Goal: Browse casually: Explore the website without a specific task or goal

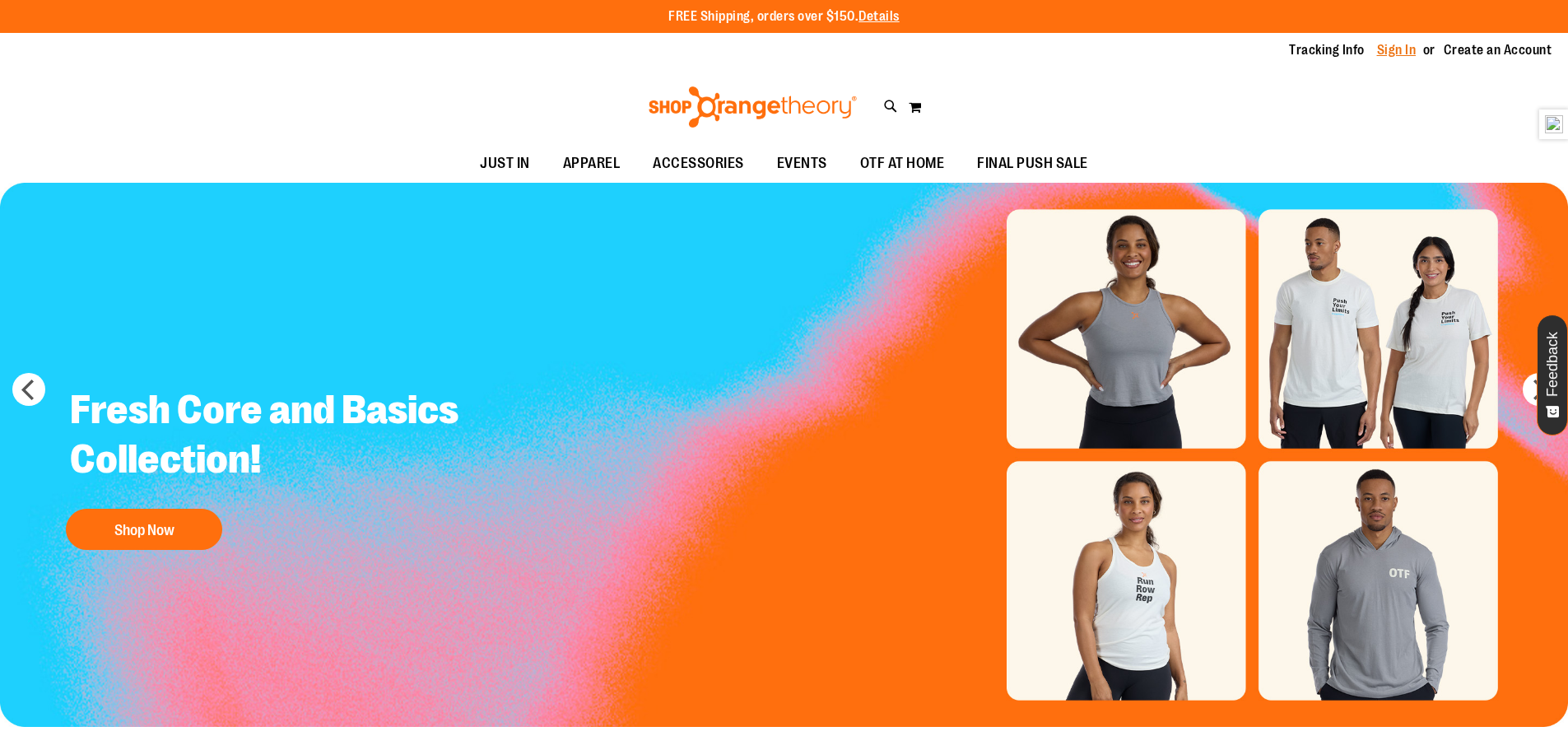
type input "**********"
click at [1406, 46] on link "Sign In" at bounding box center [1397, 49] width 40 height 18
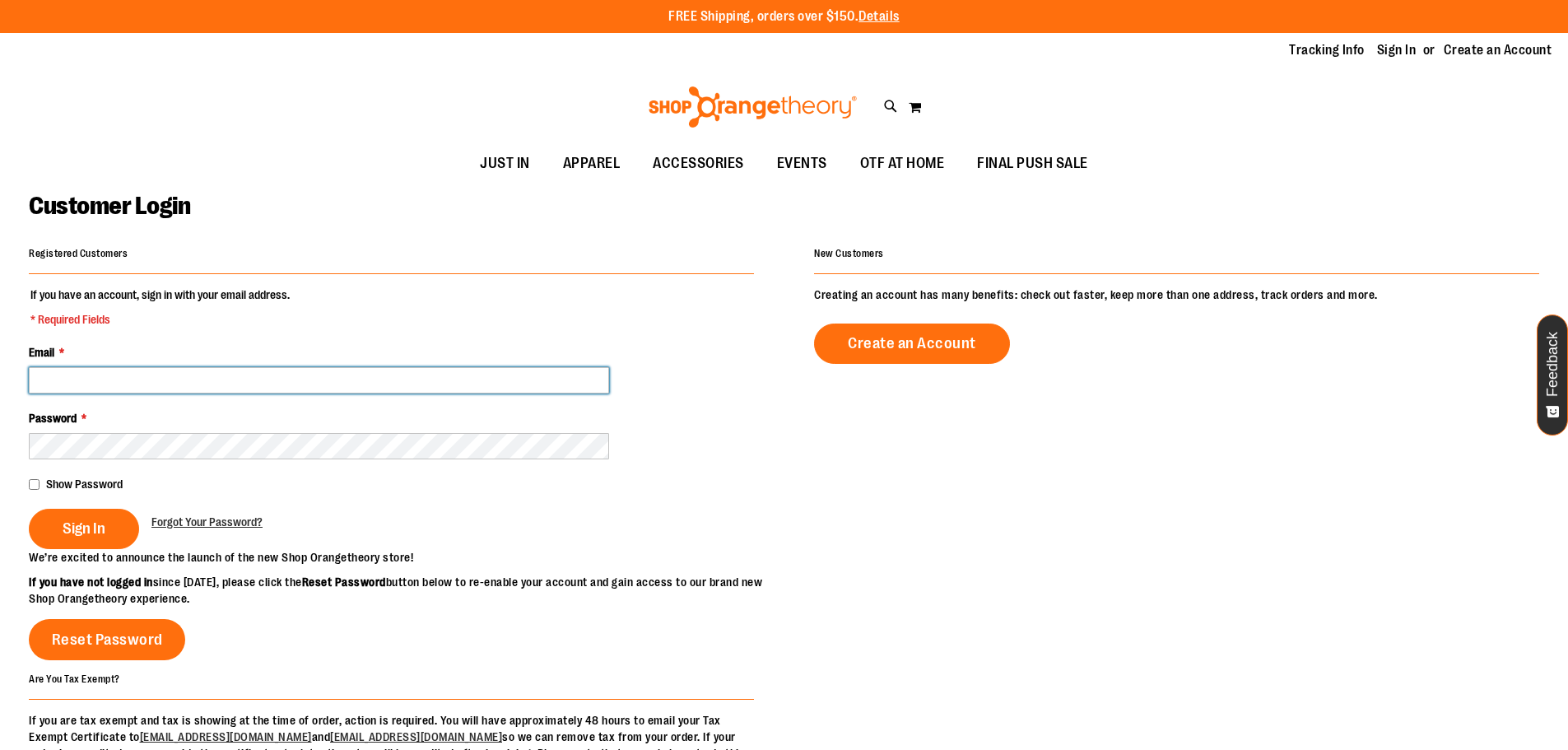
type input "**********"
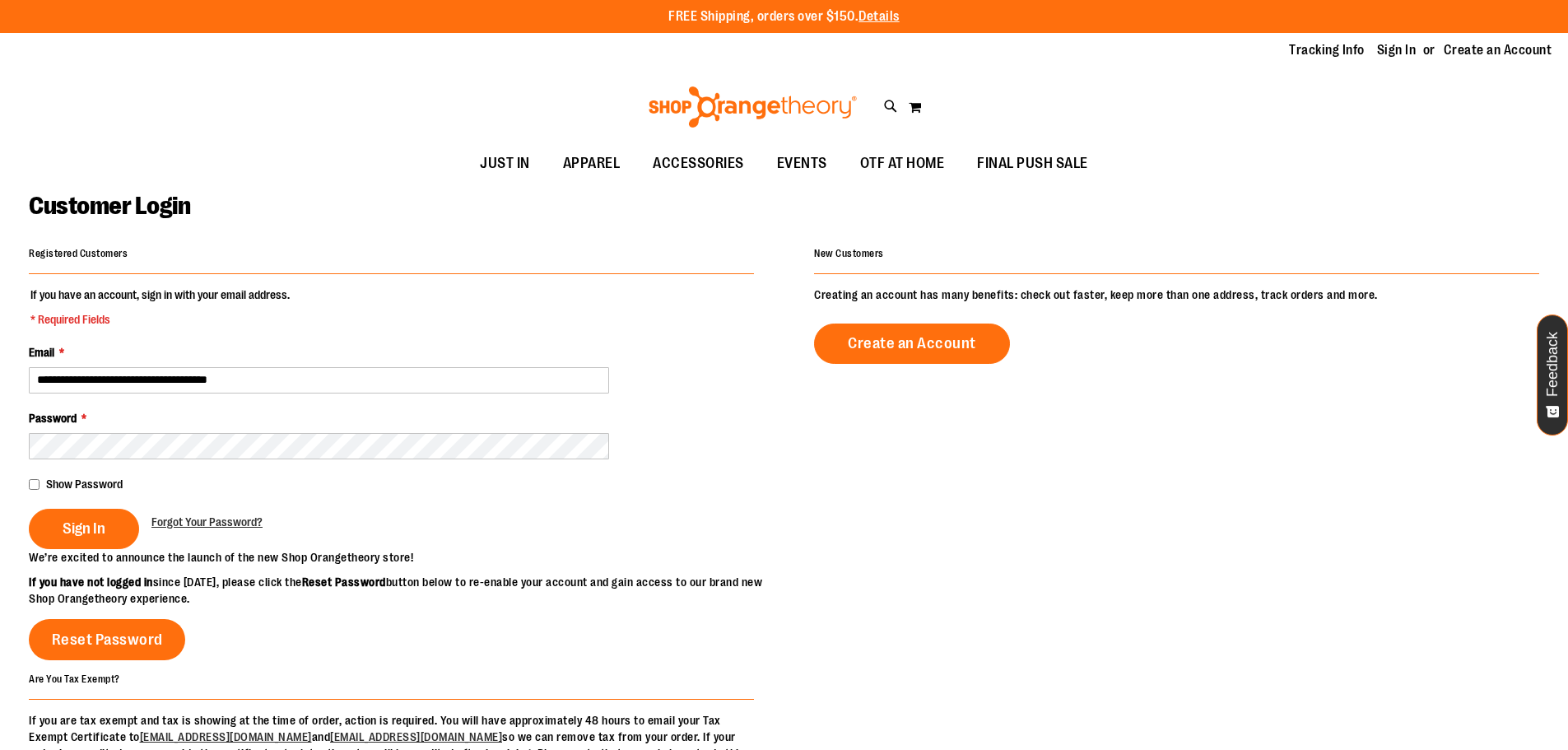
type input "**********"
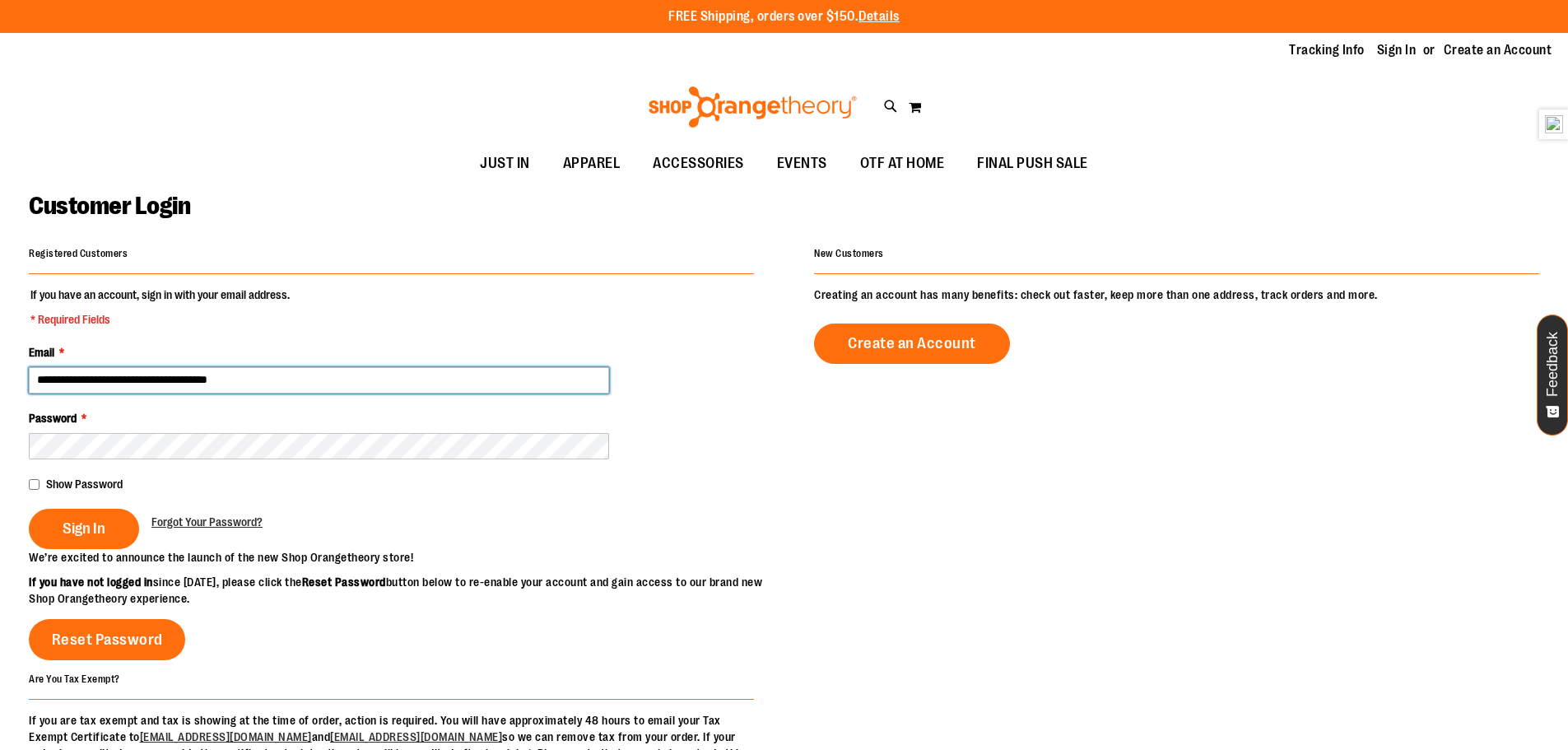
click at [275, 385] on input "**********" at bounding box center [319, 380] width 580 height 26
type input "**********"
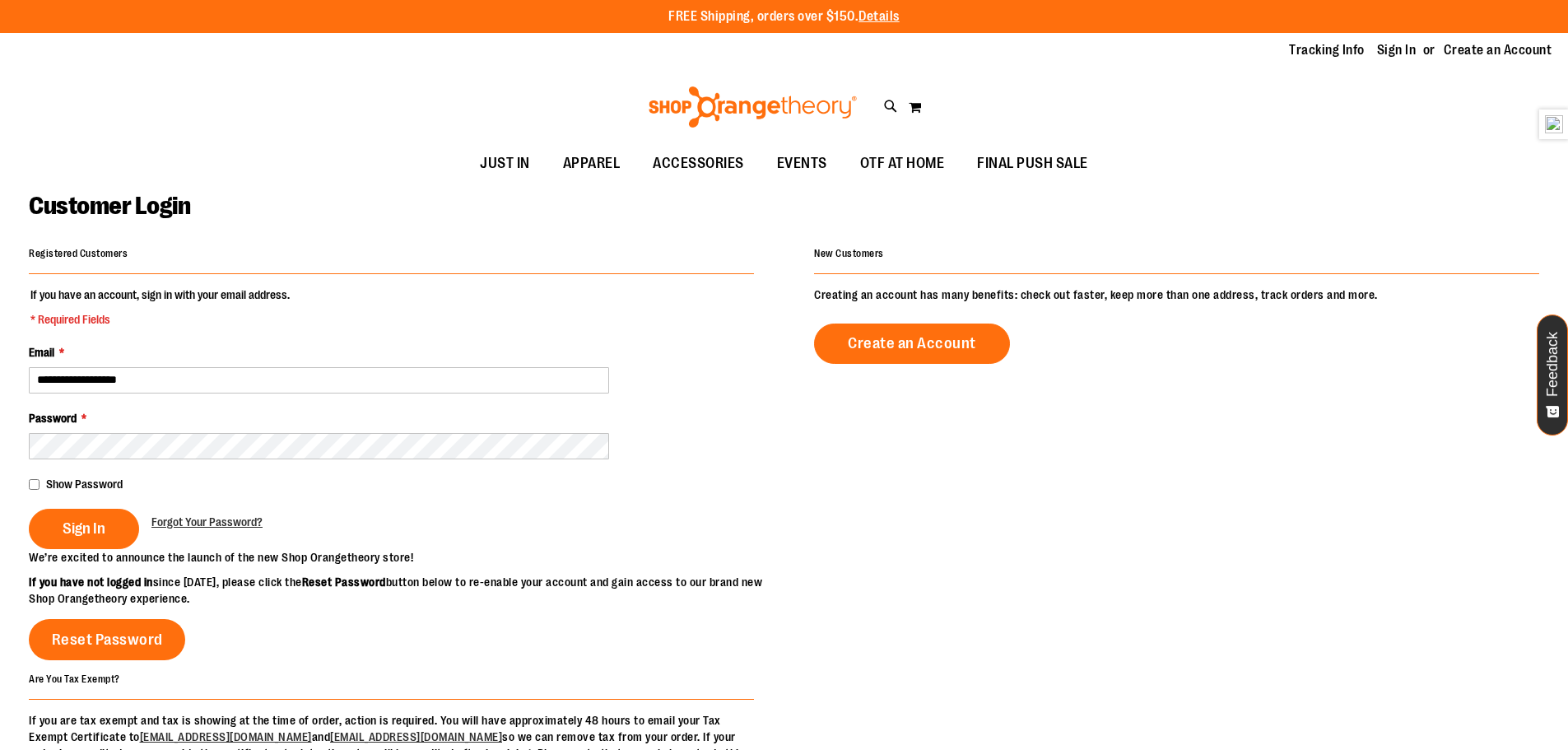
click at [237, 464] on fieldset "**********" at bounding box center [391, 417] width 725 height 263
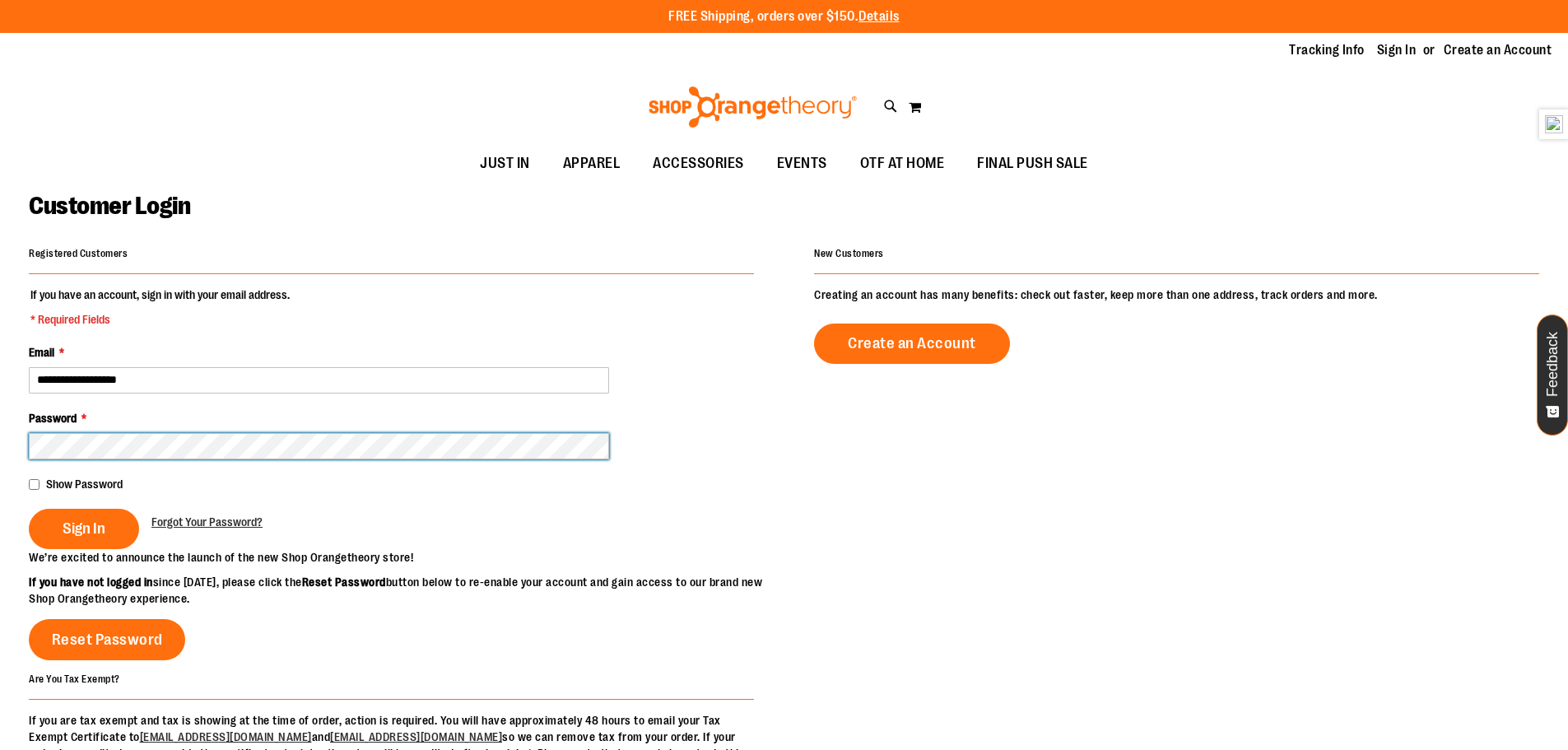
click at [29, 508] on button "Sign In" at bounding box center [84, 528] width 111 height 40
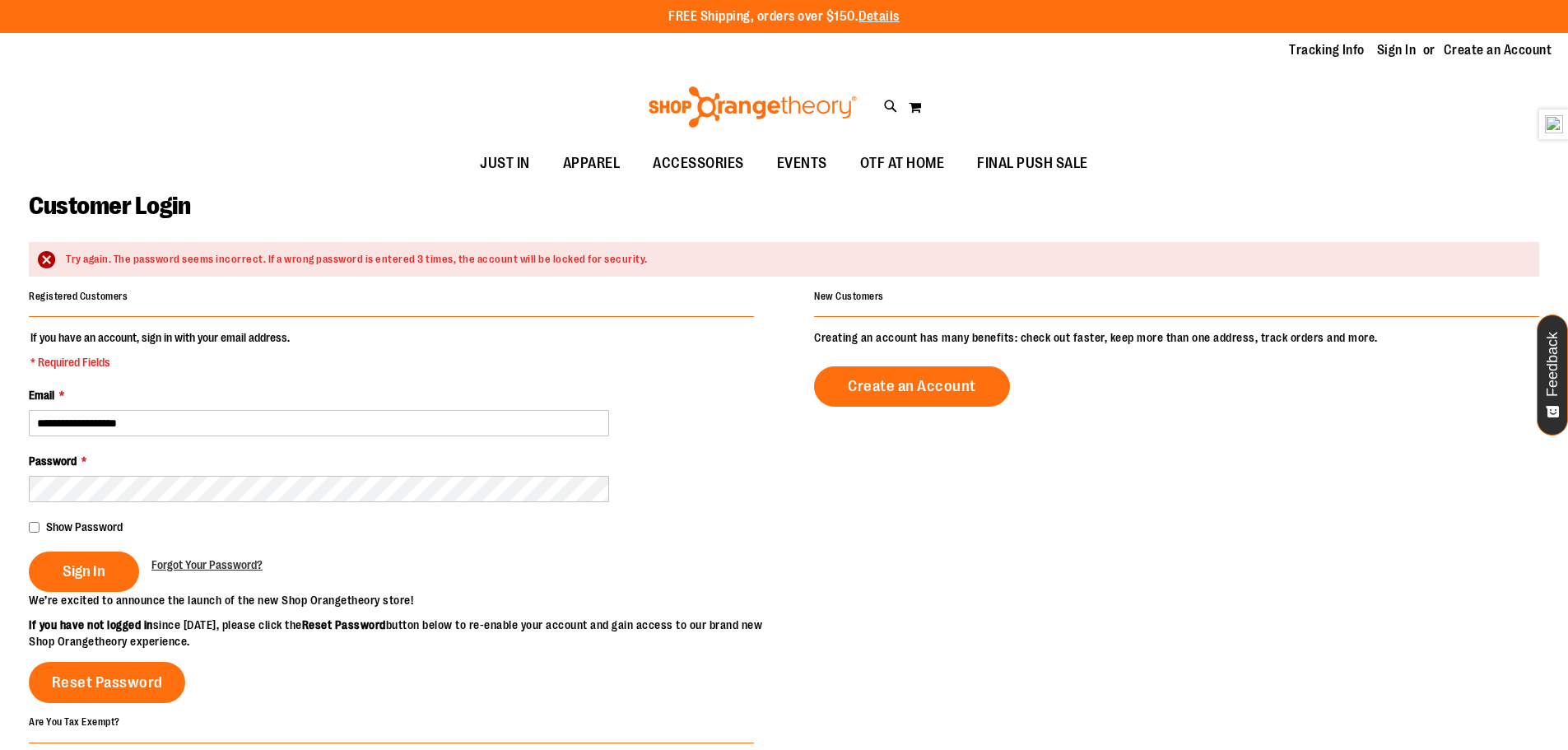
type input "**********"
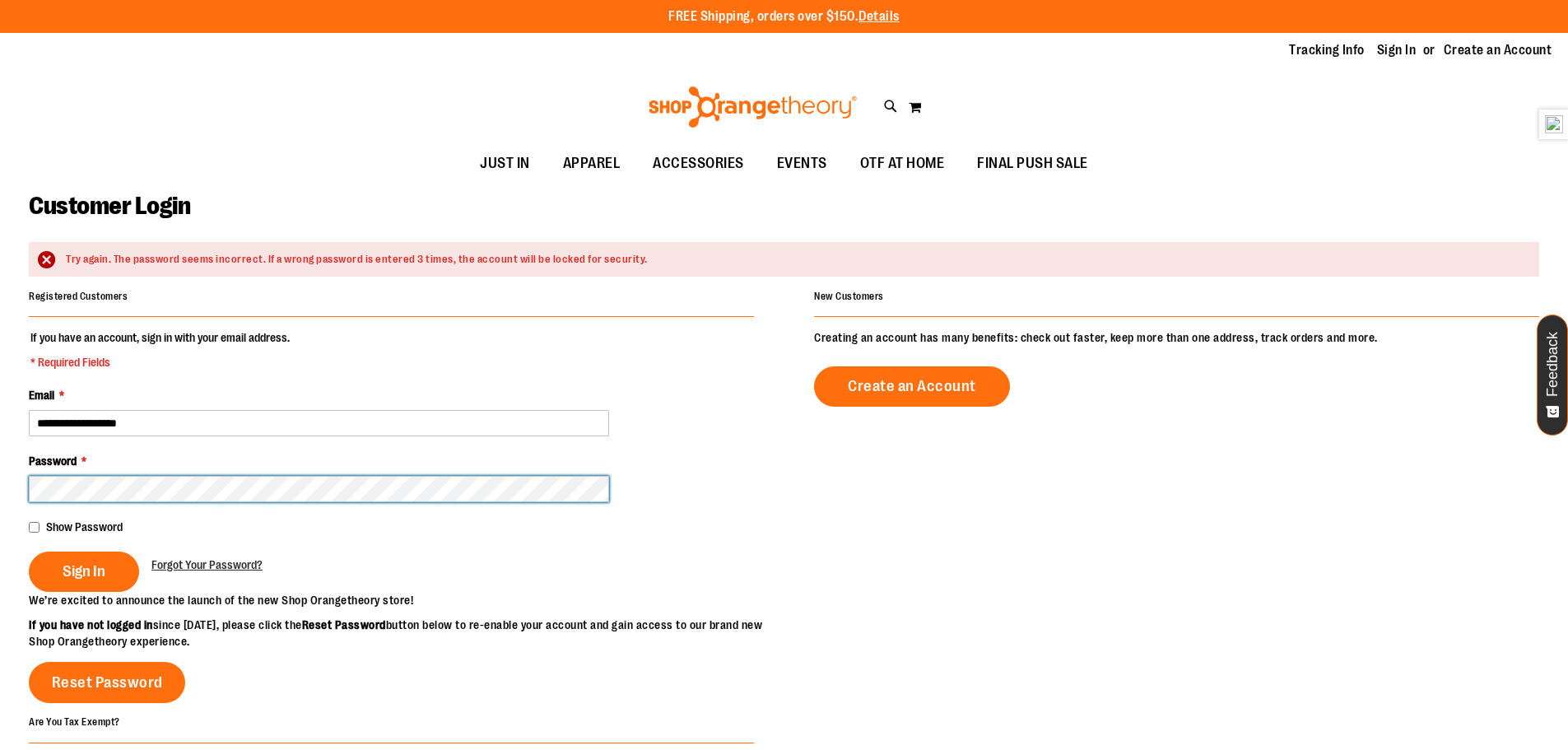
click at [29, 551] on button "Sign In" at bounding box center [84, 571] width 111 height 40
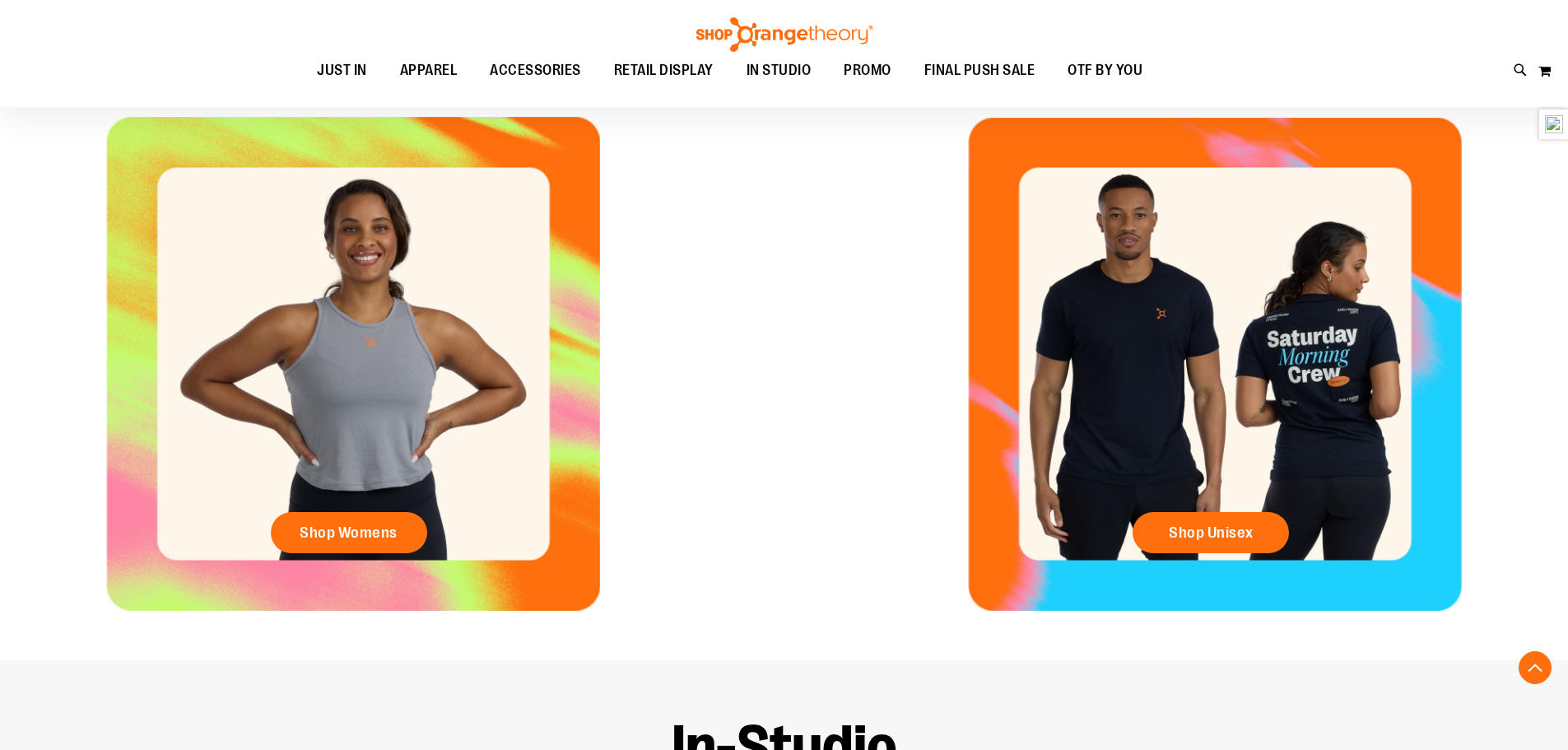
scroll to position [717, 0]
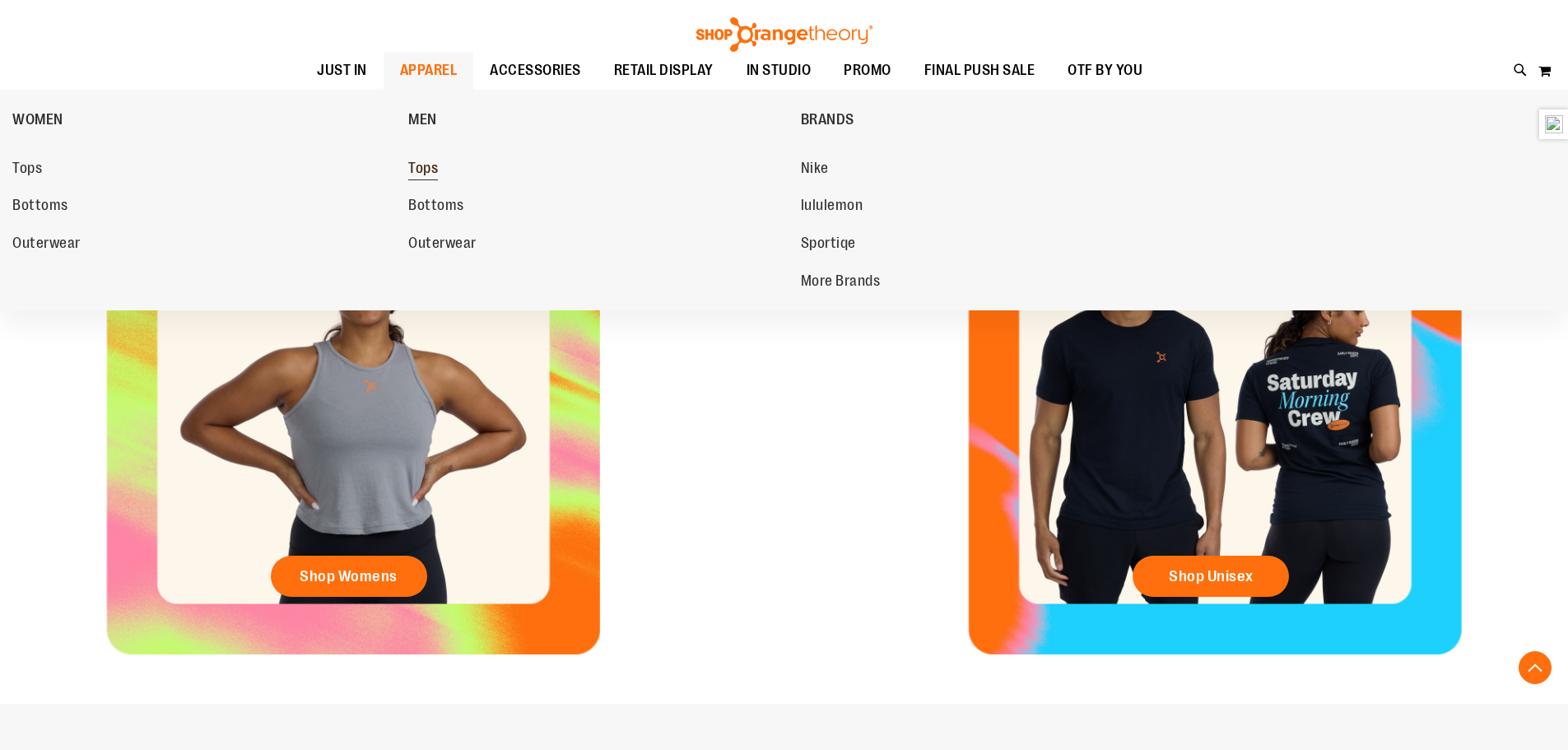
type input "**********"
click at [423, 169] on span "Tops" at bounding box center [423, 170] width 30 height 20
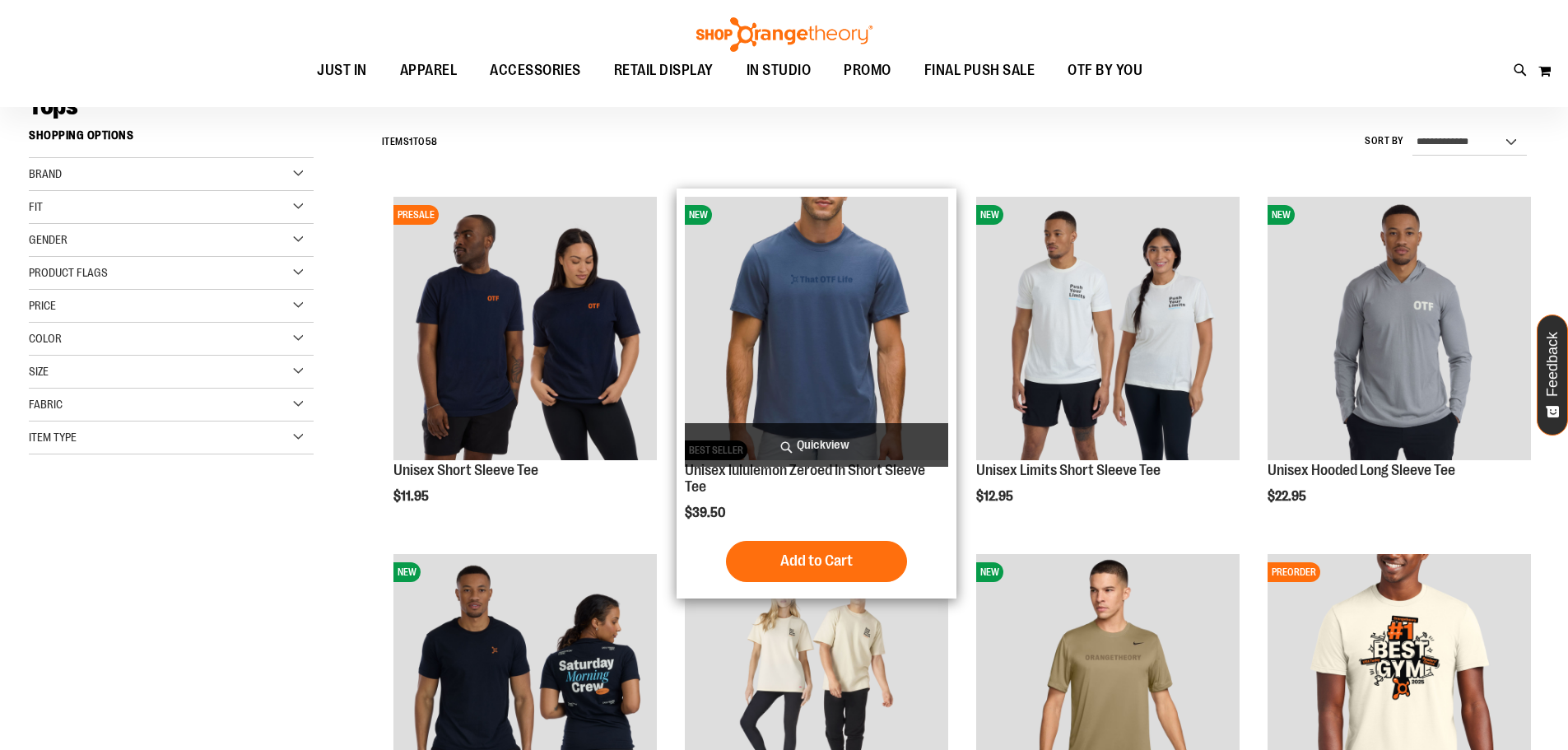
scroll to position [164, 0]
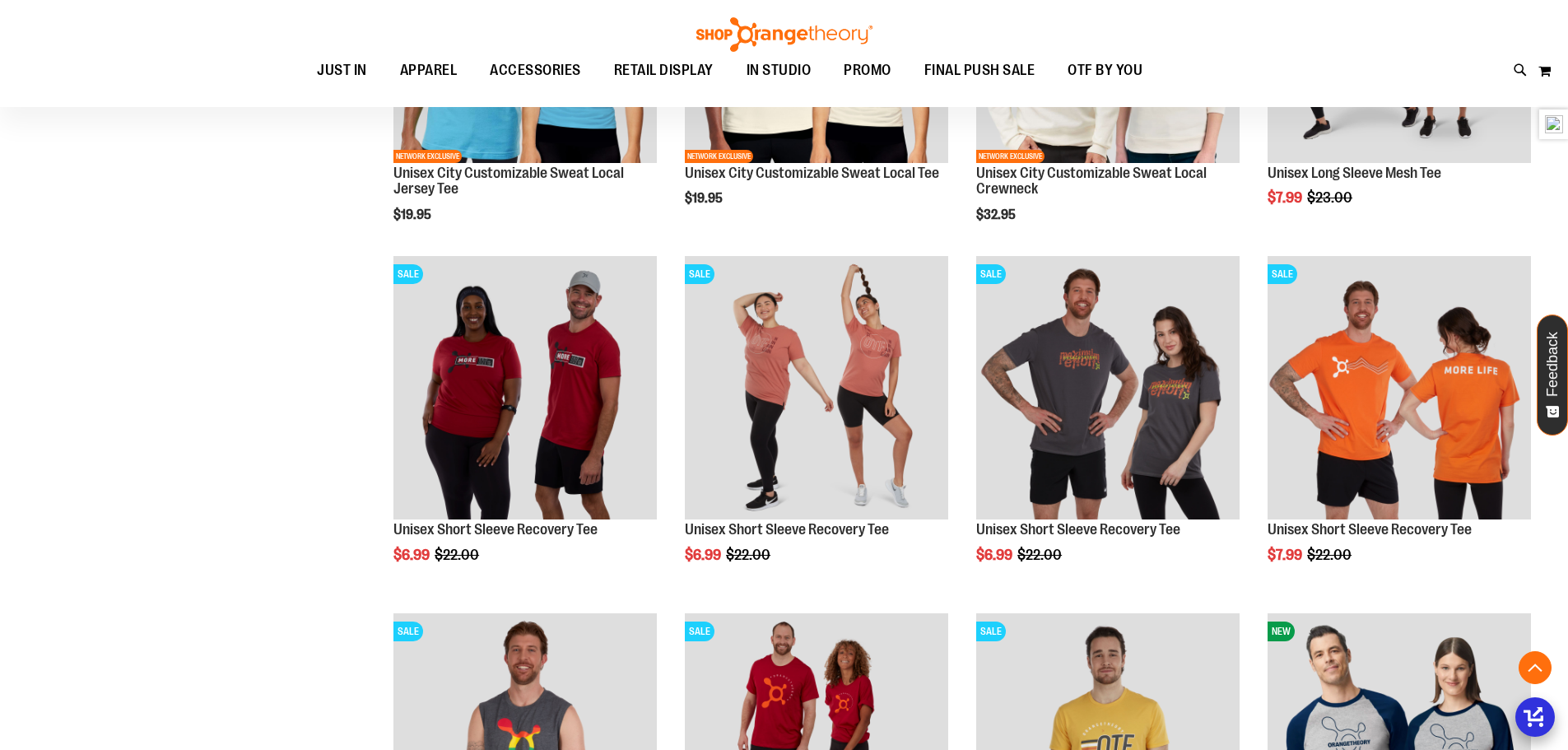
scroll to position [1151, 0]
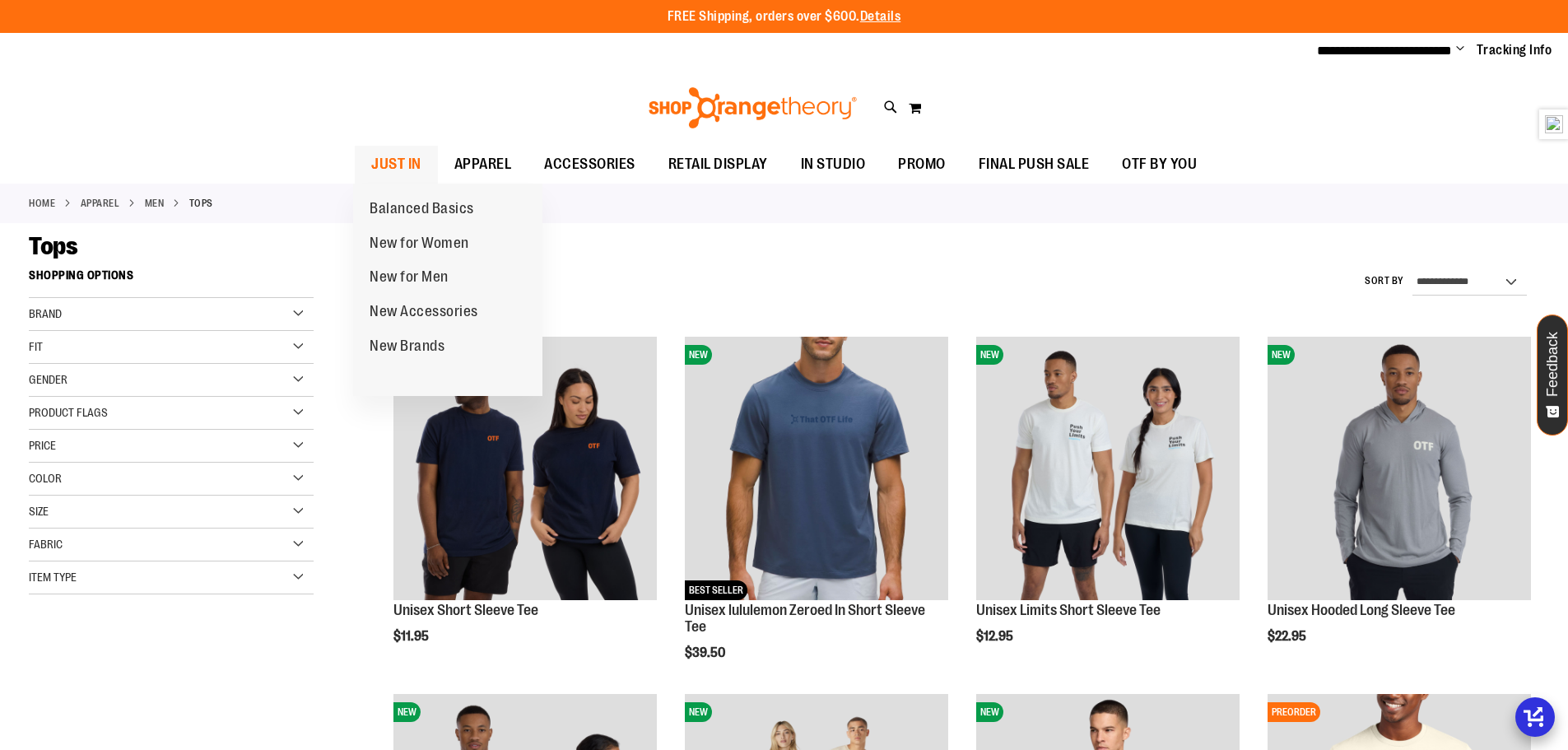
type input "**********"
click at [417, 171] on span "JUST IN" at bounding box center [396, 164] width 50 height 37
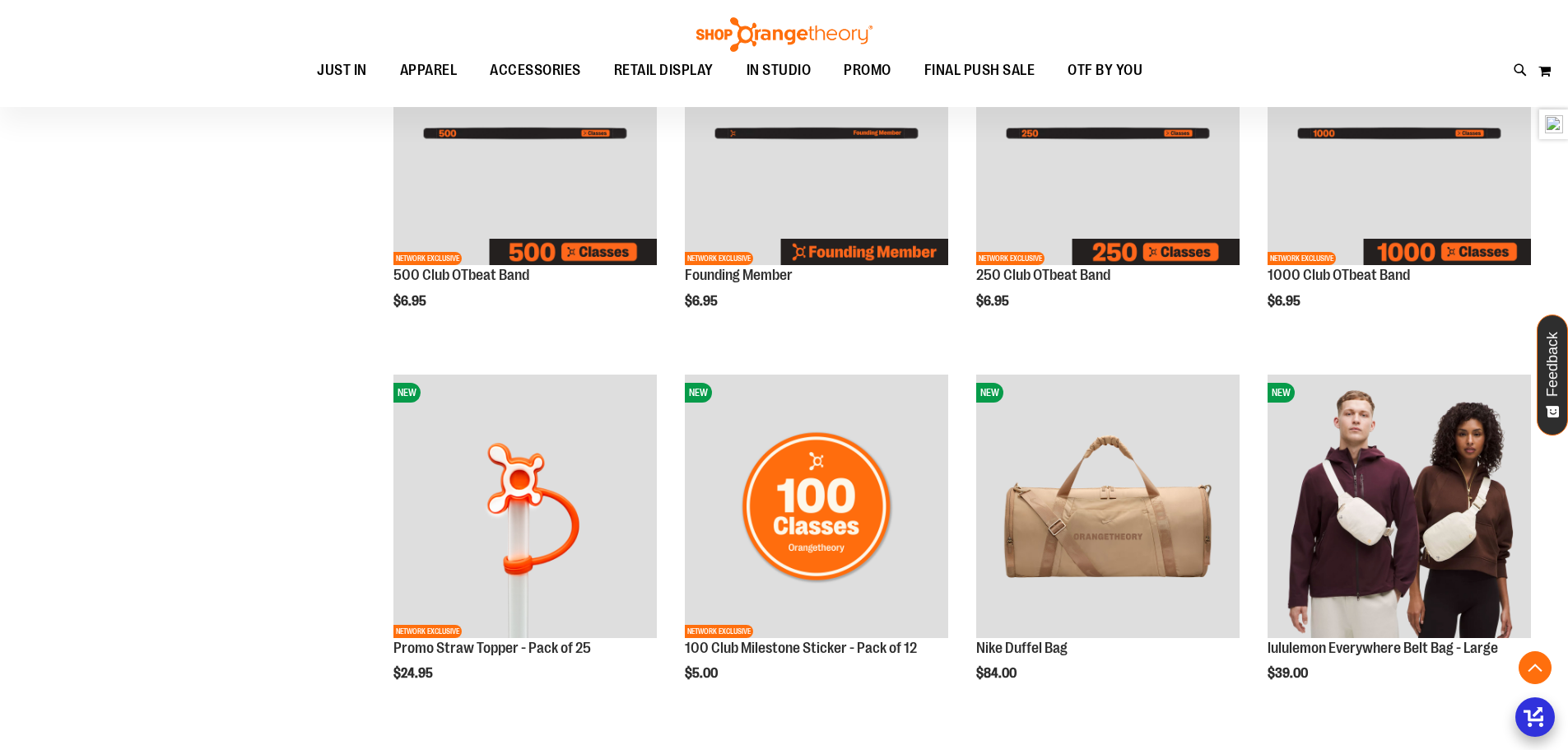
scroll to position [1454, 0]
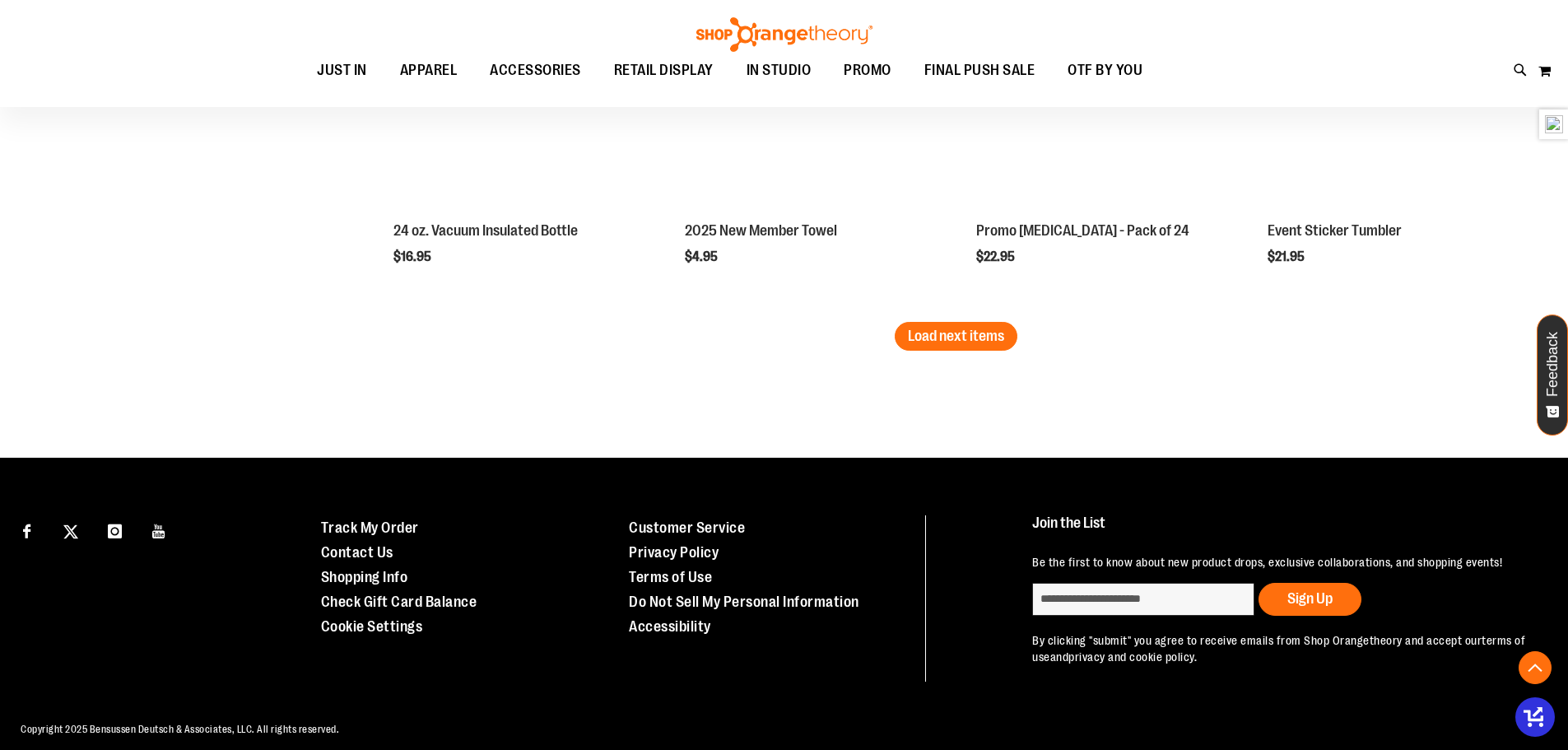
scroll to position [3183, 0]
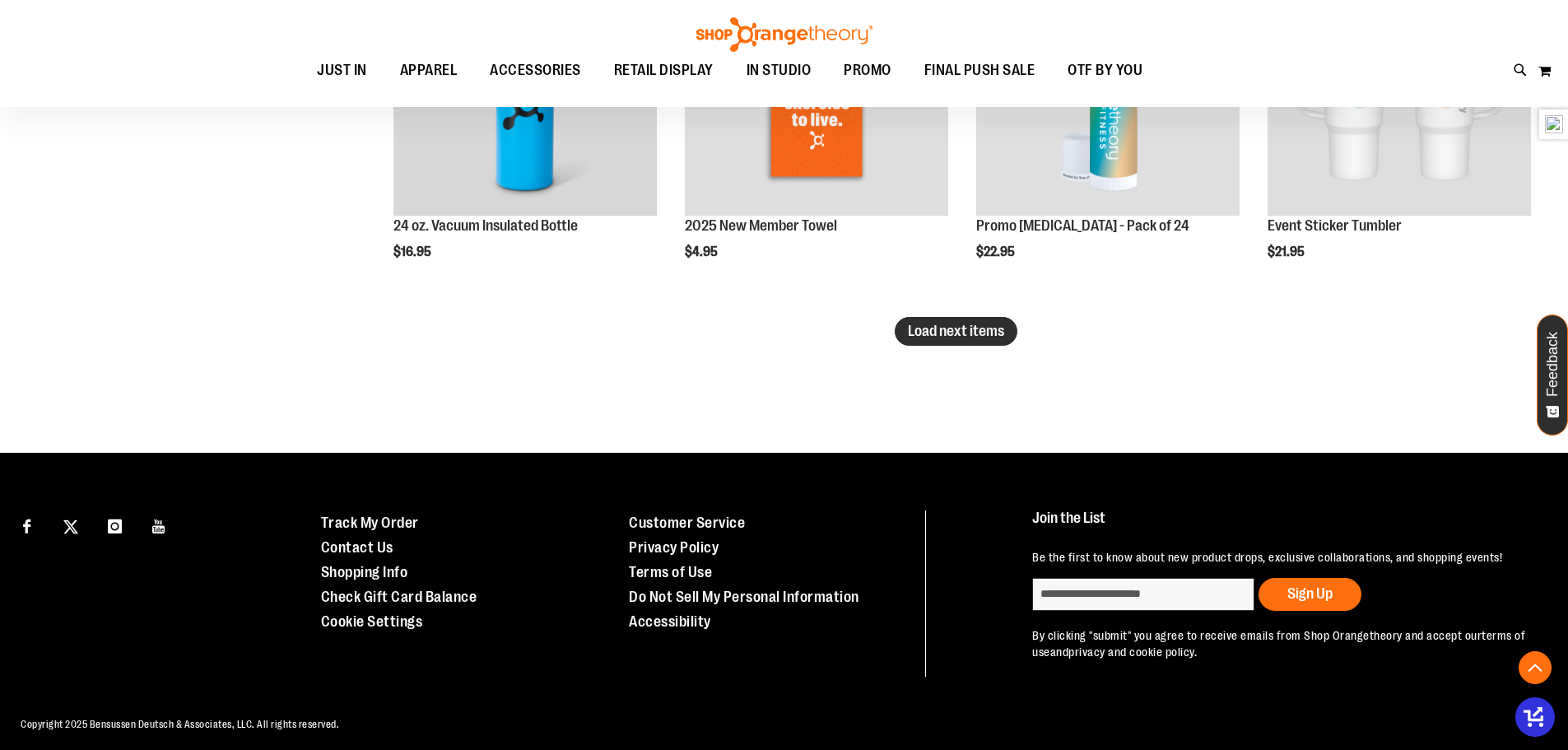
type input "**********"
click at [959, 335] on span "Load next items" at bounding box center [956, 331] width 97 height 17
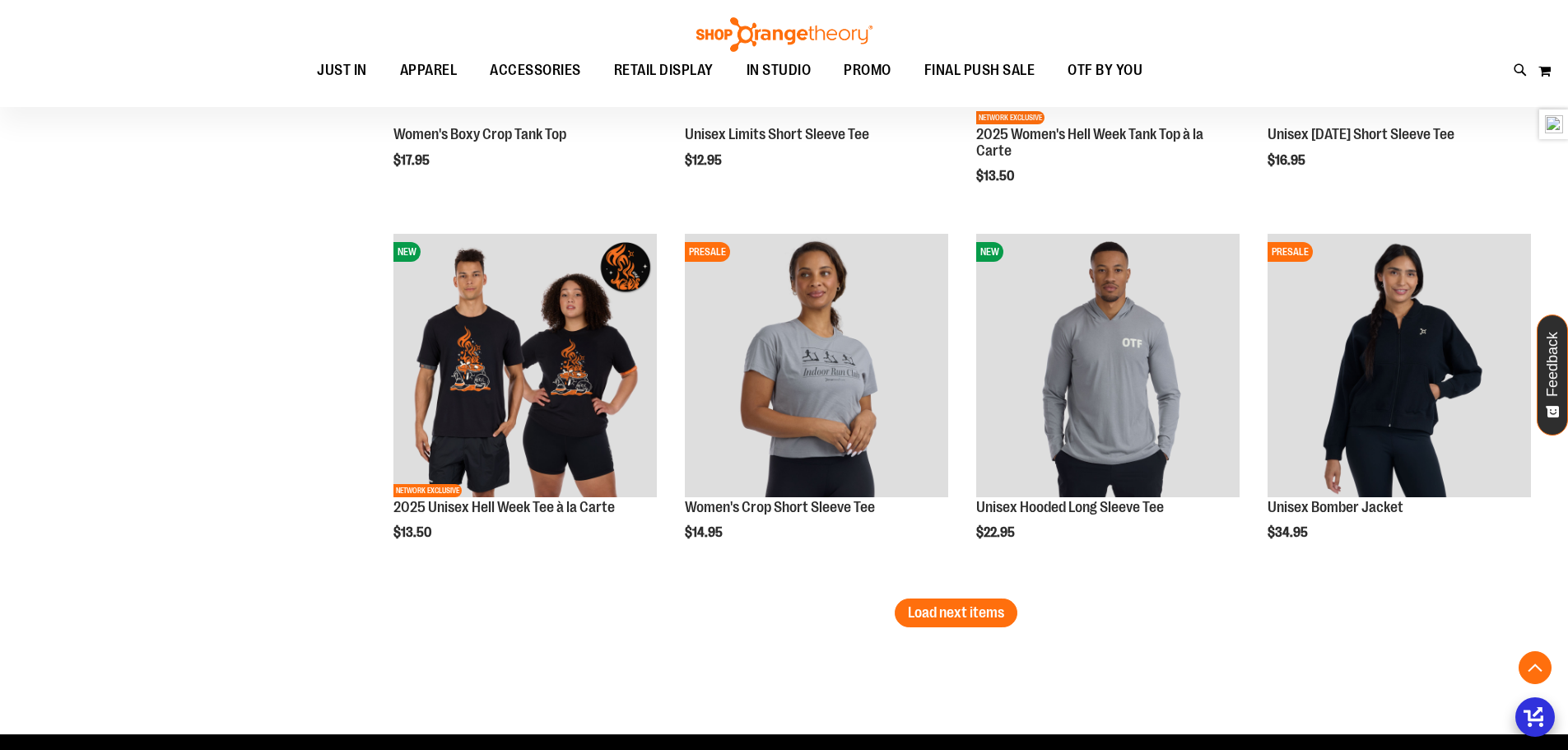
scroll to position [4101, 0]
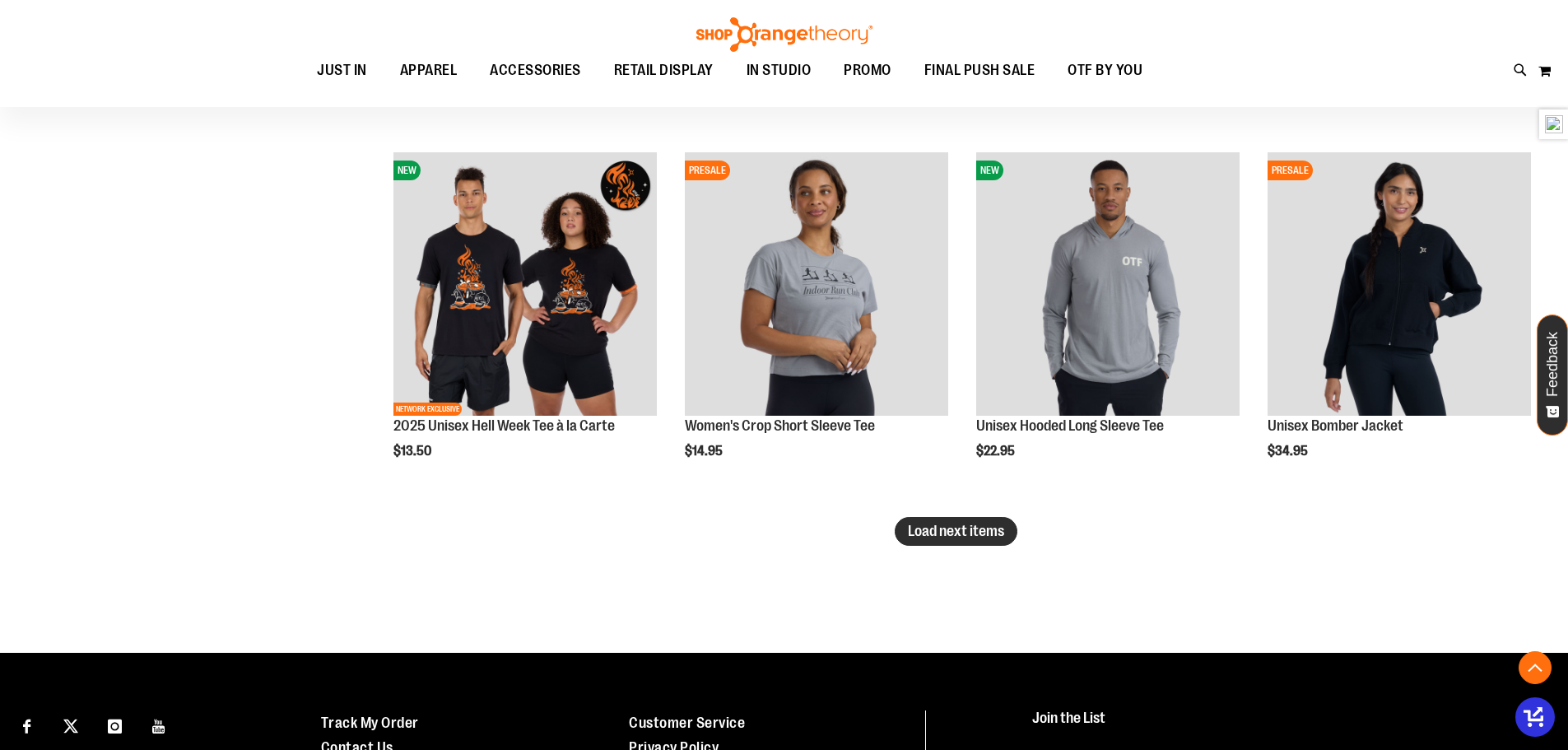
click at [972, 529] on span "Load next items" at bounding box center [956, 531] width 97 height 17
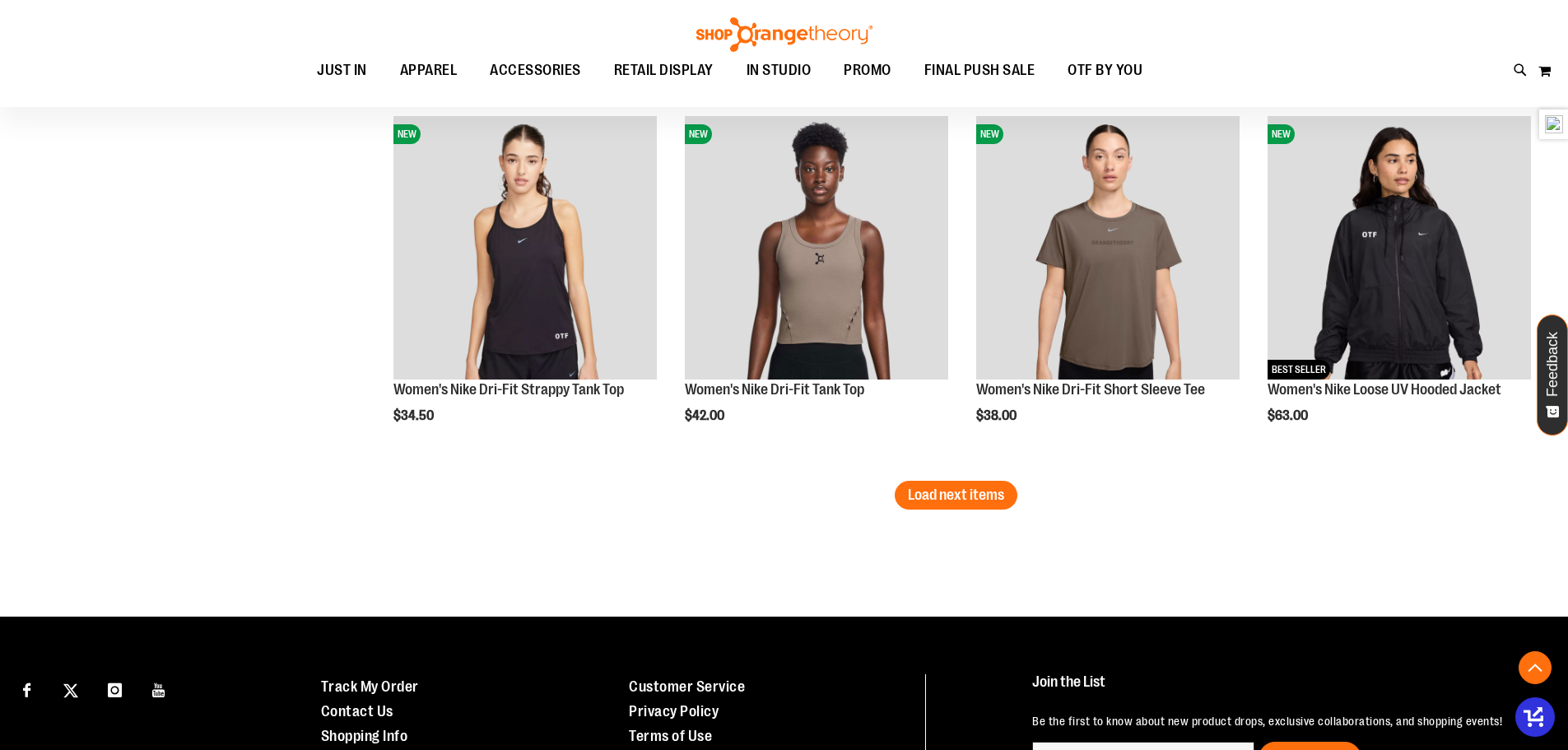
scroll to position [5287, 0]
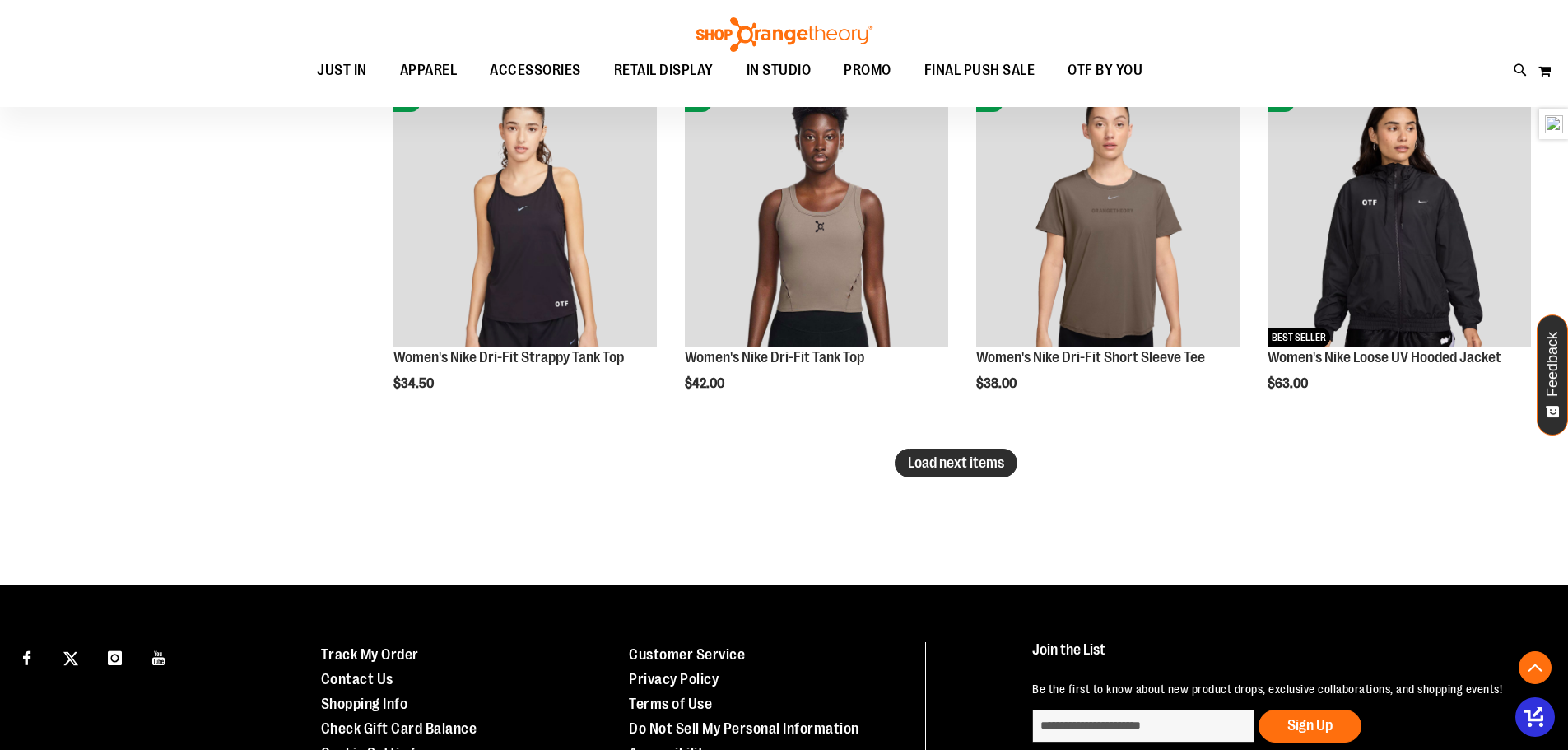
click at [982, 466] on span "Load next items" at bounding box center [956, 463] width 97 height 17
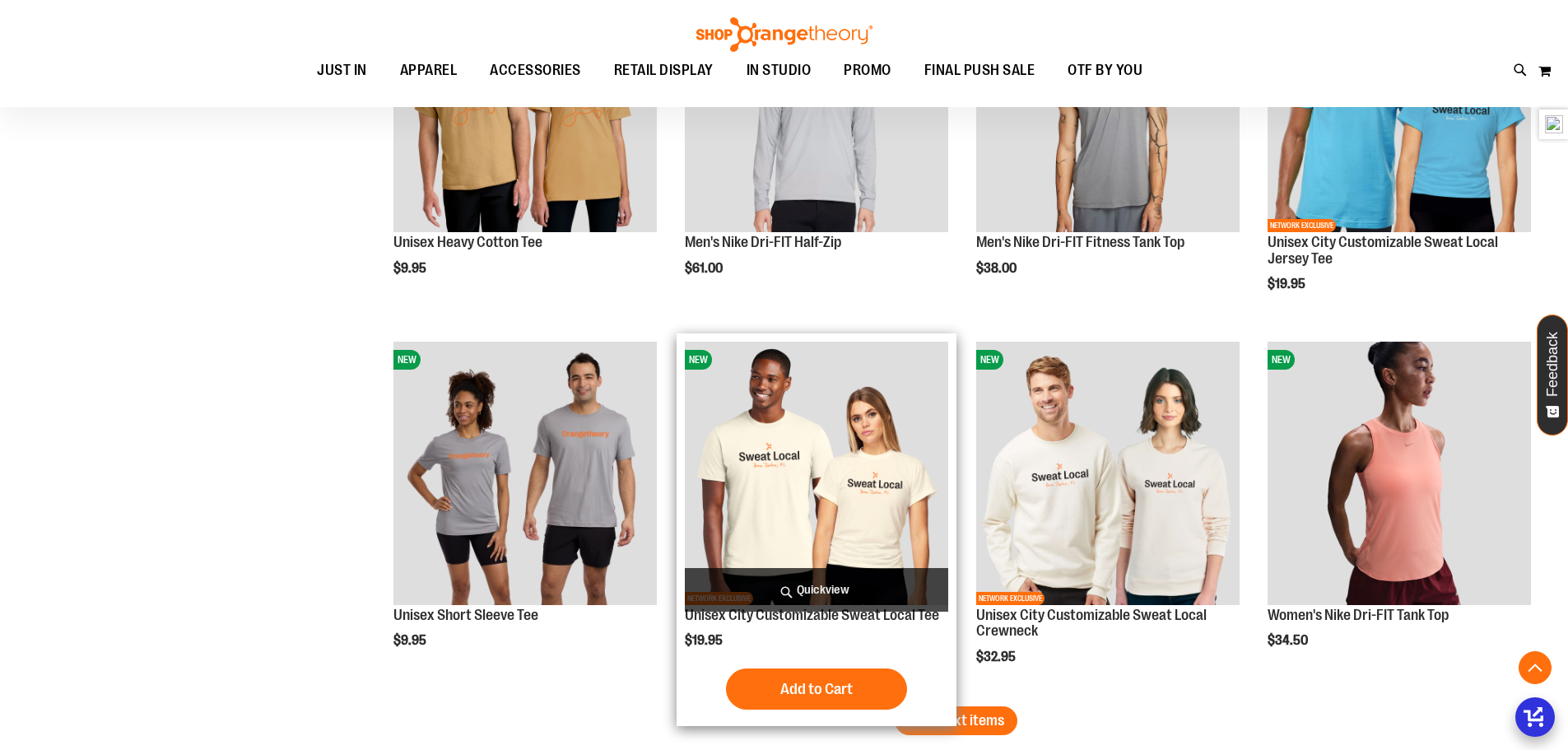
scroll to position [6333, 0]
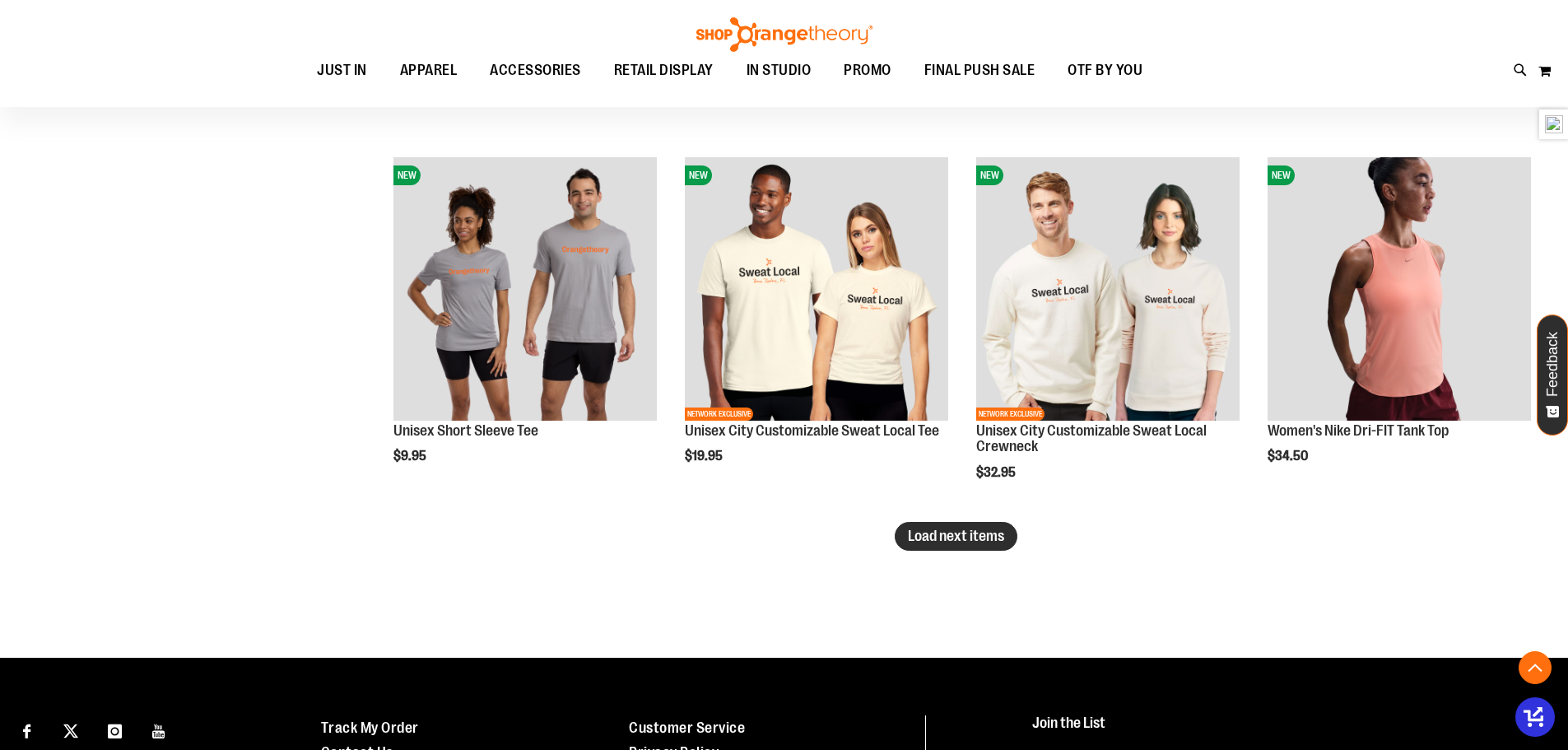
click at [967, 543] on span "Load next items" at bounding box center [956, 536] width 97 height 17
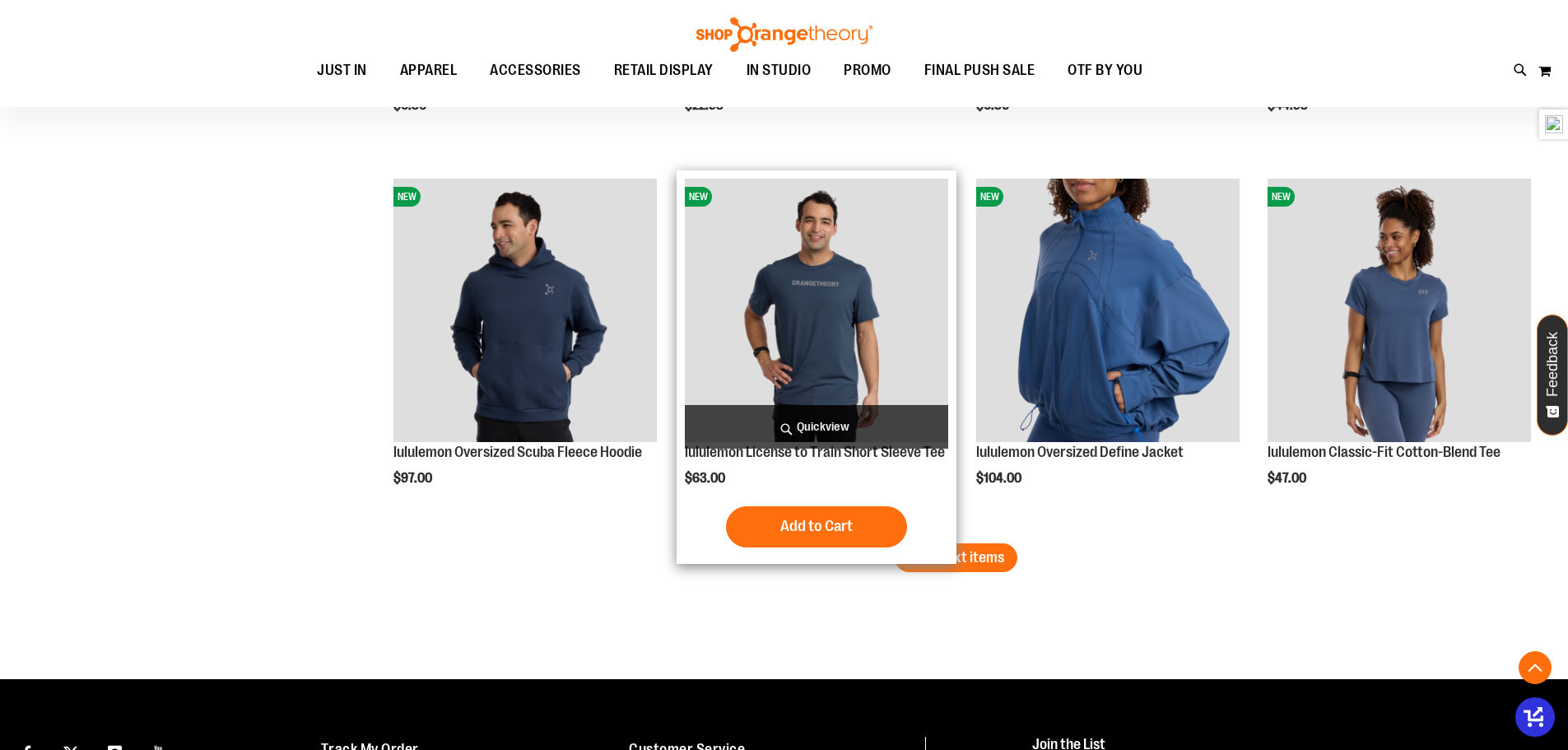
scroll to position [7480, 0]
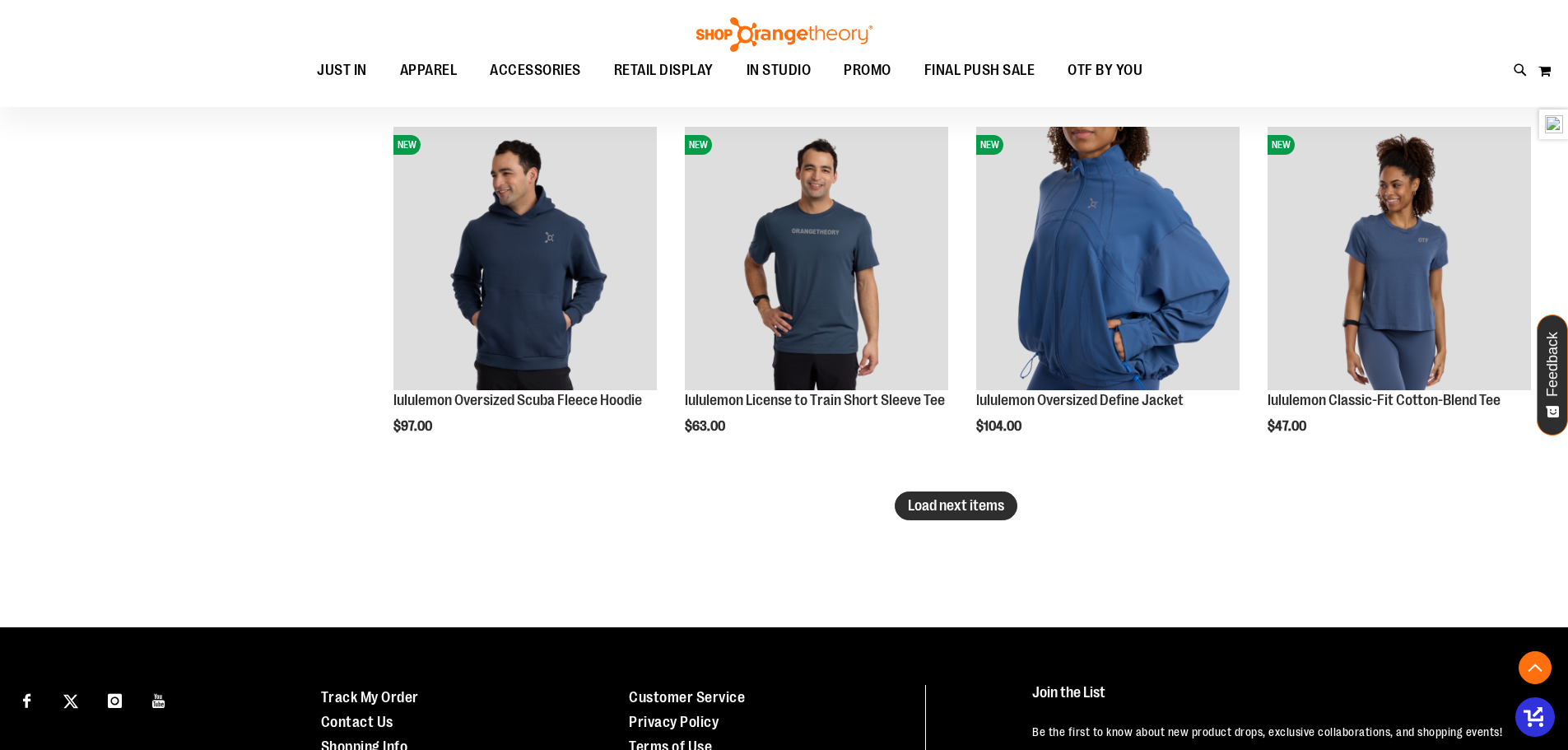
click at [993, 506] on span "Load next items" at bounding box center [956, 506] width 97 height 17
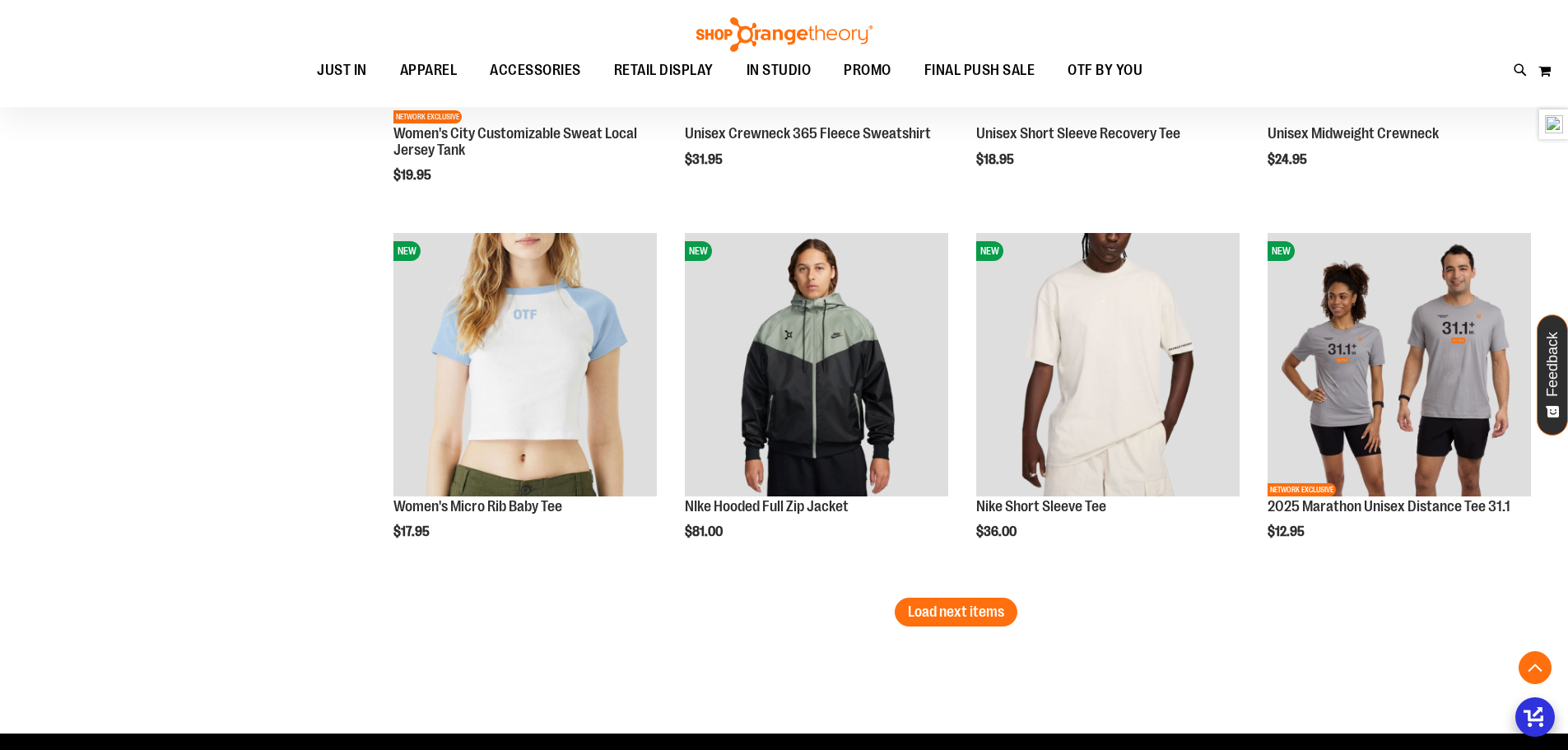
scroll to position [8533, 0]
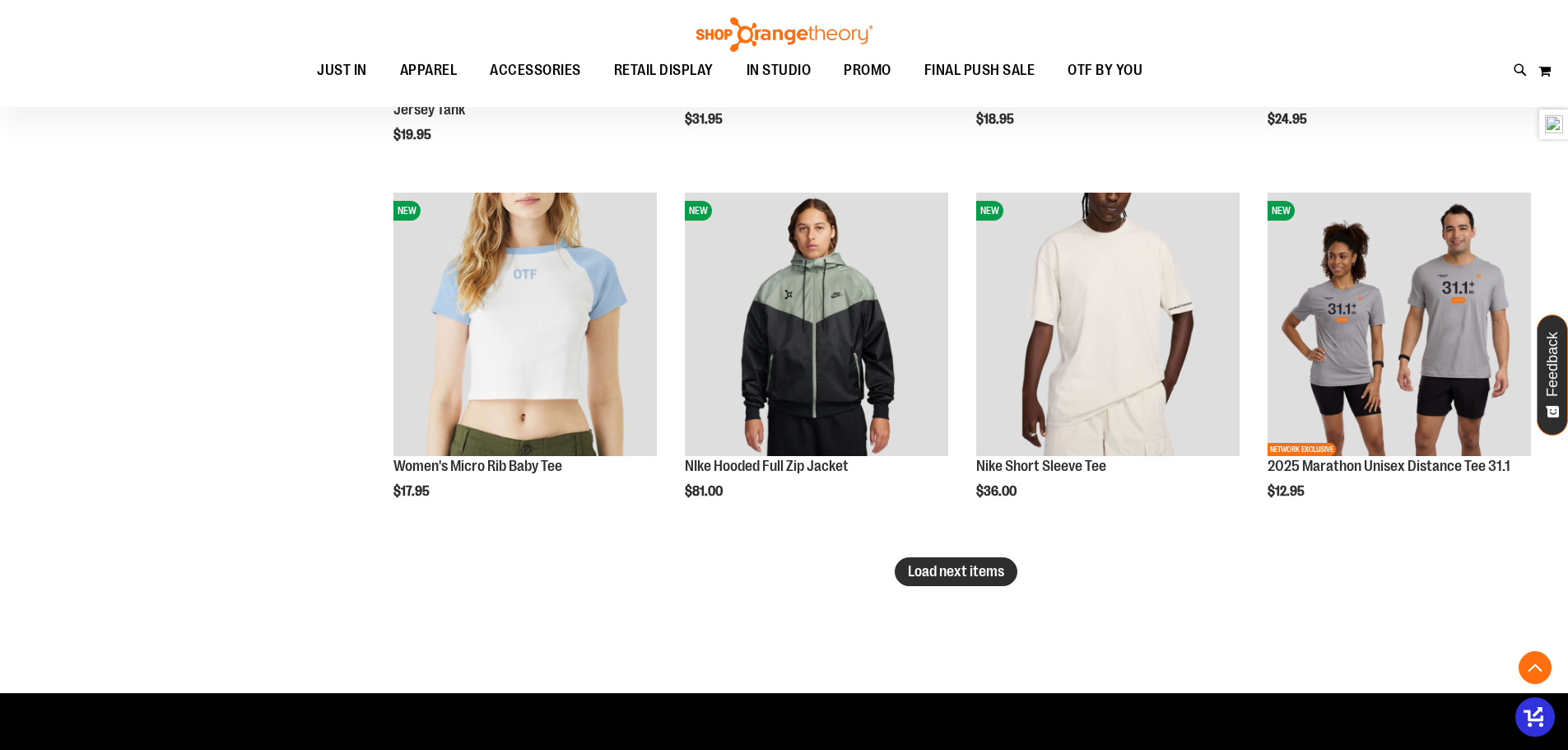
click at [1003, 581] on button "Load next items" at bounding box center [956, 572] width 123 height 29
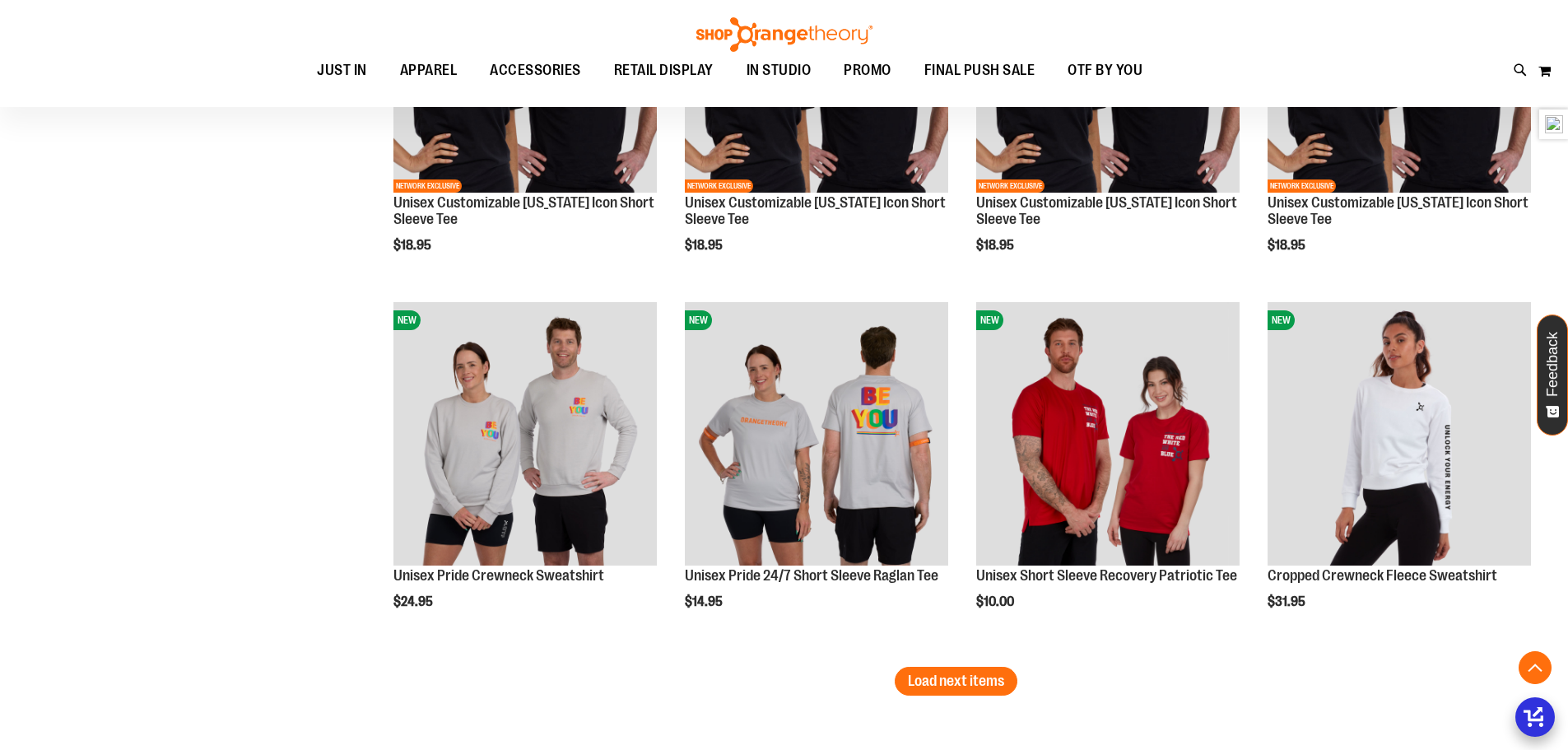
scroll to position [9814, 0]
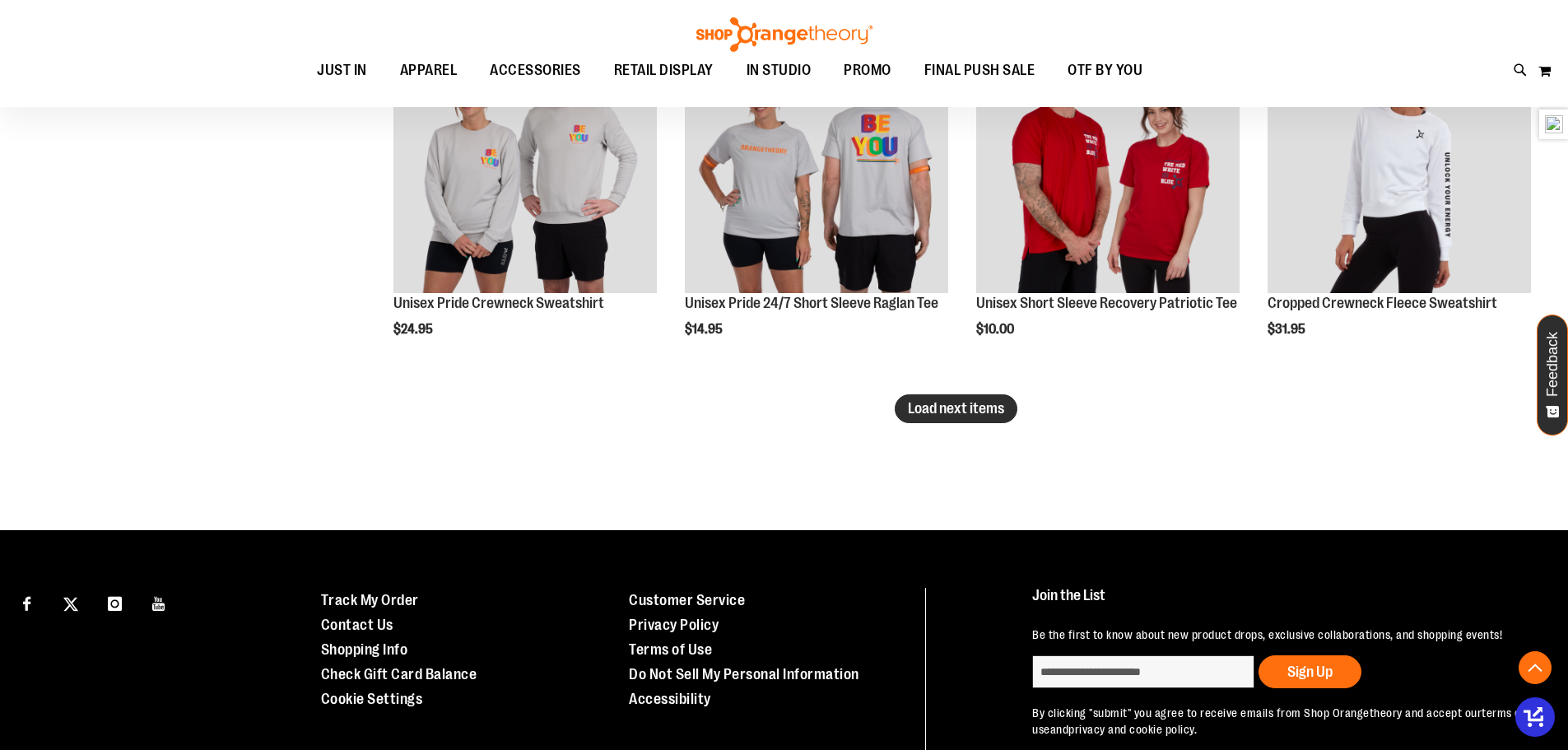
click at [992, 397] on button "Load next items" at bounding box center [956, 408] width 123 height 29
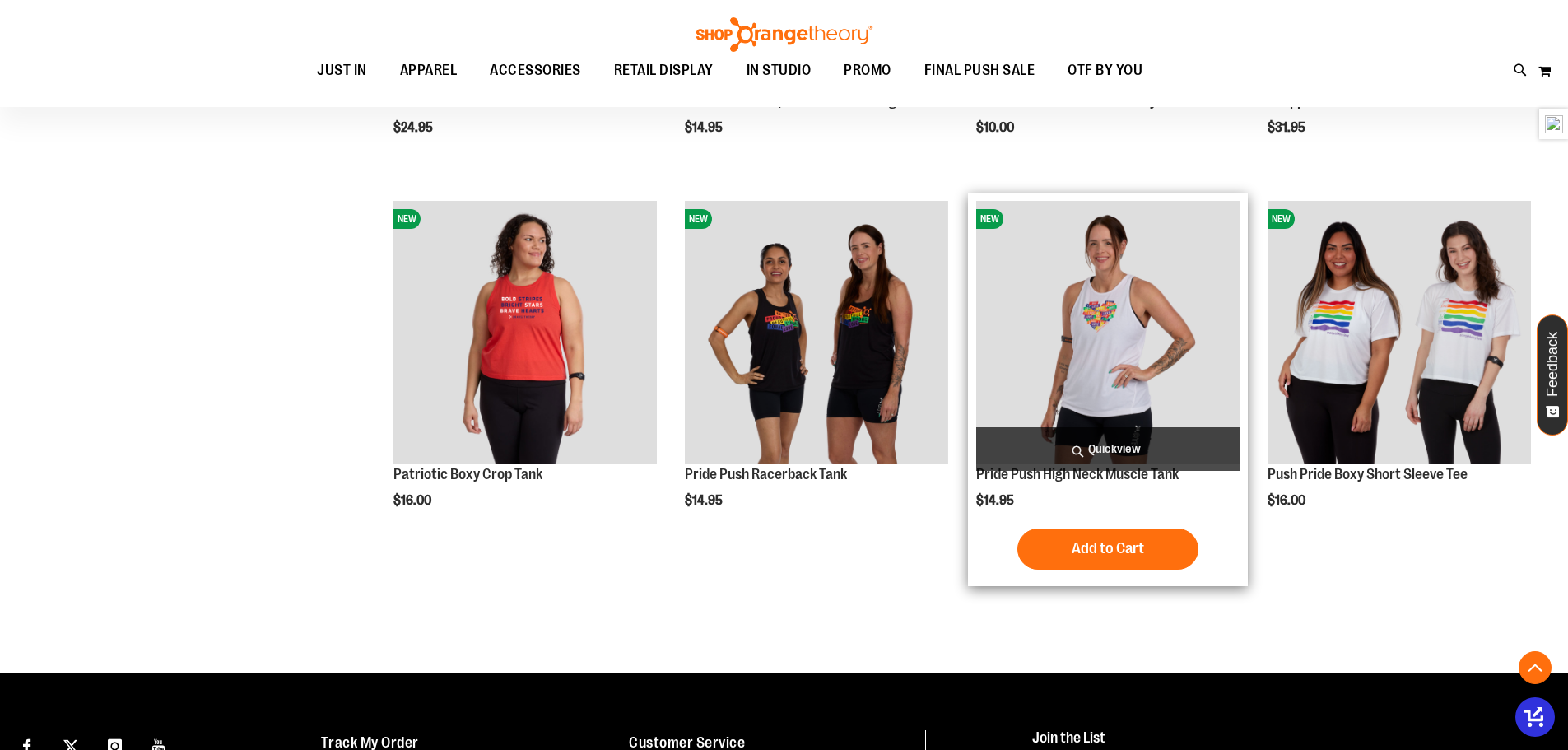
scroll to position [10015, 0]
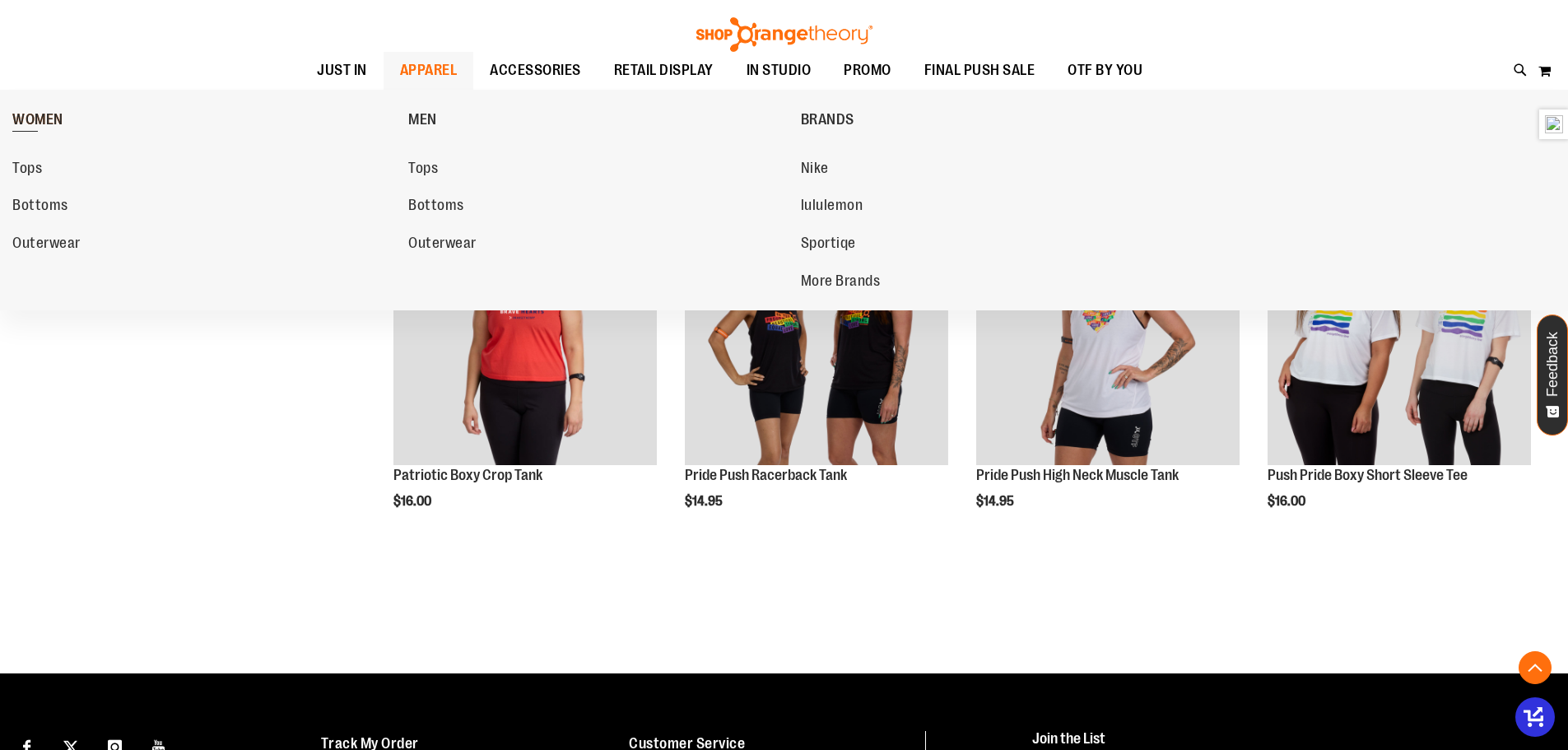
click at [38, 124] on span "WOMEN" at bounding box center [37, 122] width 51 height 20
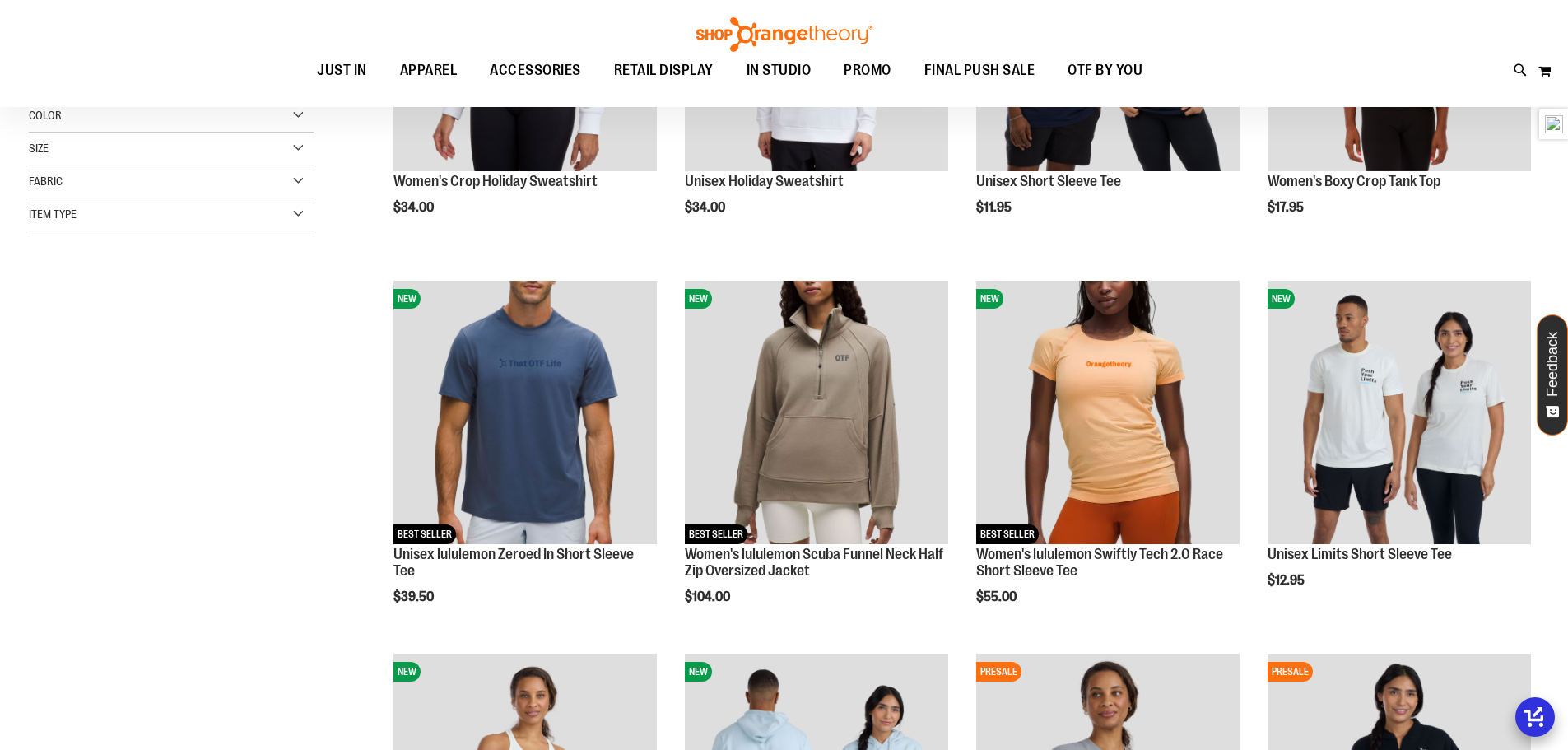
scroll to position [246, 0]
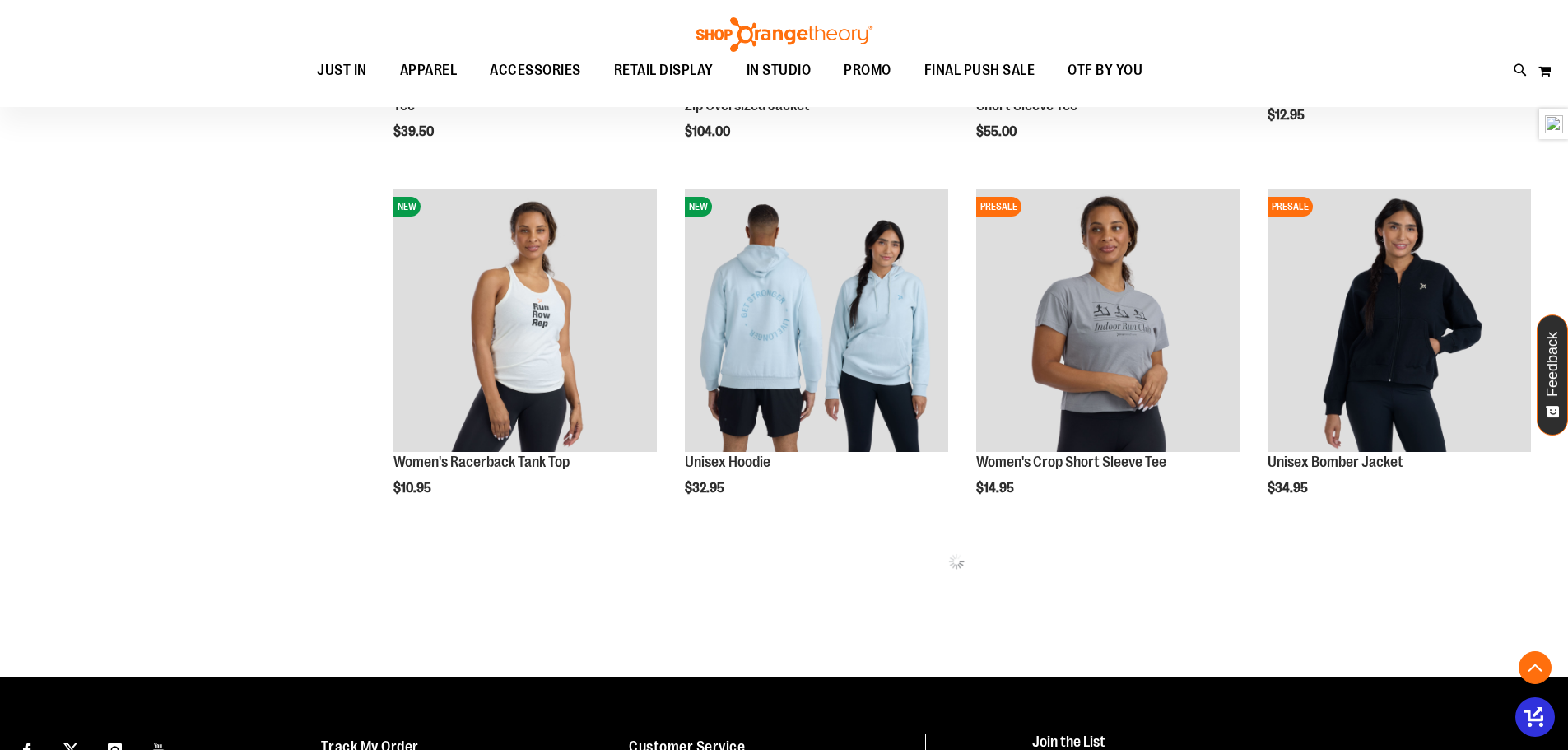
scroll to position [740, 0]
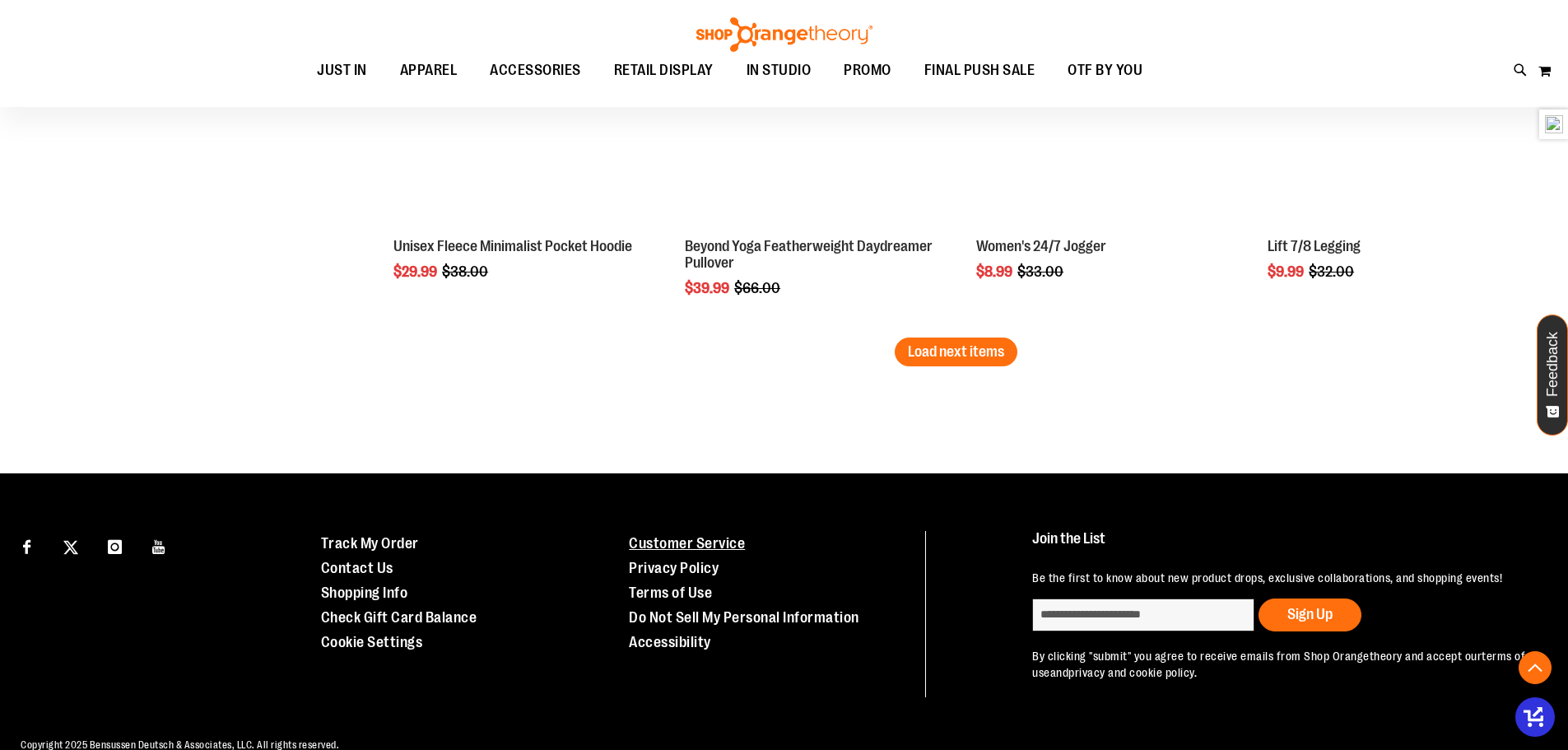
scroll to position [3209, 0]
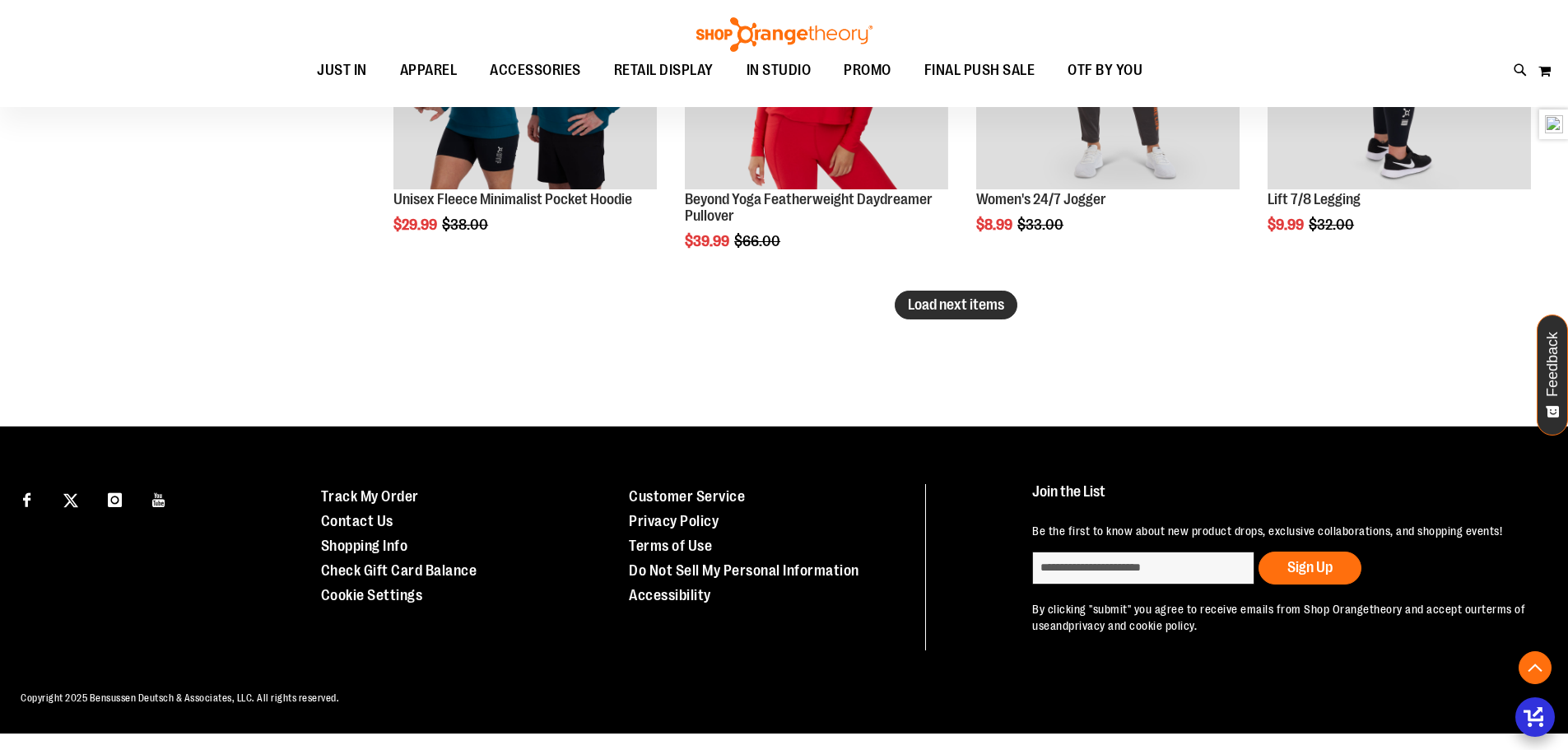
type input "**********"
click at [946, 307] on span "Load next items" at bounding box center [956, 305] width 97 height 17
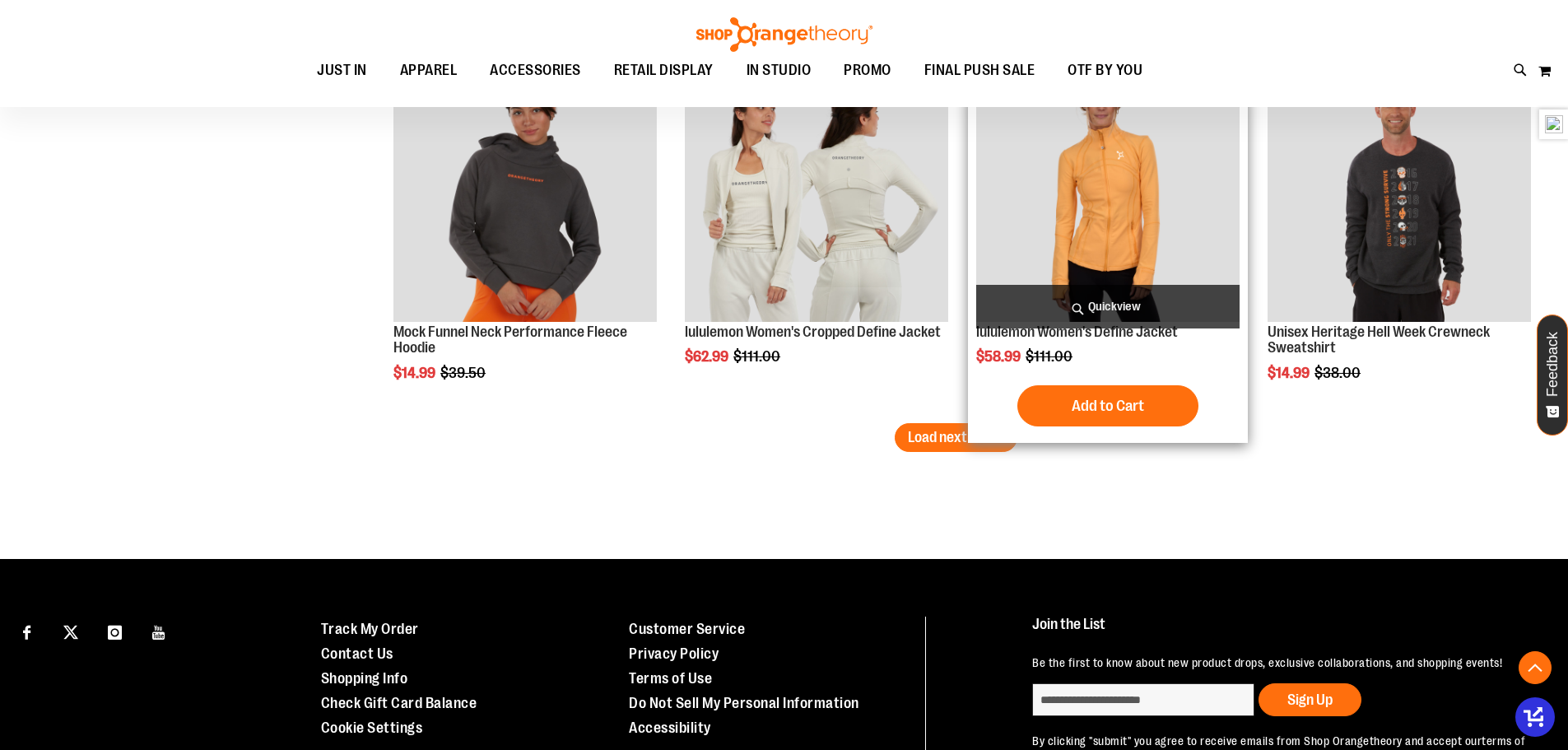
scroll to position [4197, 0]
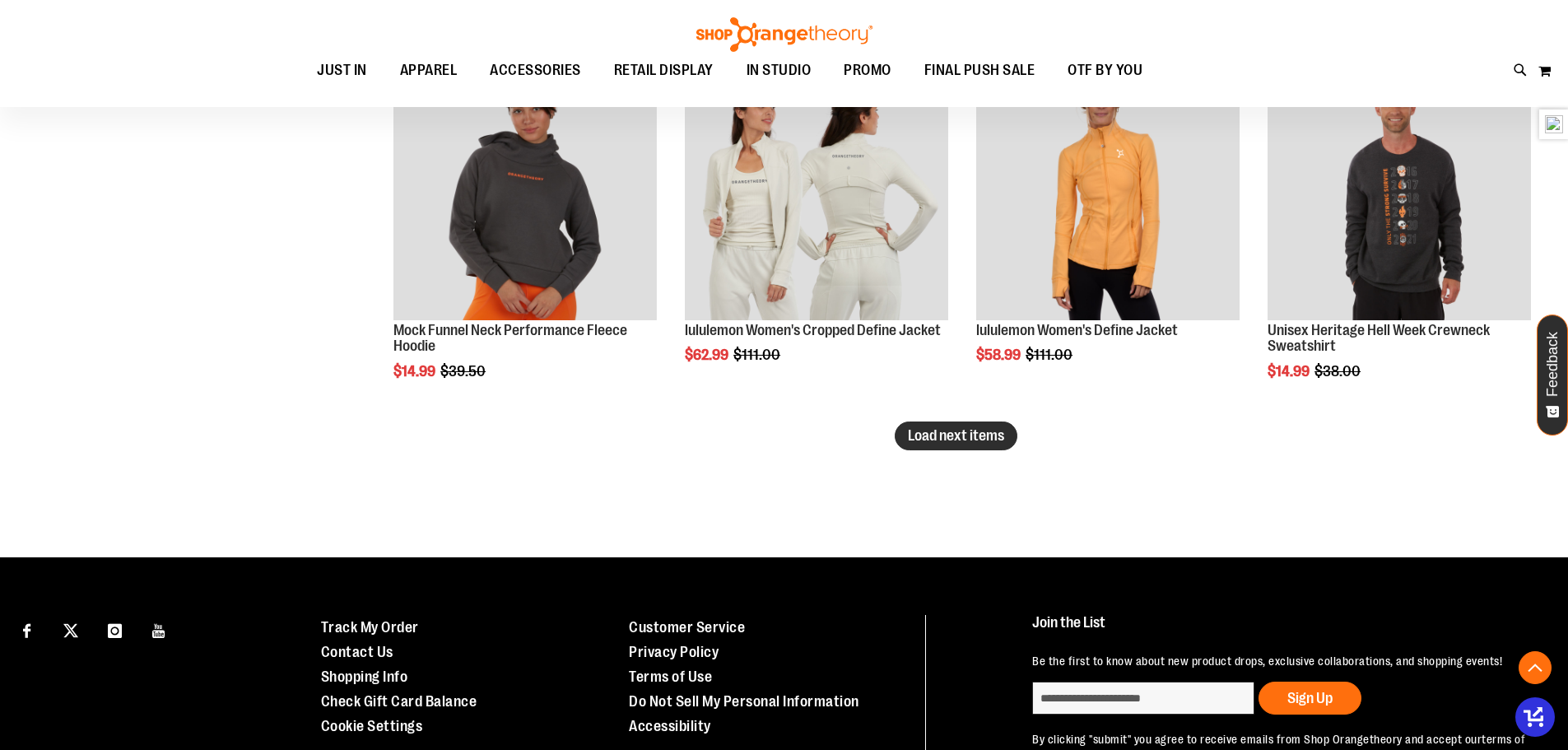
click at [963, 430] on span "Load next items" at bounding box center [956, 436] width 97 height 17
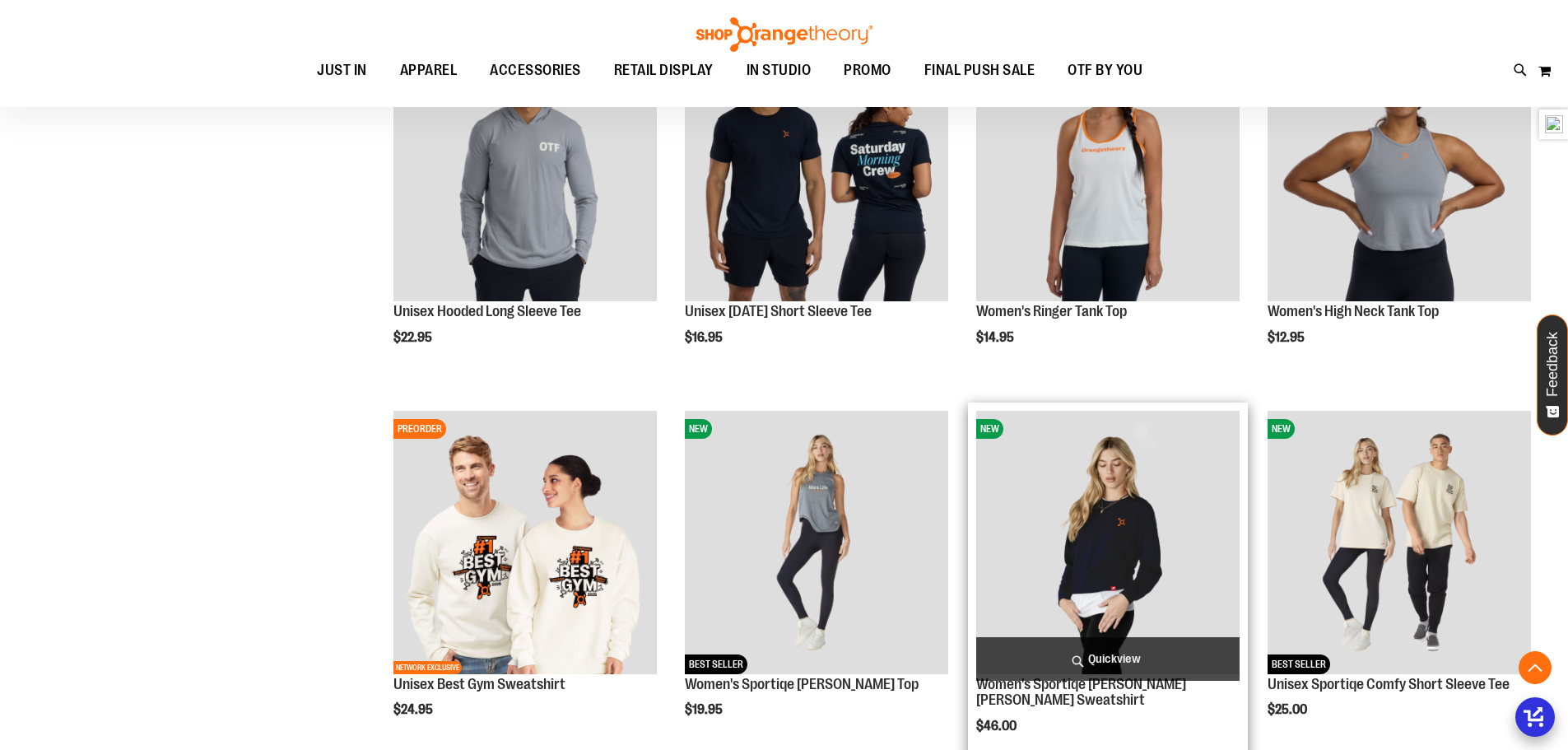
scroll to position [1399, 0]
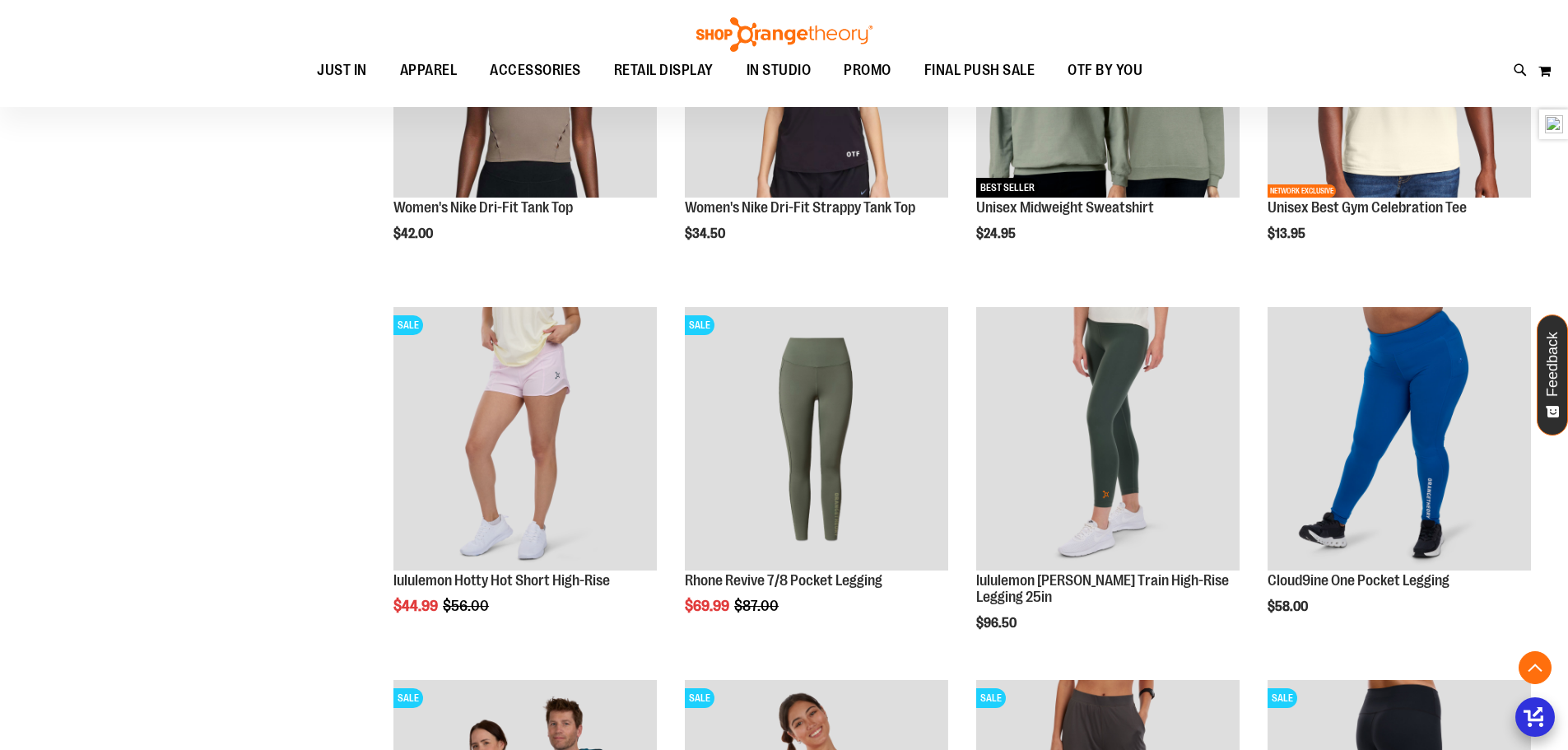
scroll to position [2468, 0]
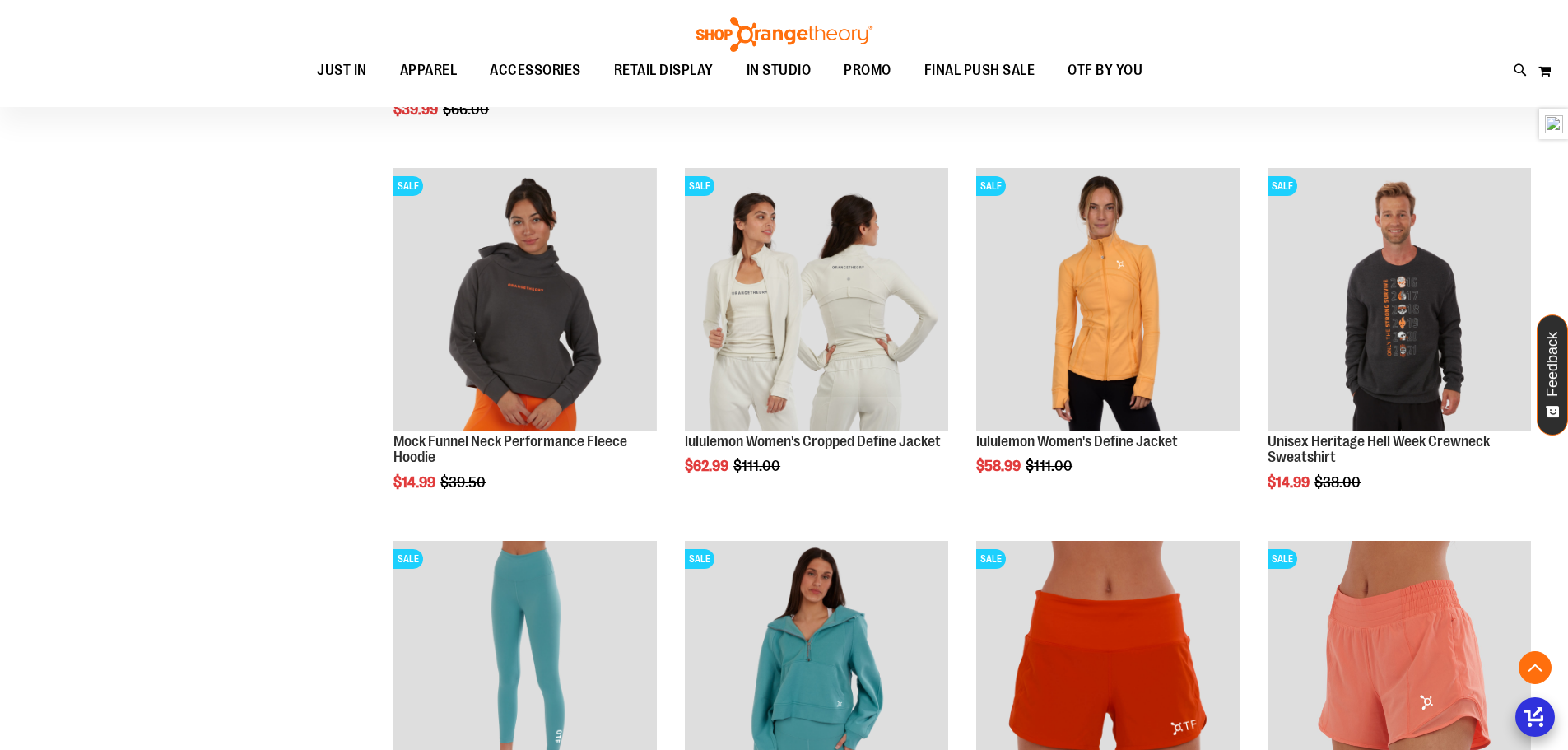
scroll to position [4114, 0]
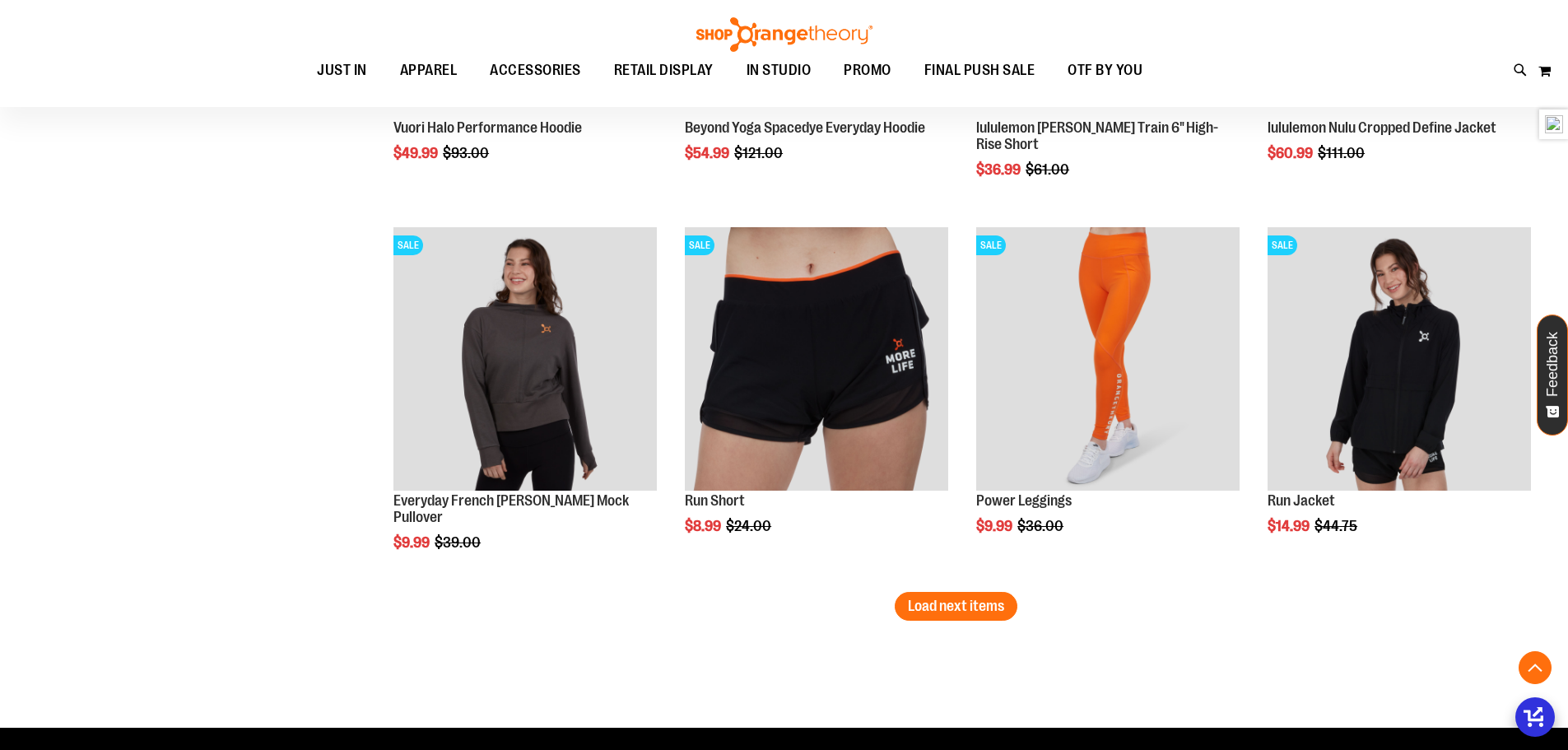
scroll to position [5186, 0]
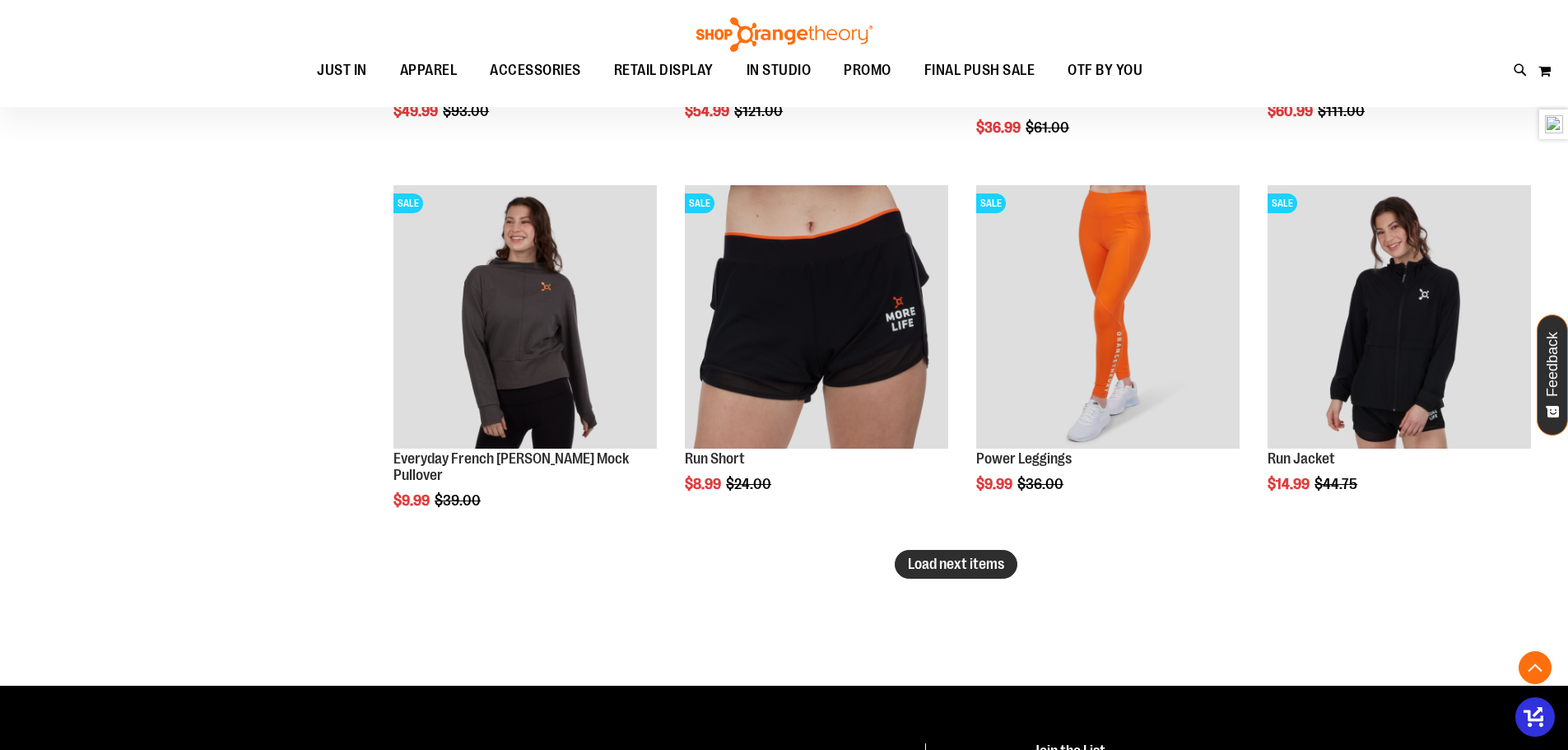
click at [1007, 574] on button "Load next items" at bounding box center [956, 564] width 123 height 29
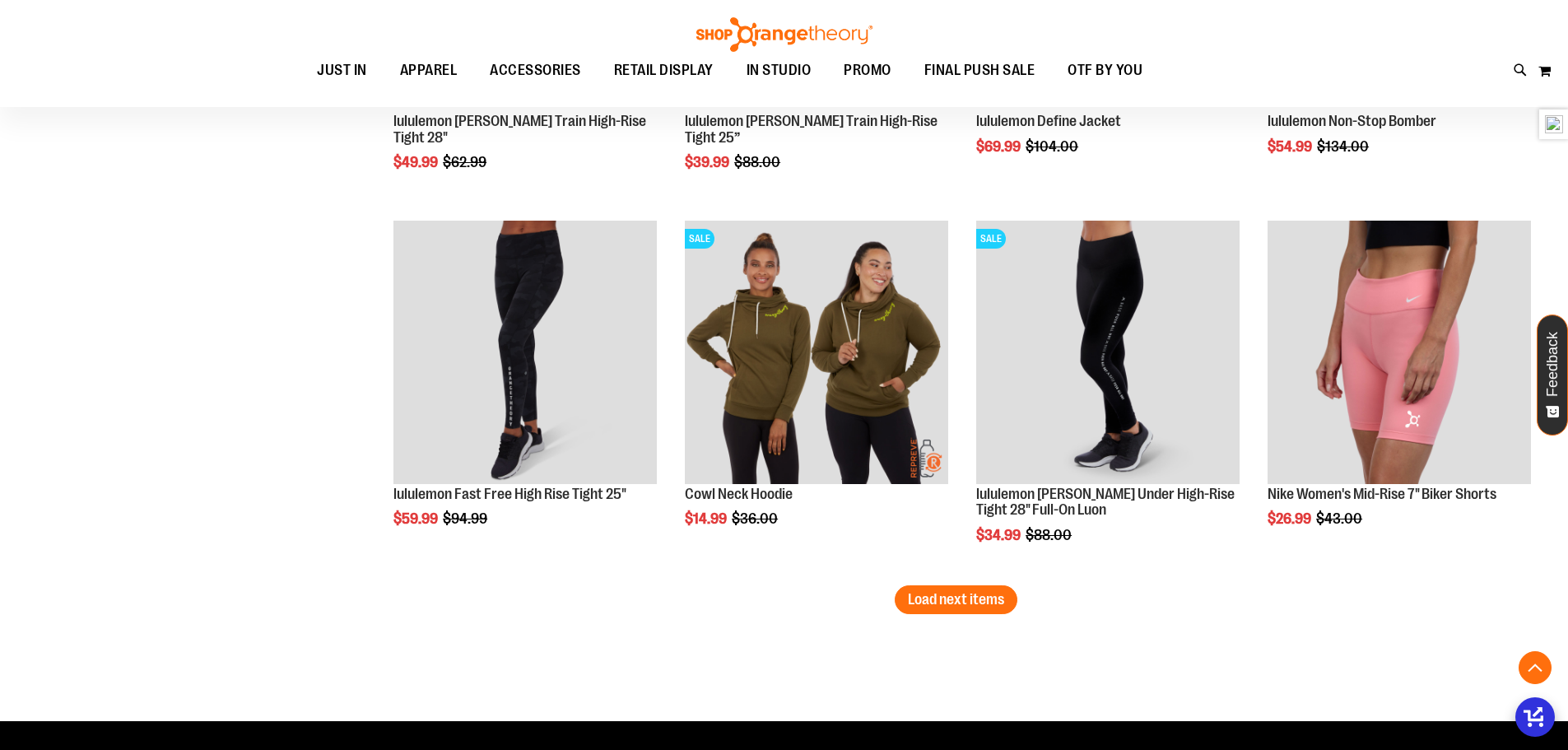
scroll to position [6274, 0]
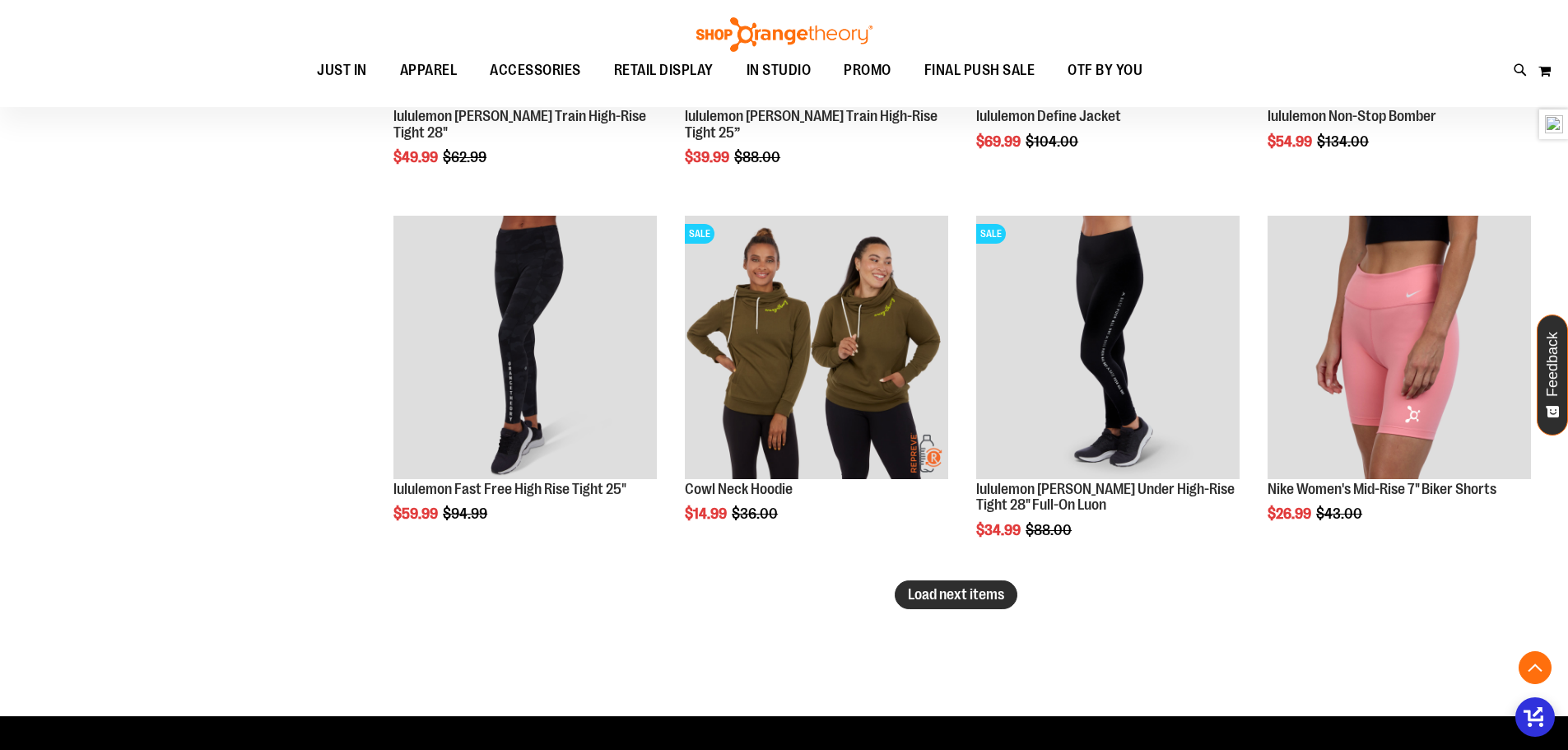
click at [955, 602] on button "Load next items" at bounding box center [956, 594] width 123 height 29
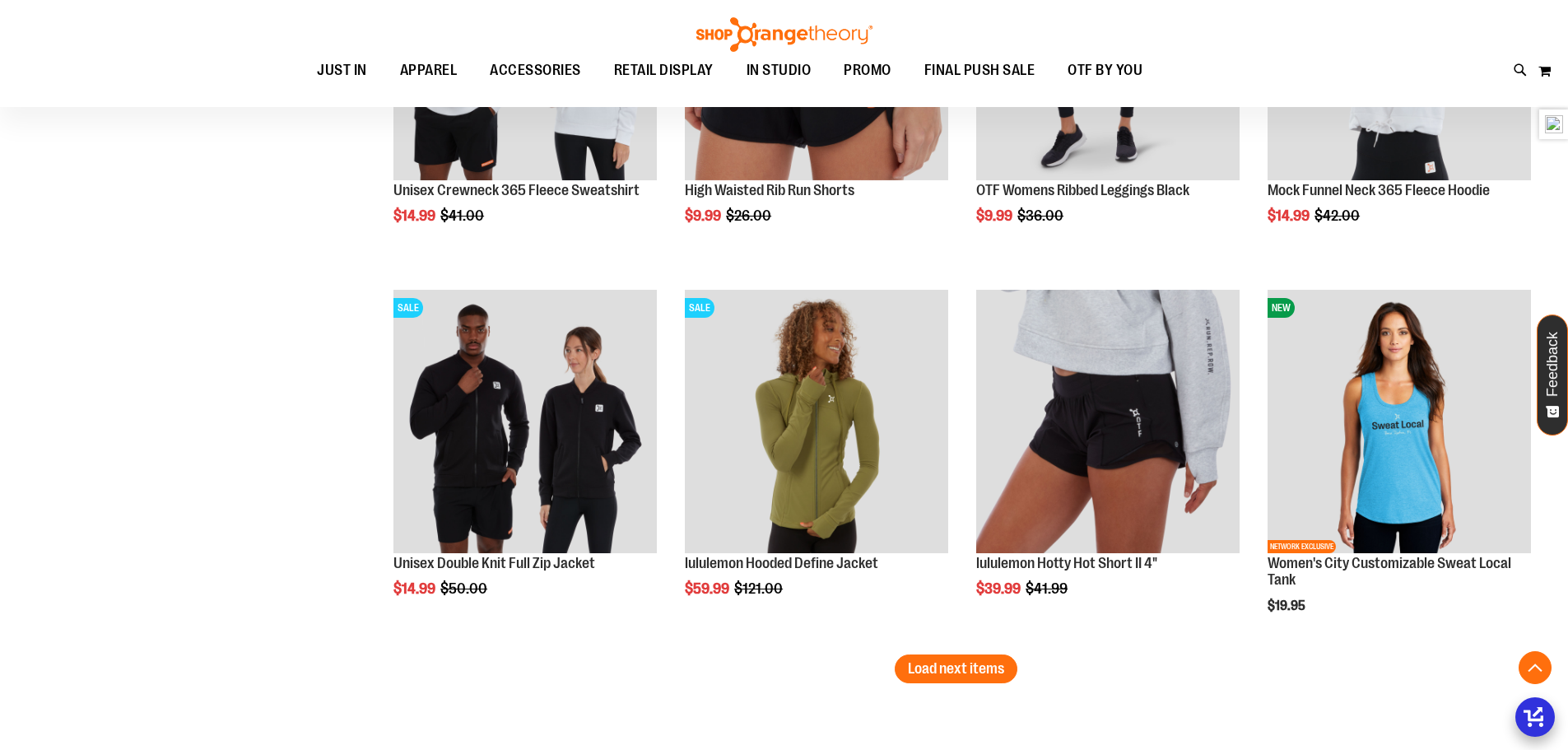
scroll to position [7344, 0]
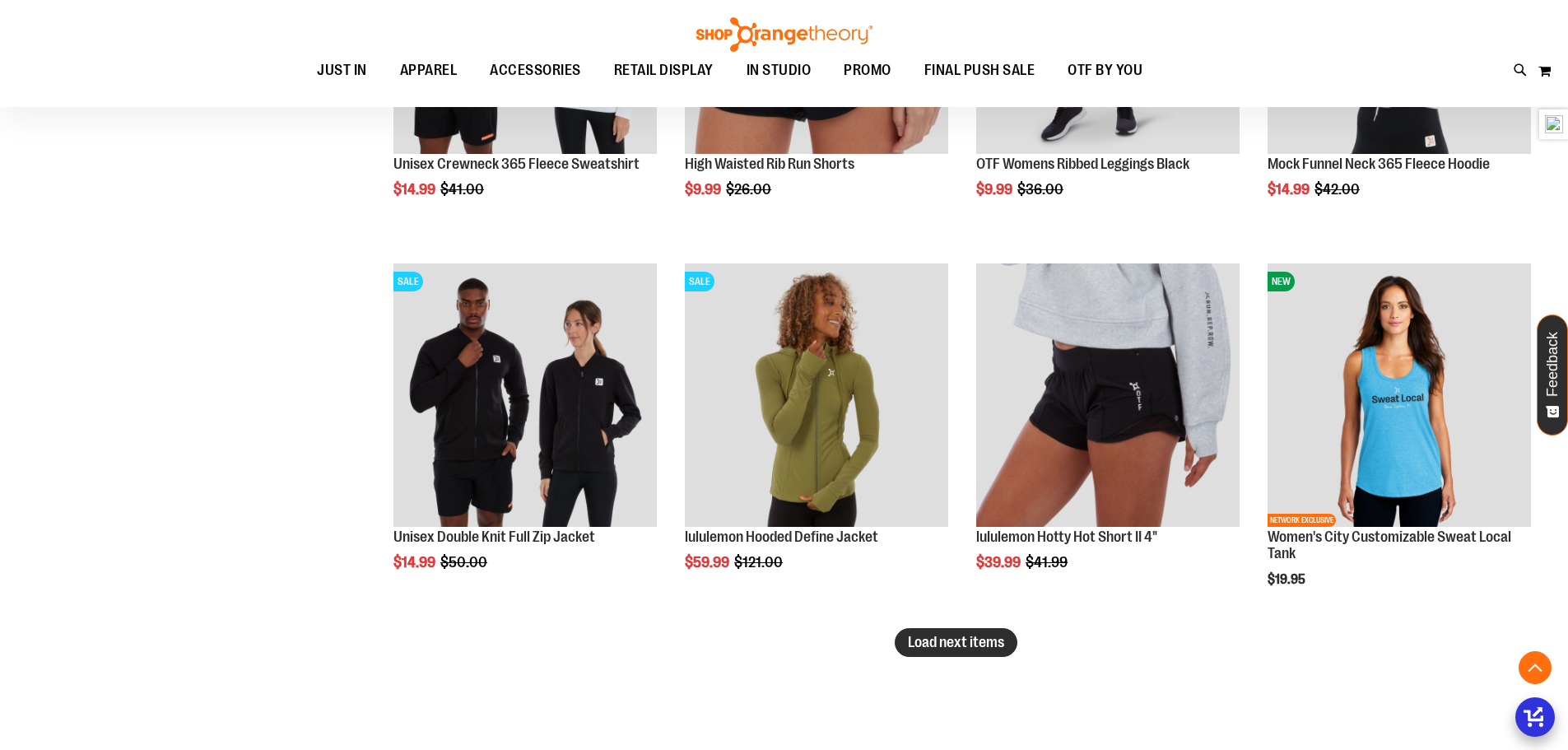
click at [962, 638] on span "Load next items" at bounding box center [956, 642] width 97 height 17
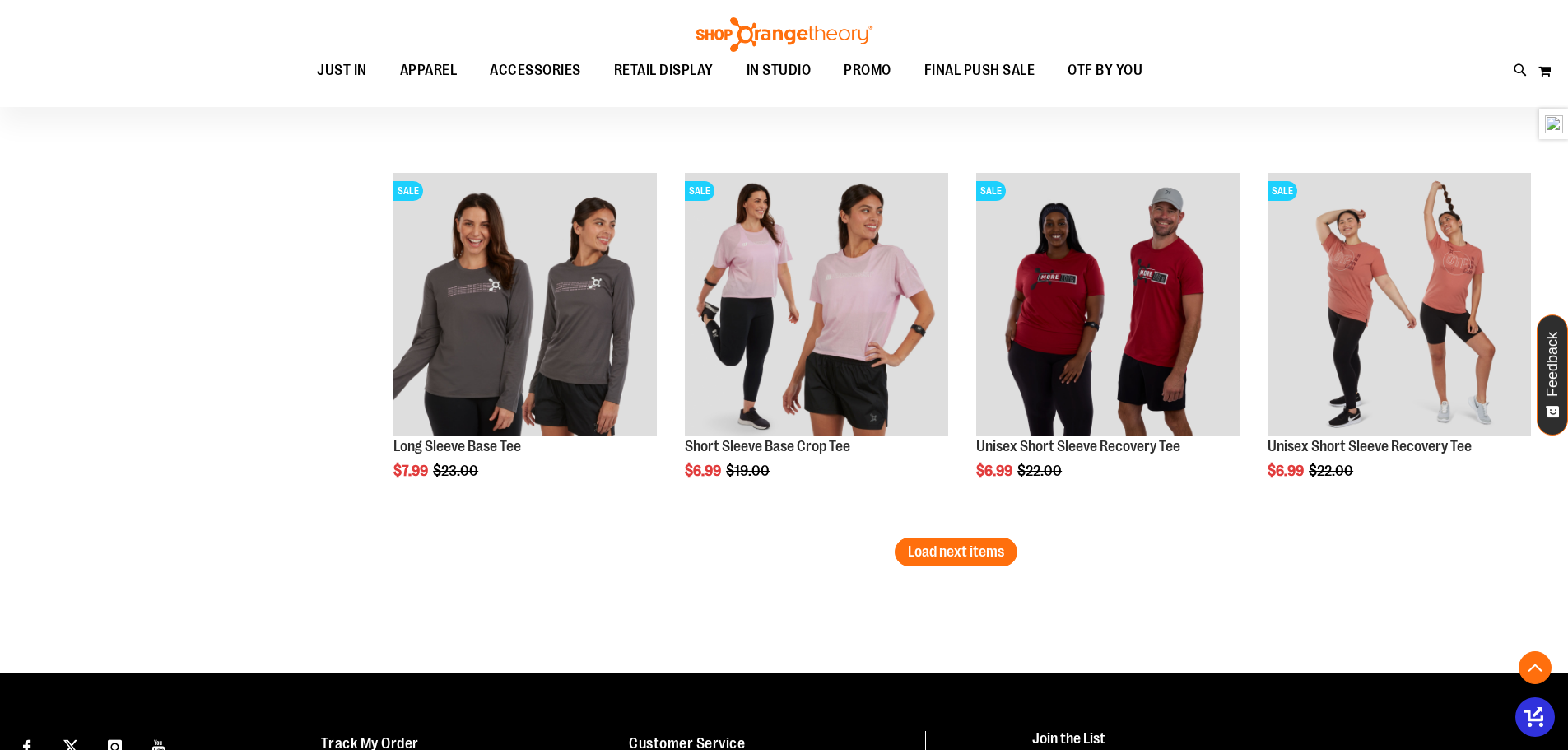
scroll to position [8579, 0]
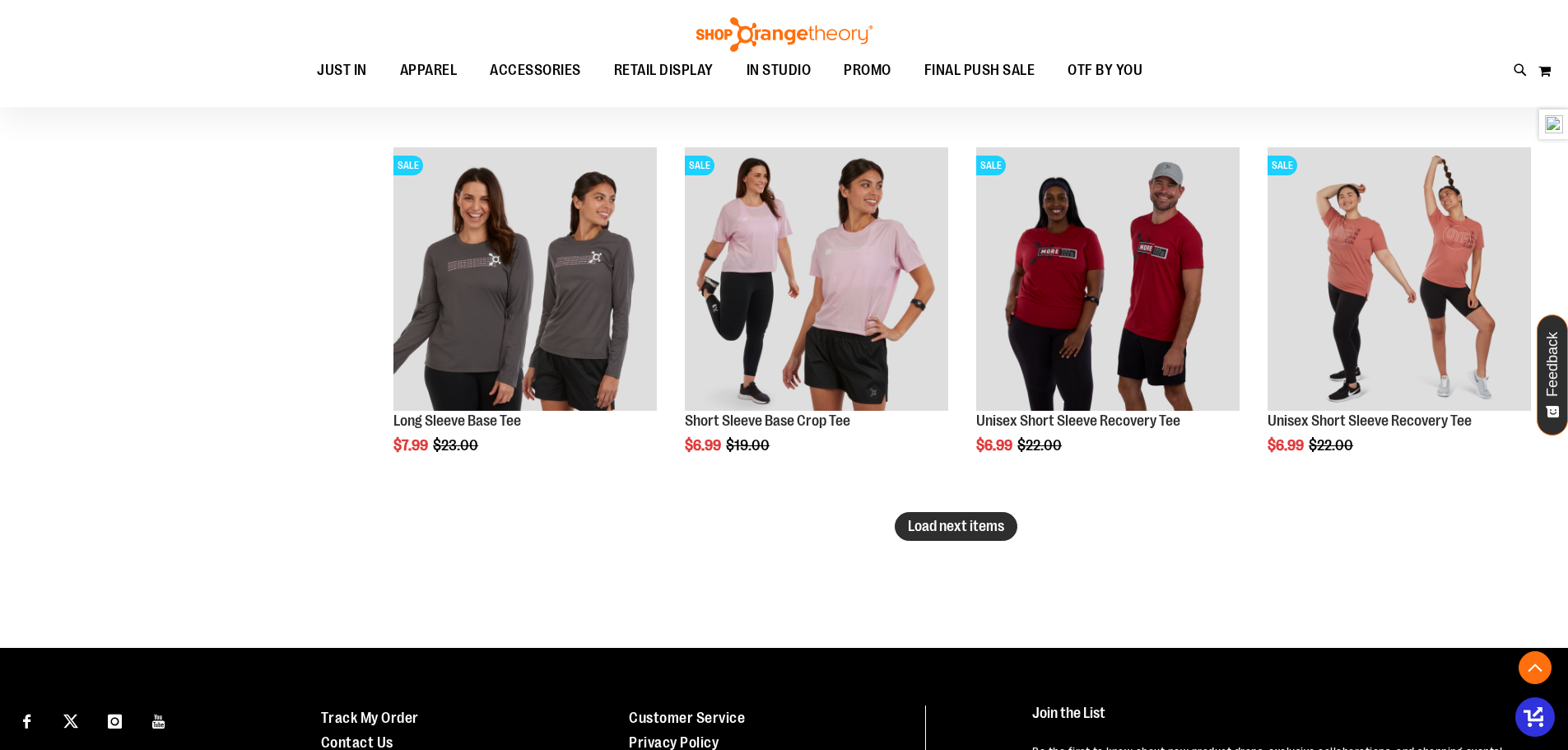
click at [956, 537] on button "Load next items" at bounding box center [956, 526] width 123 height 29
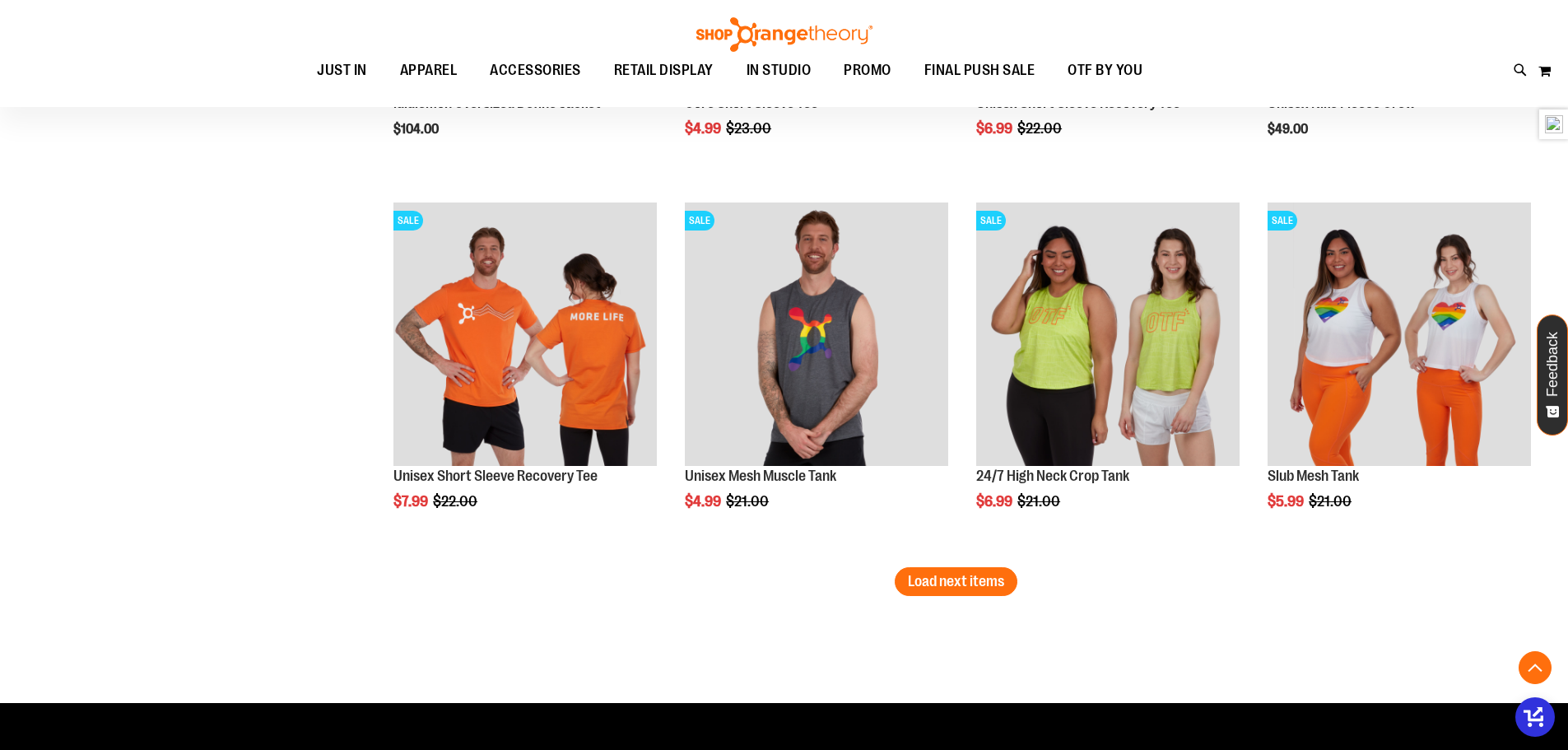
scroll to position [9649, 0]
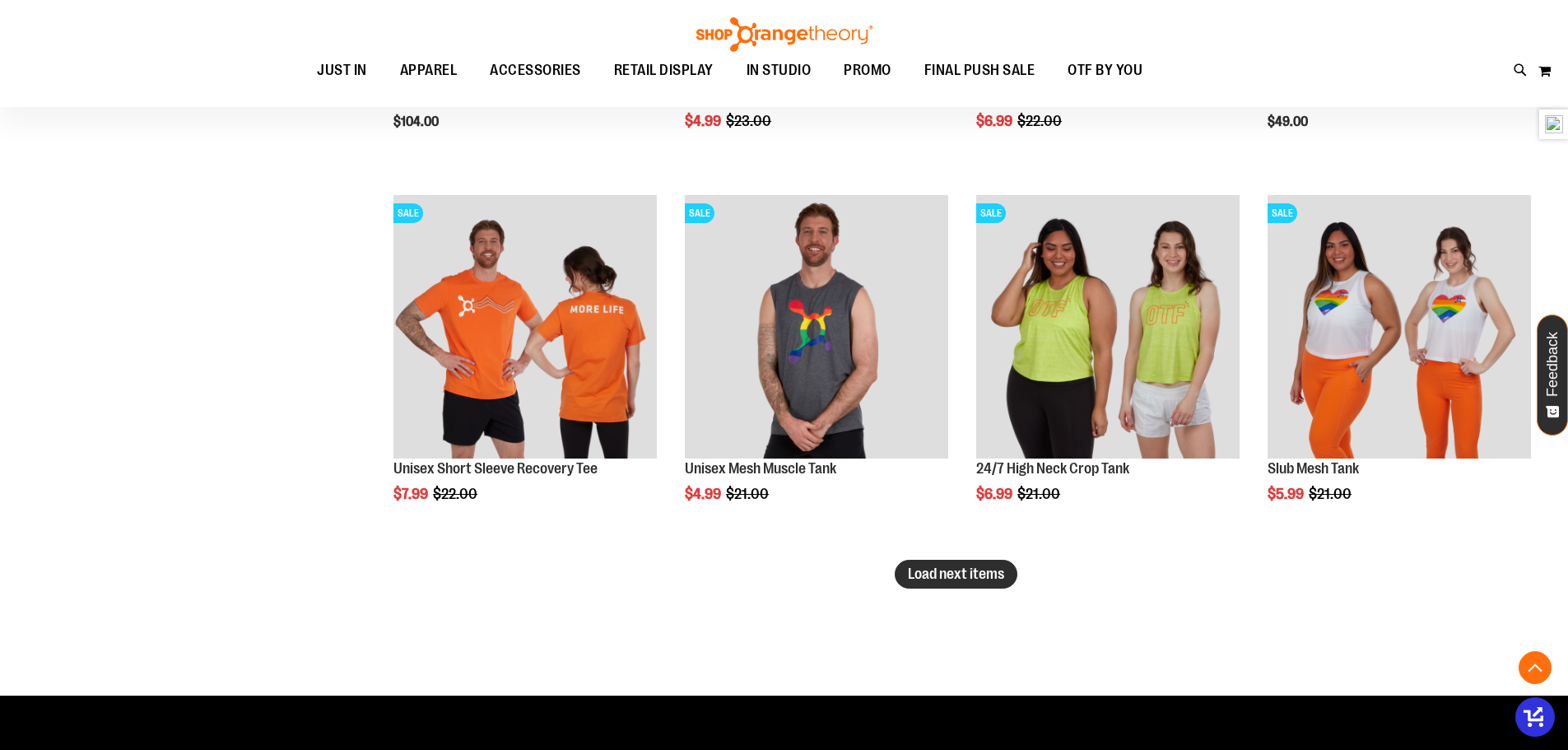
click at [965, 570] on span "Load next items" at bounding box center [956, 573] width 97 height 17
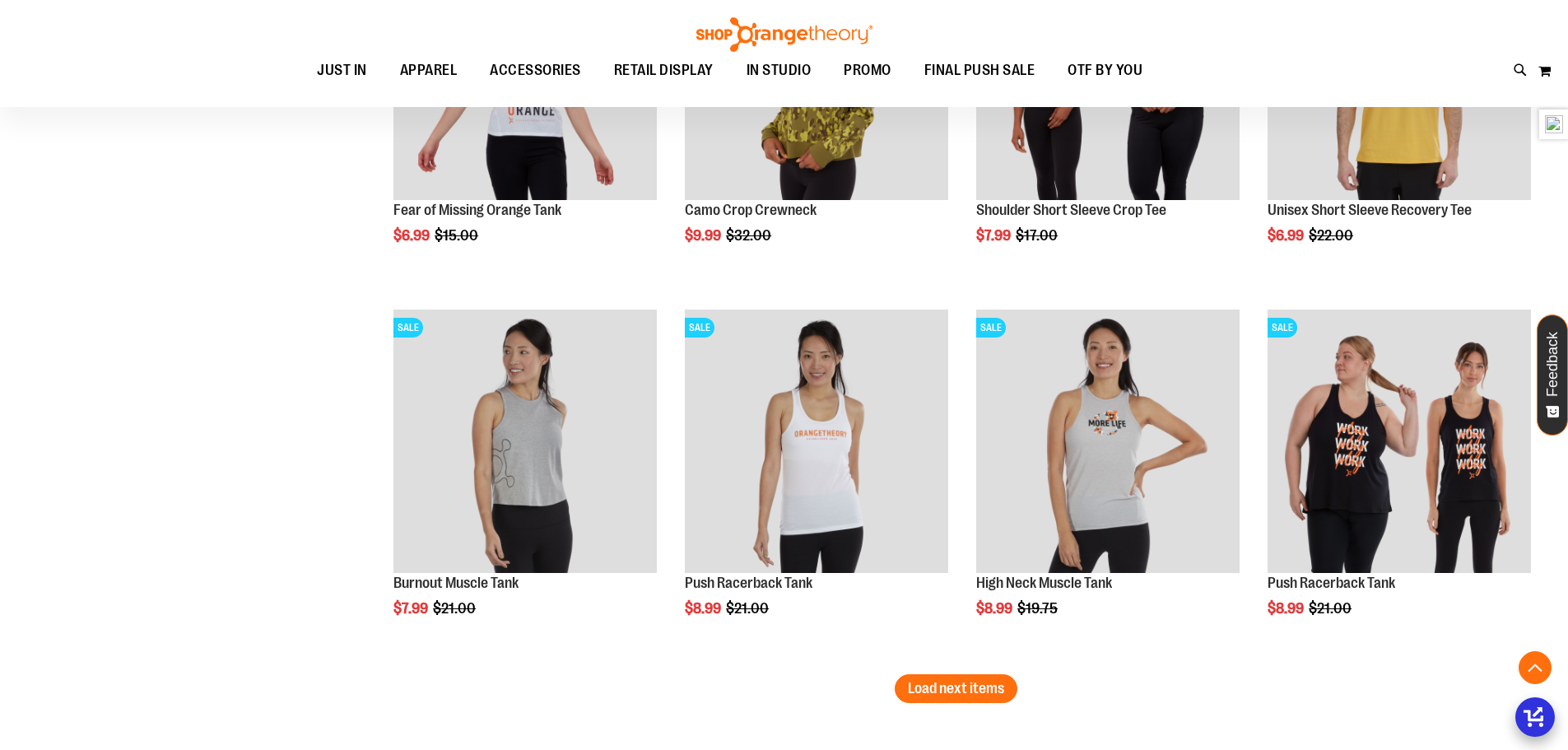
scroll to position [10801, 0]
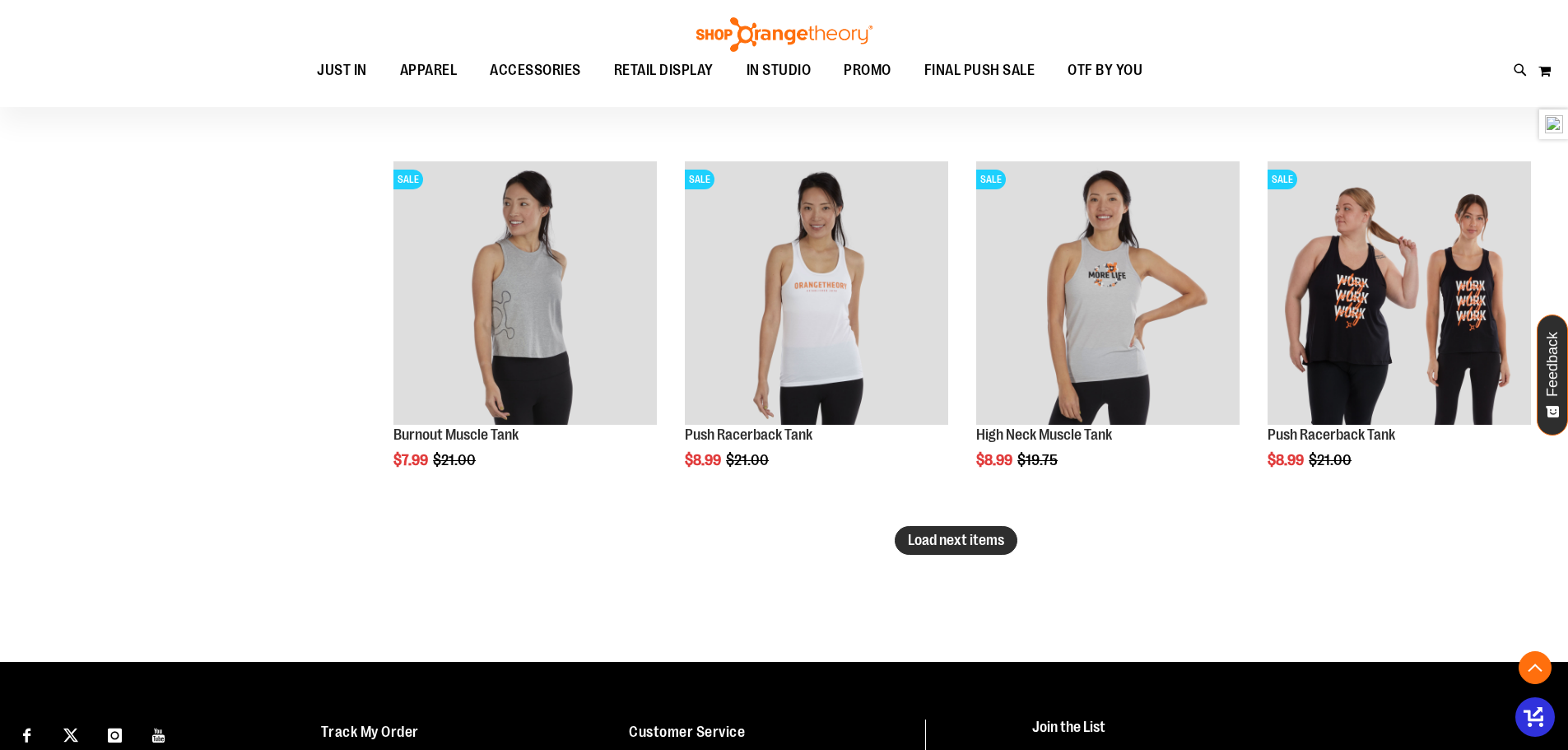
click at [961, 533] on span "Load next items" at bounding box center [956, 540] width 97 height 17
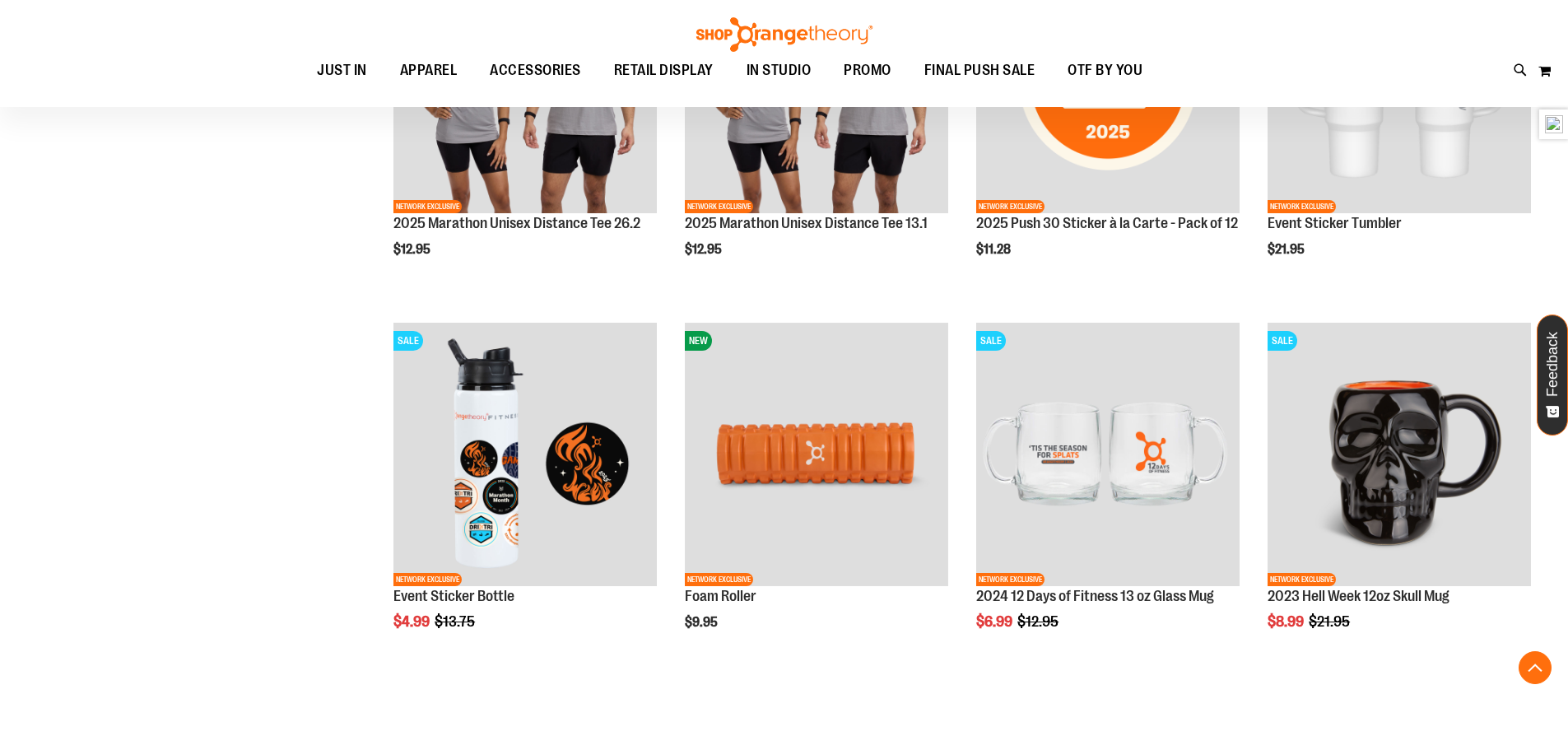
scroll to position [967, 0]
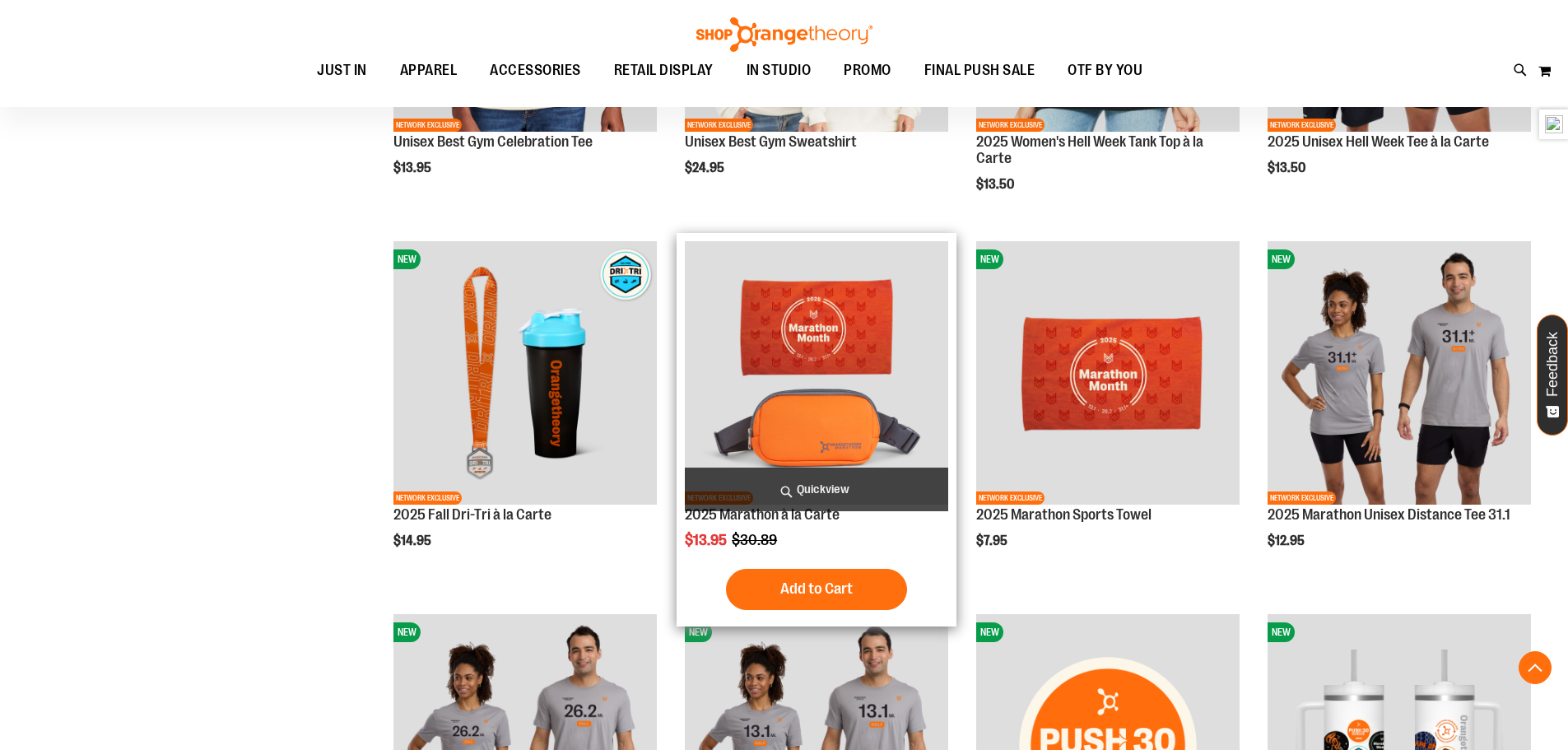
scroll to position [472, 0]
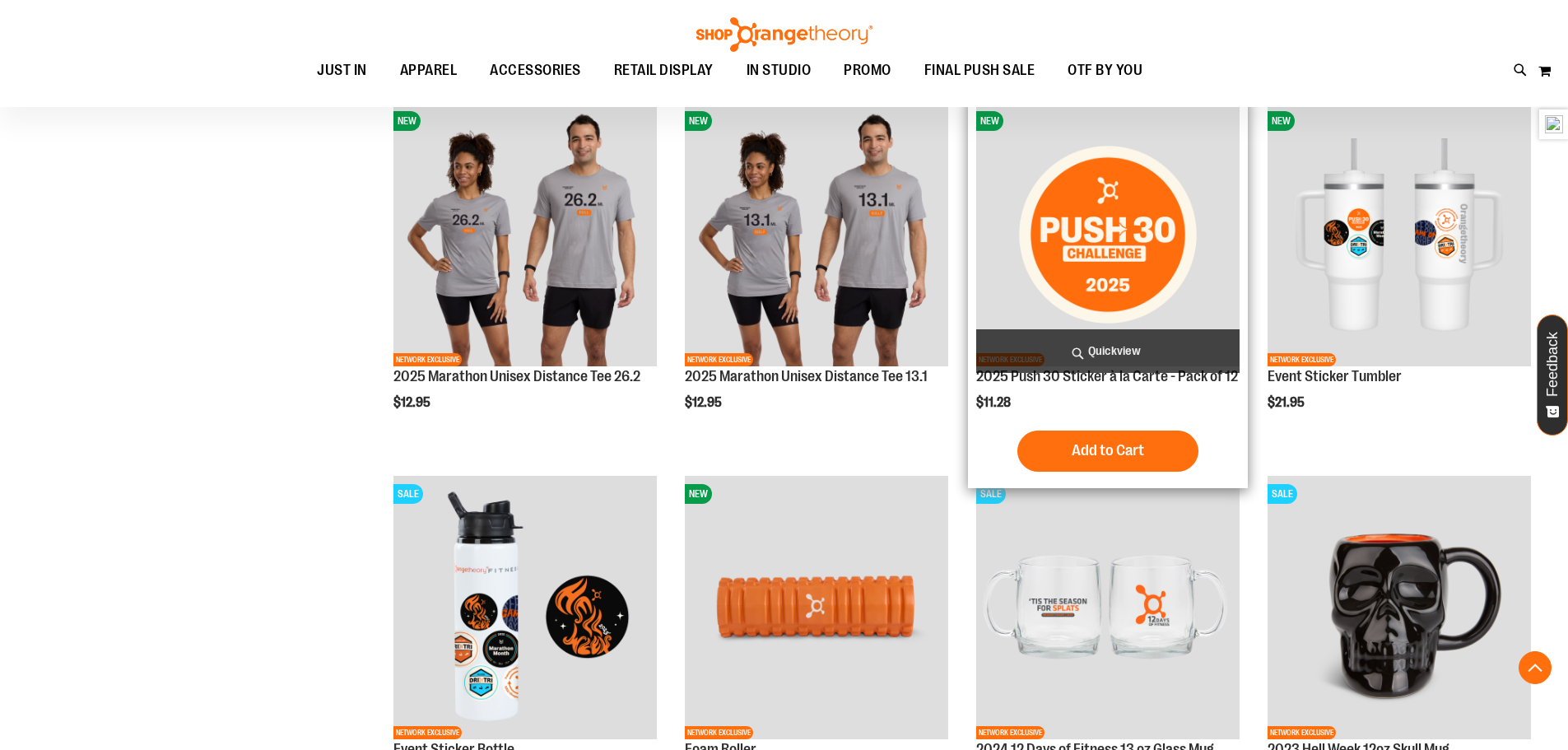
scroll to position [1131, 0]
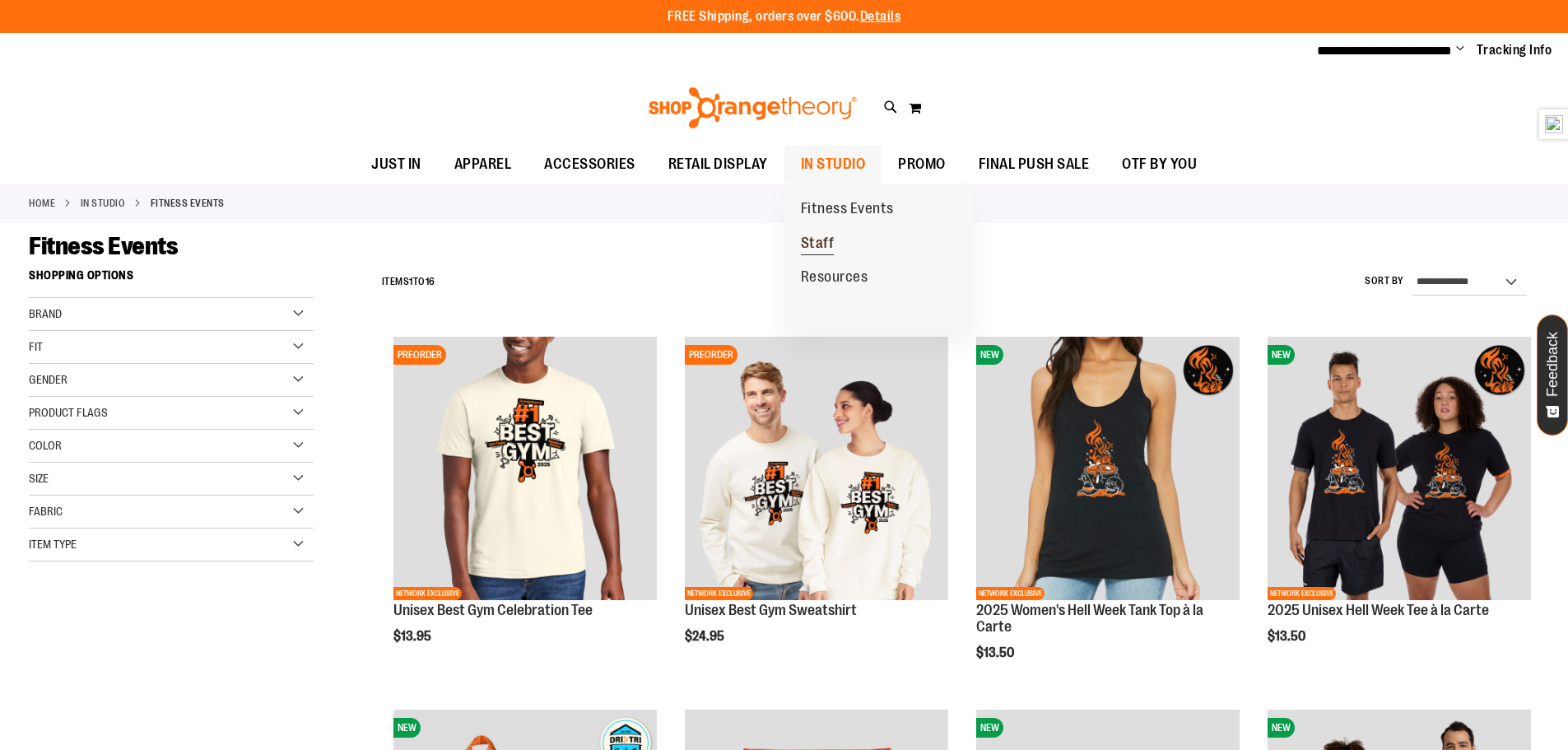
type input "**********"
click at [830, 238] on span "Staff" at bounding box center [818, 244] width 33 height 20
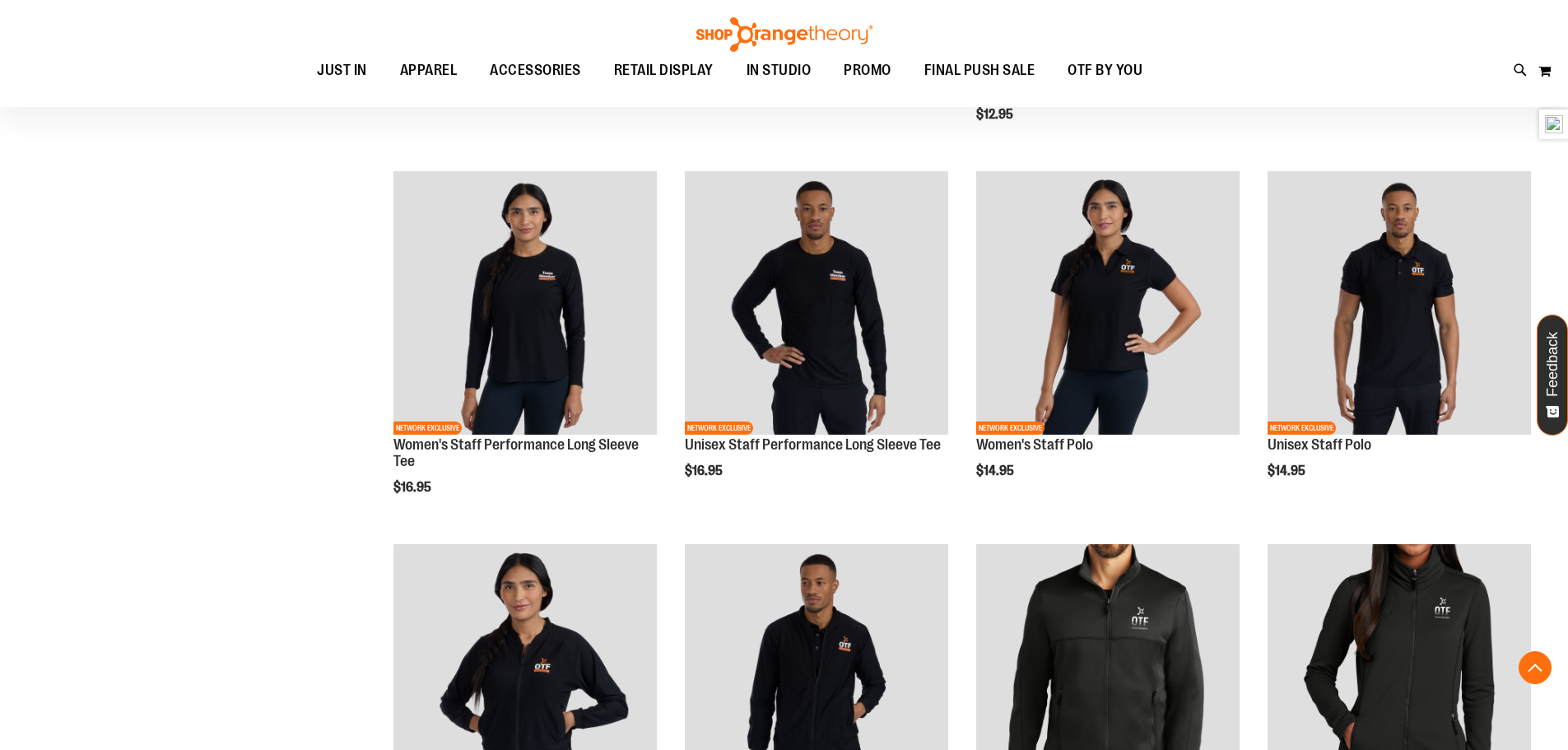
scroll to position [575, 0]
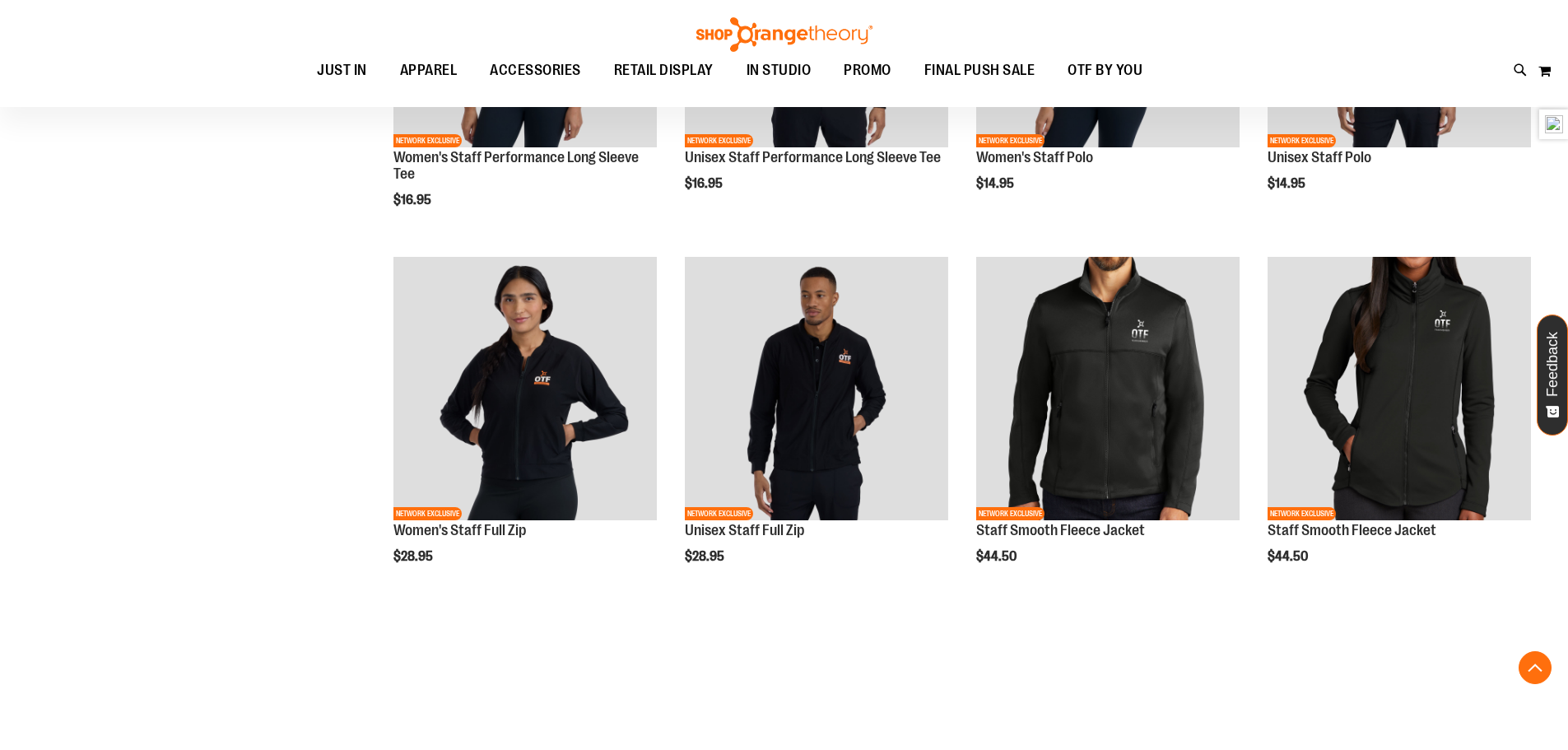
scroll to position [987, 0]
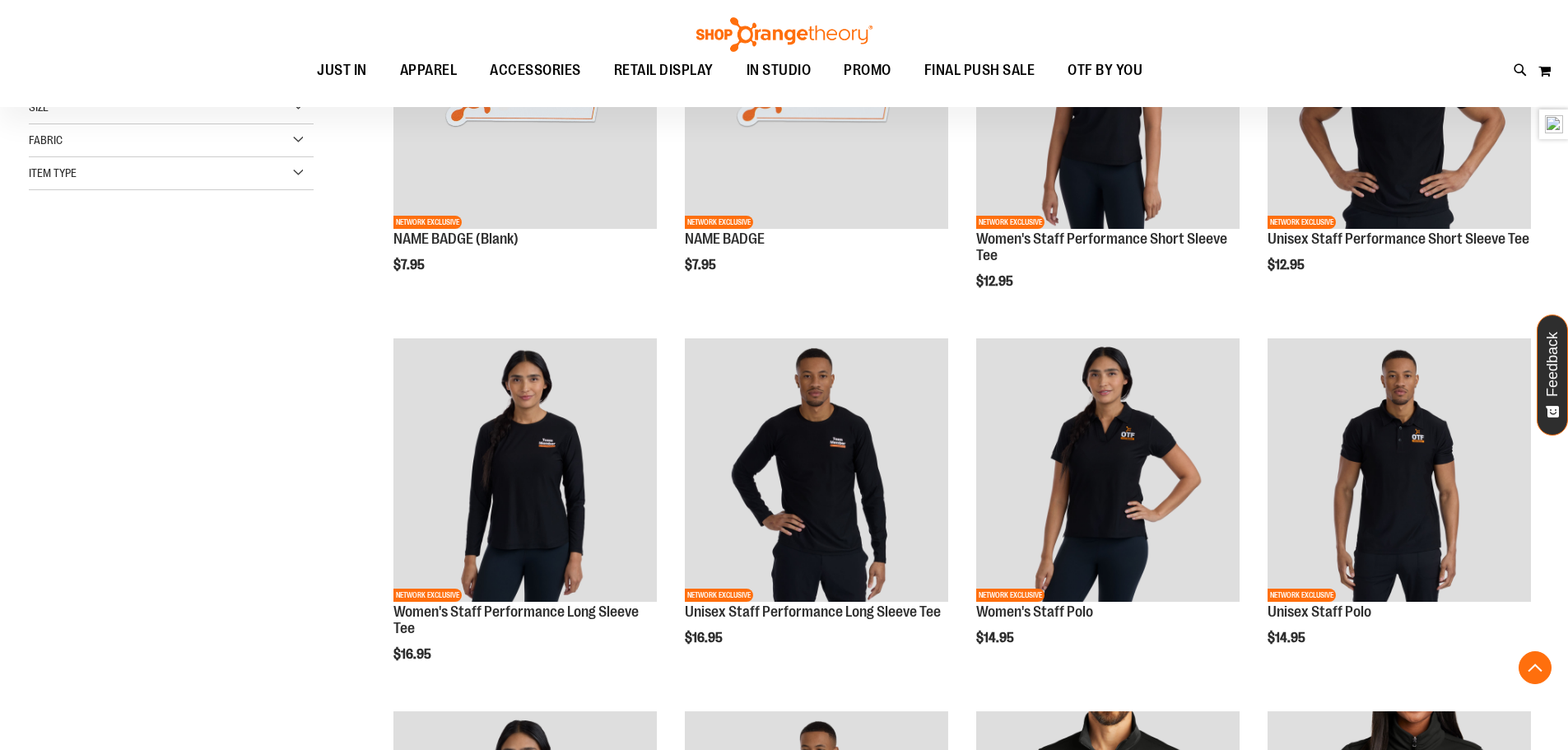
scroll to position [411, 0]
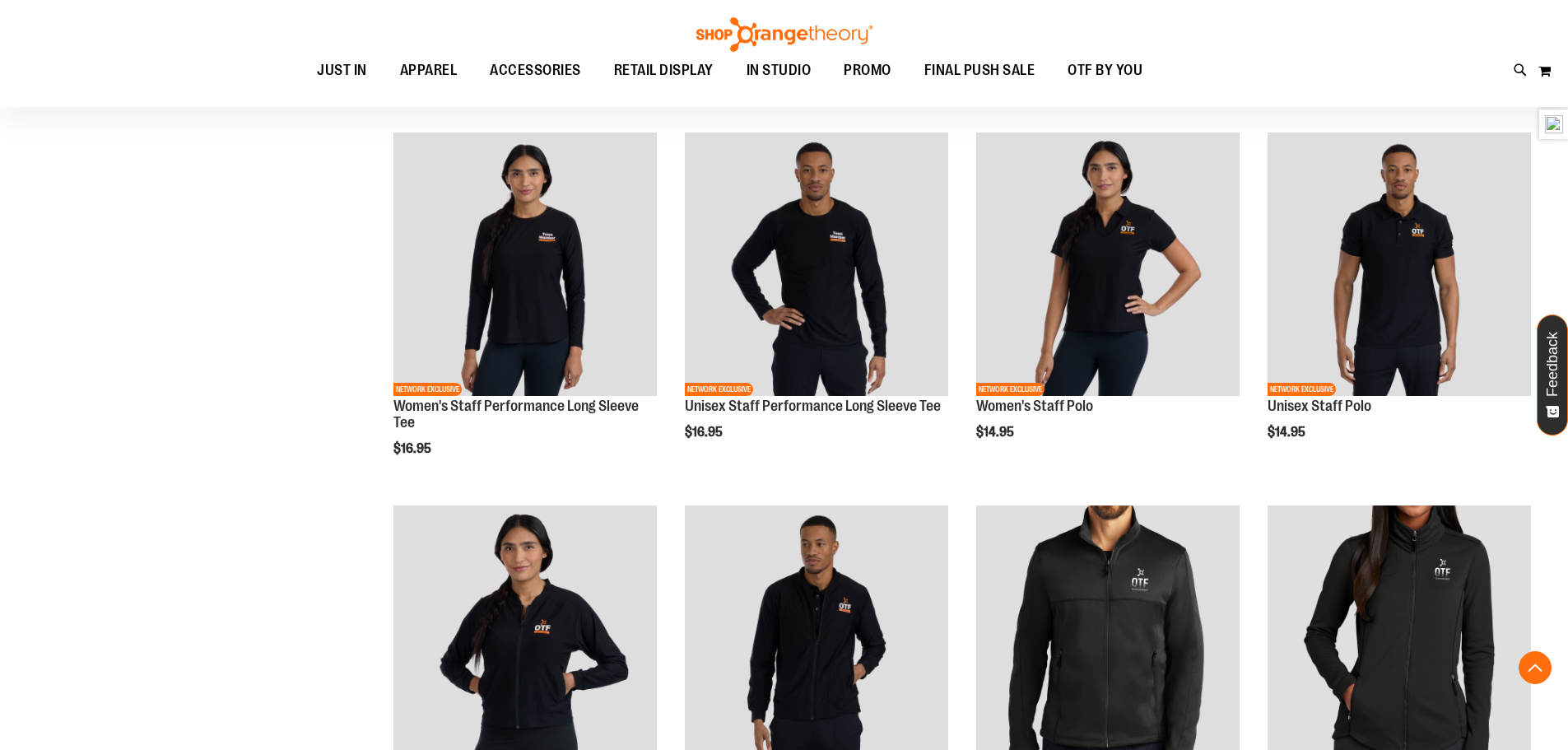
scroll to position [593, 0]
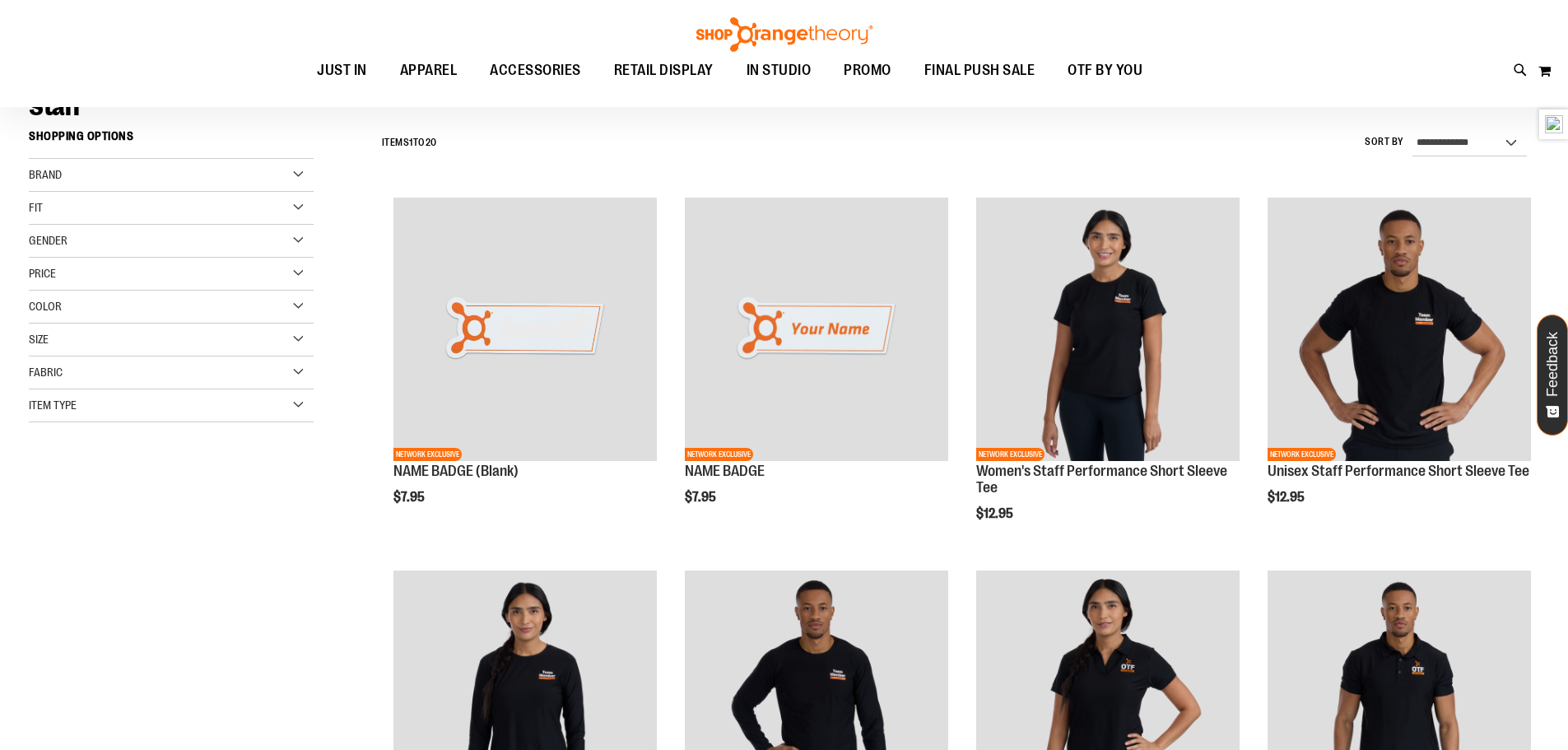
scroll to position [164, 0]
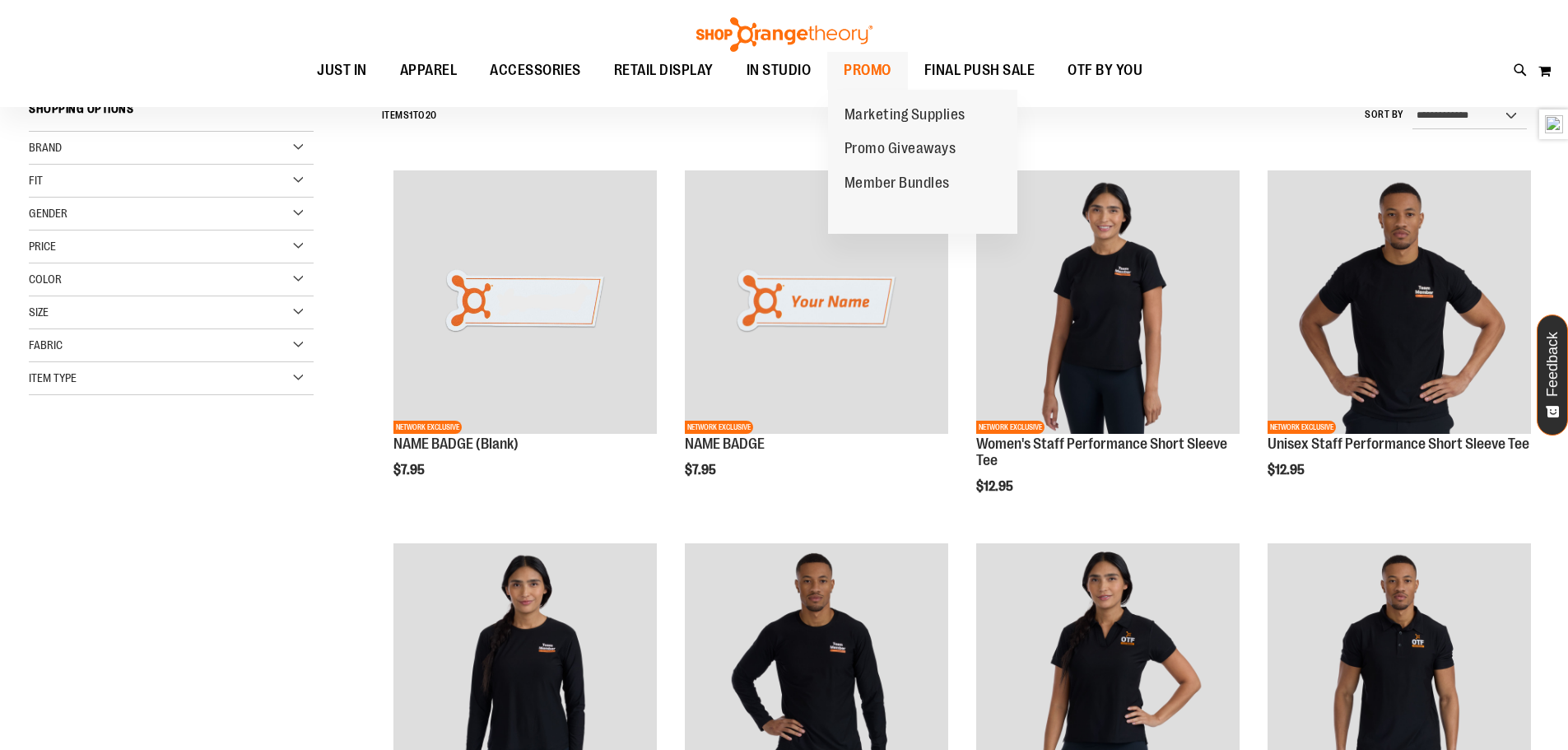
type input "**********"
click at [892, 69] on link "PROMO" at bounding box center [867, 71] width 81 height 38
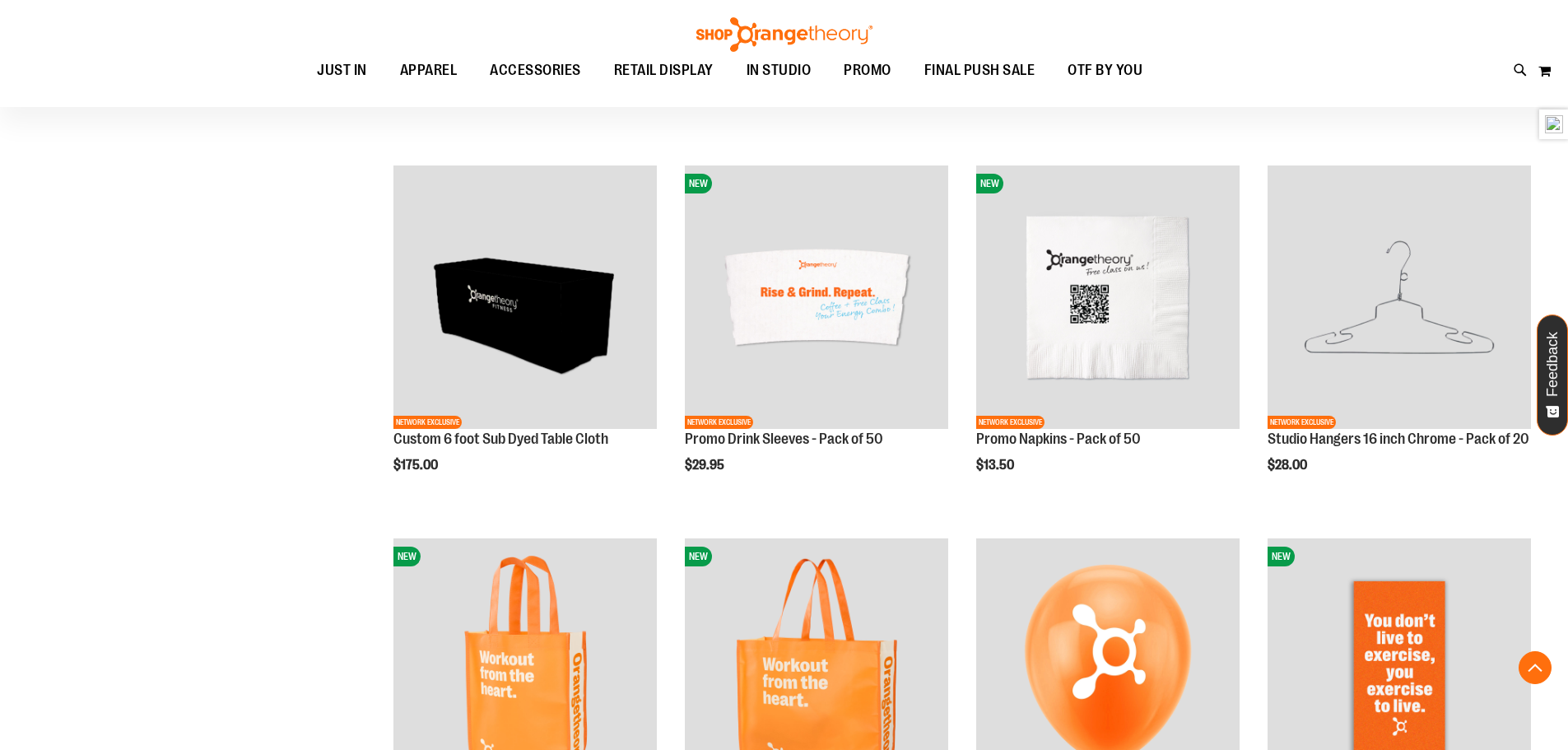
scroll to position [1134, 0]
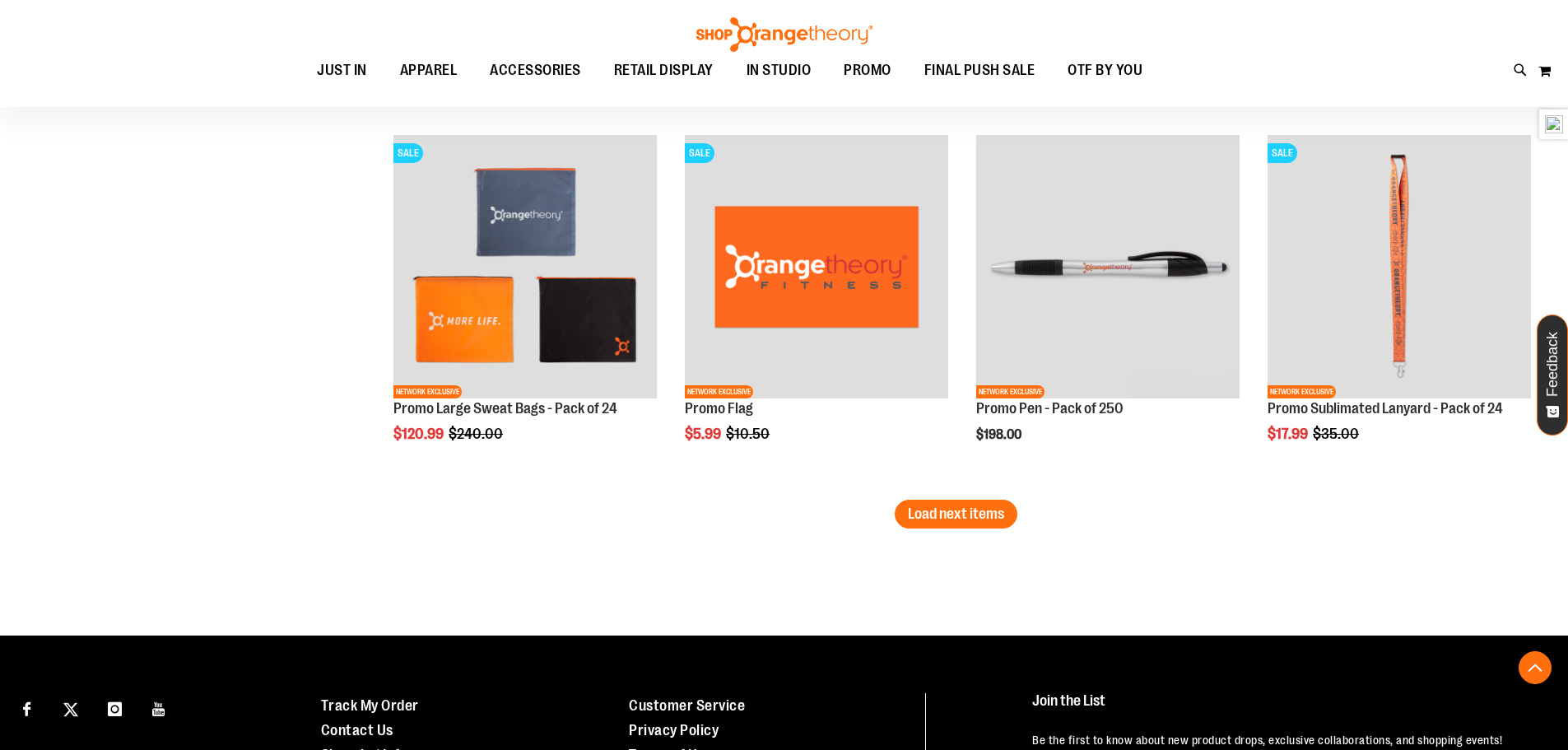
scroll to position [3027, 0]
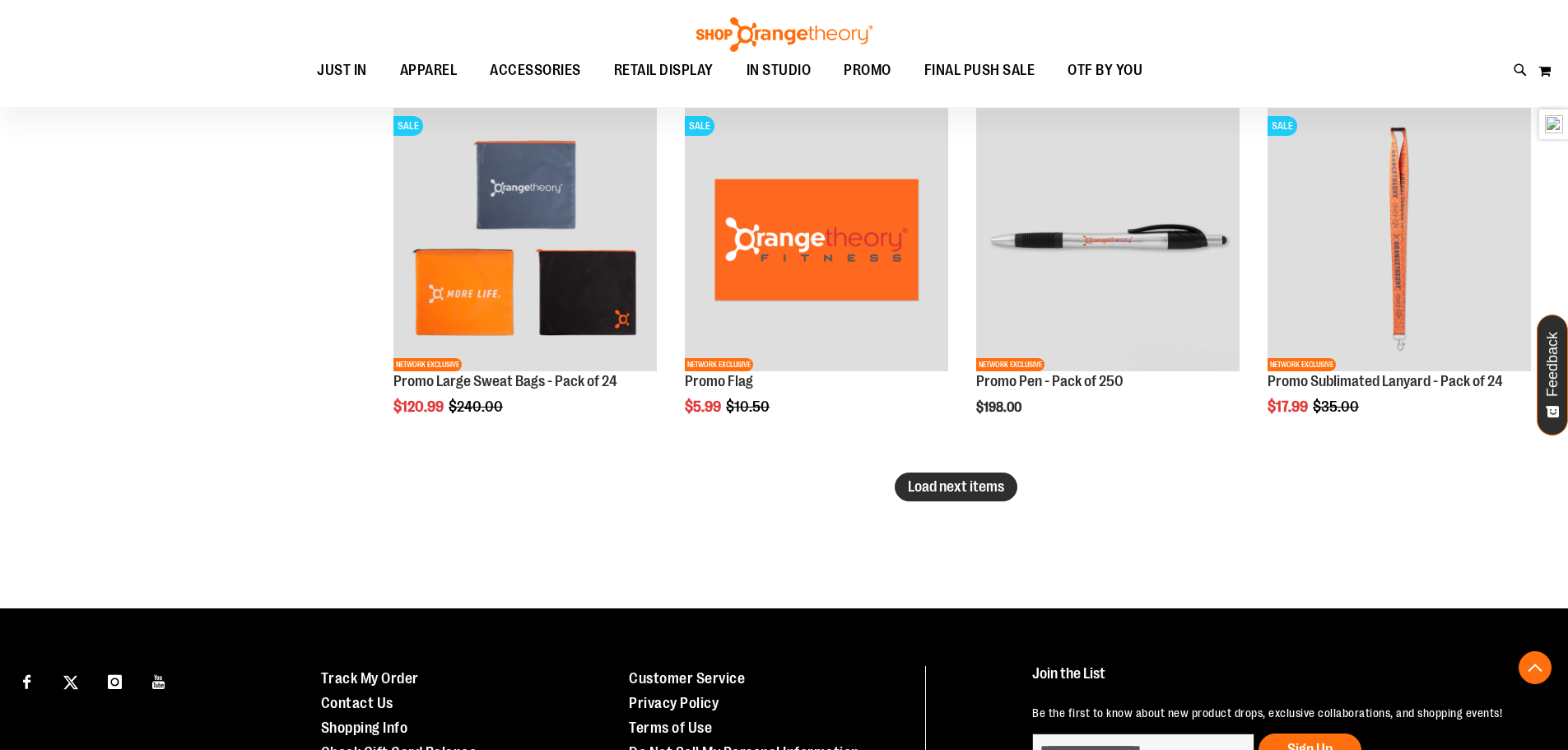
type input "**********"
click at [961, 486] on span "Load next items" at bounding box center [956, 487] width 97 height 17
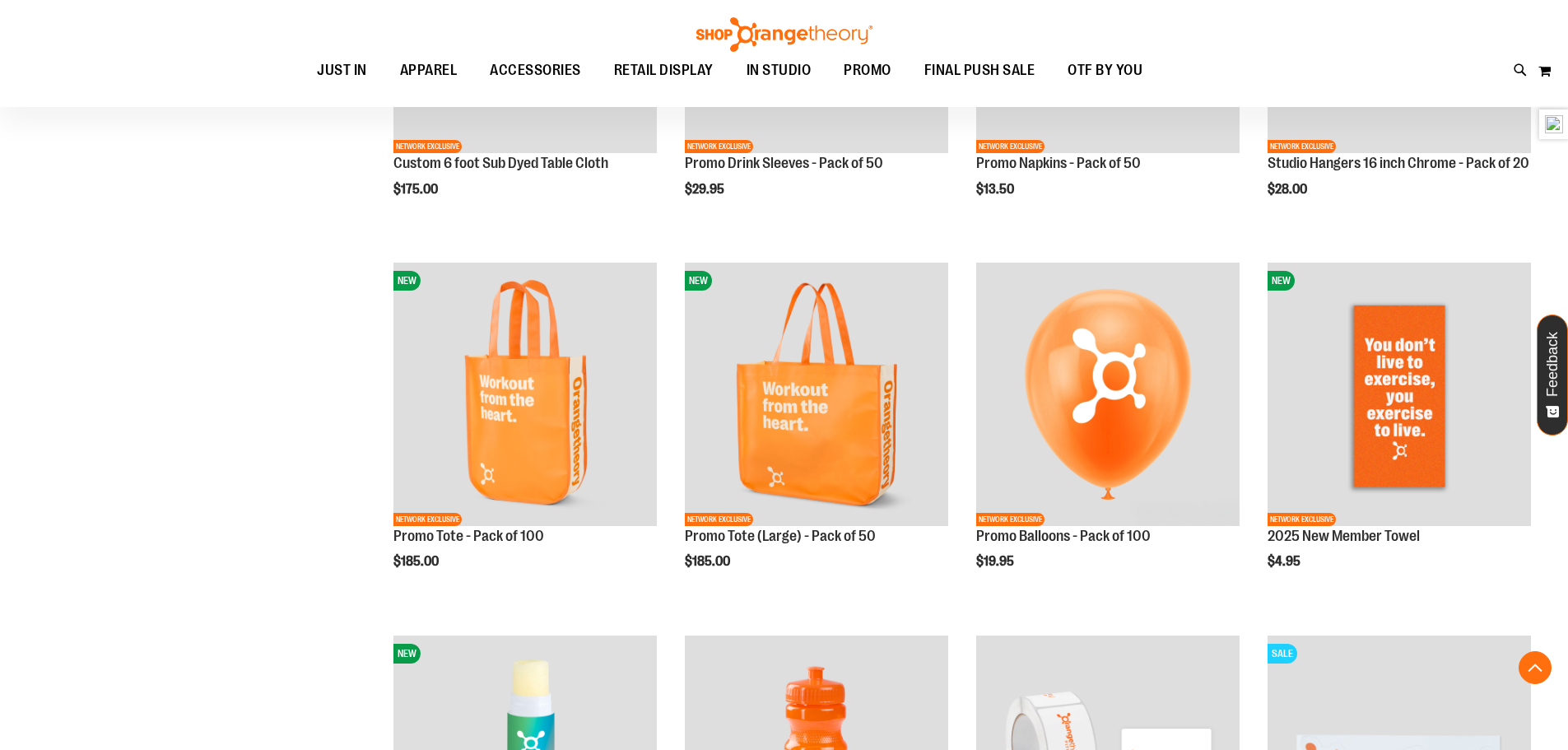
scroll to position [1381, 0]
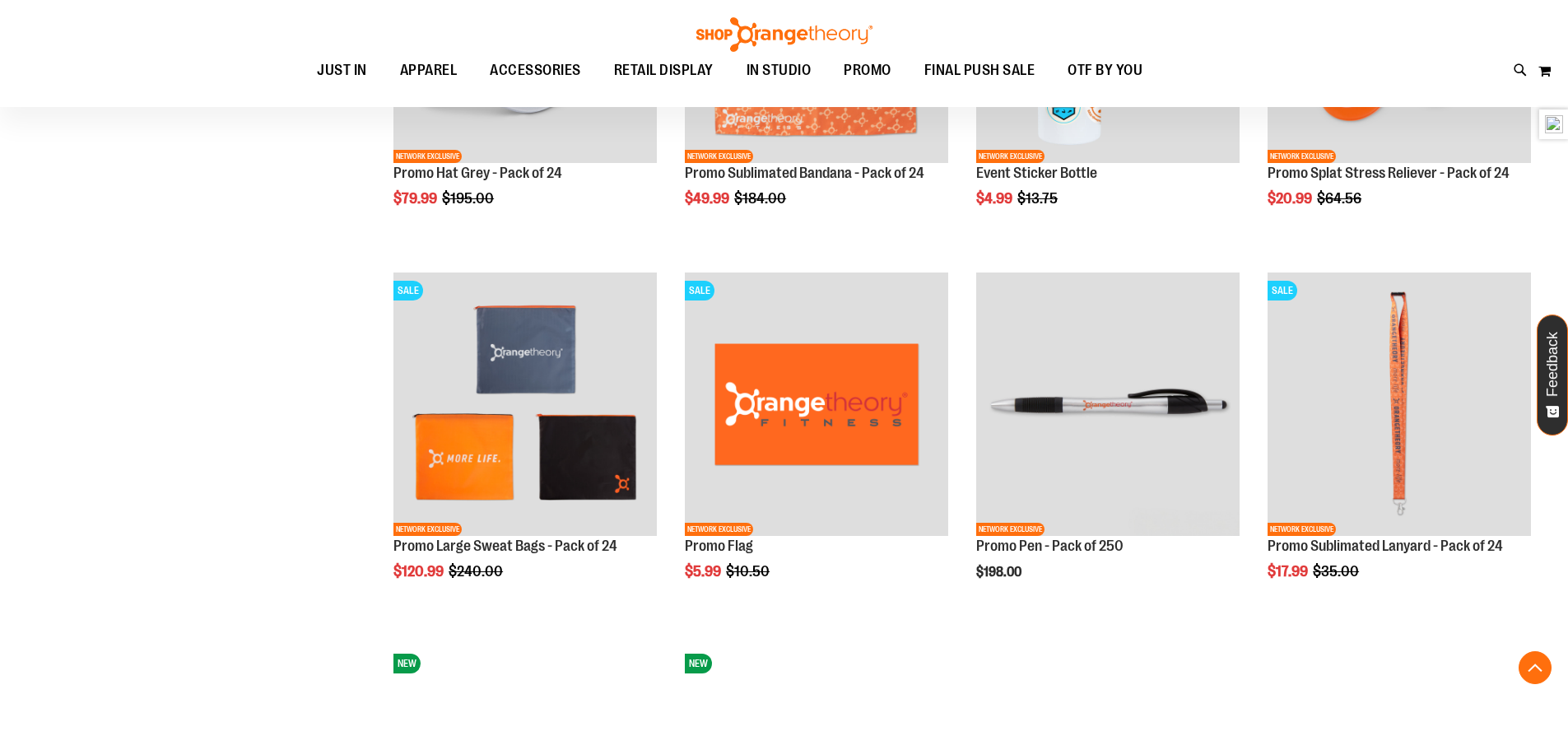
scroll to position [3191, 0]
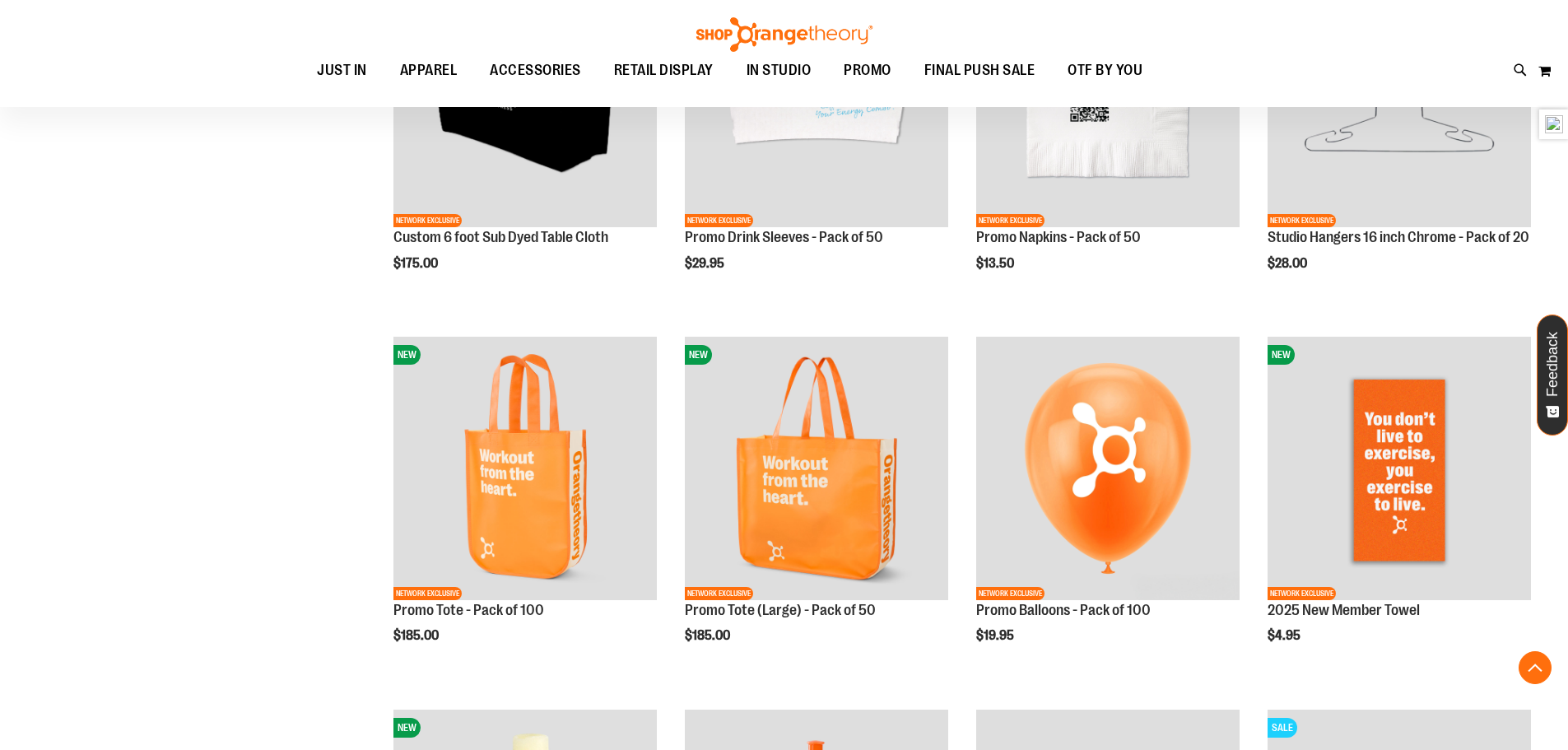
scroll to position [1299, 0]
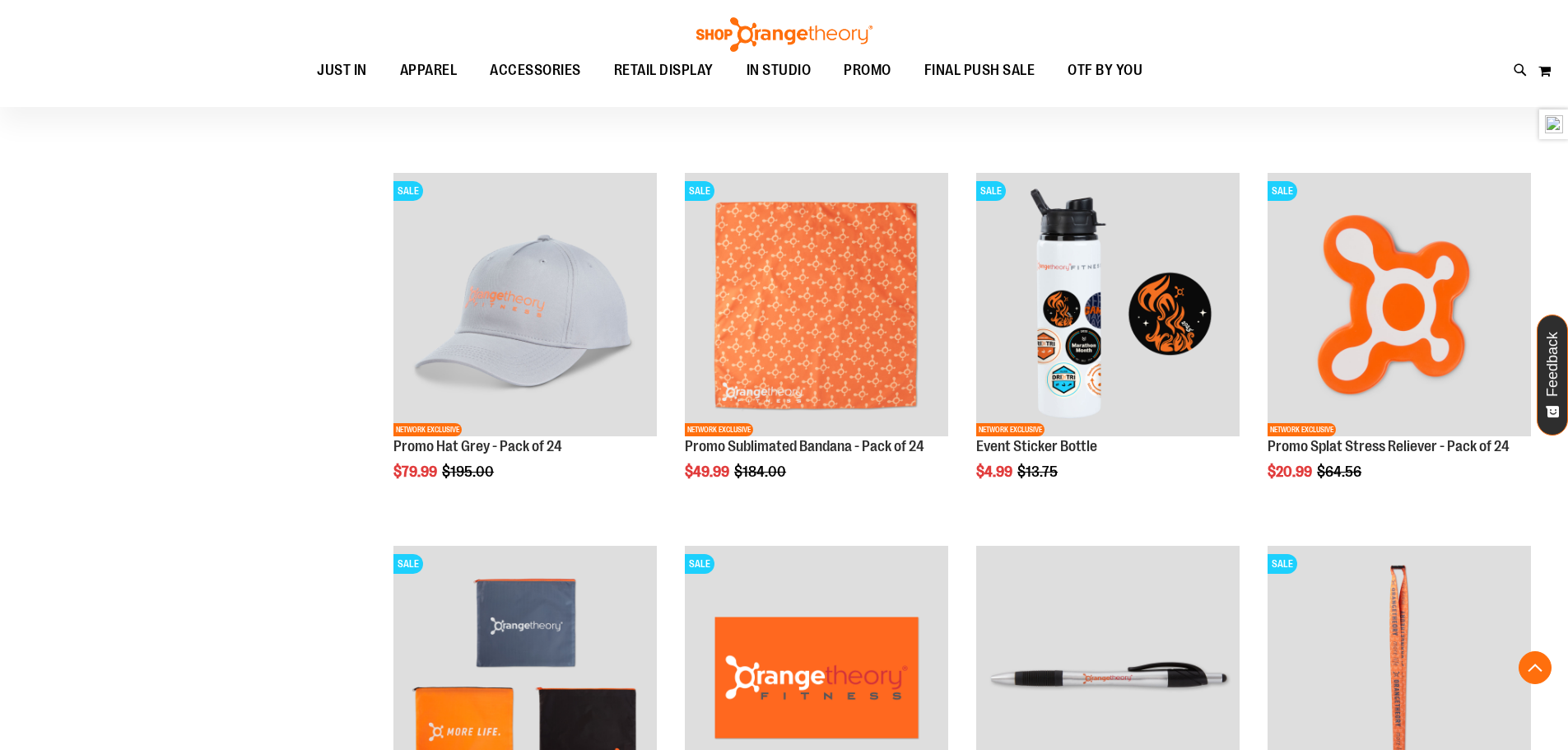
scroll to position [2615, 0]
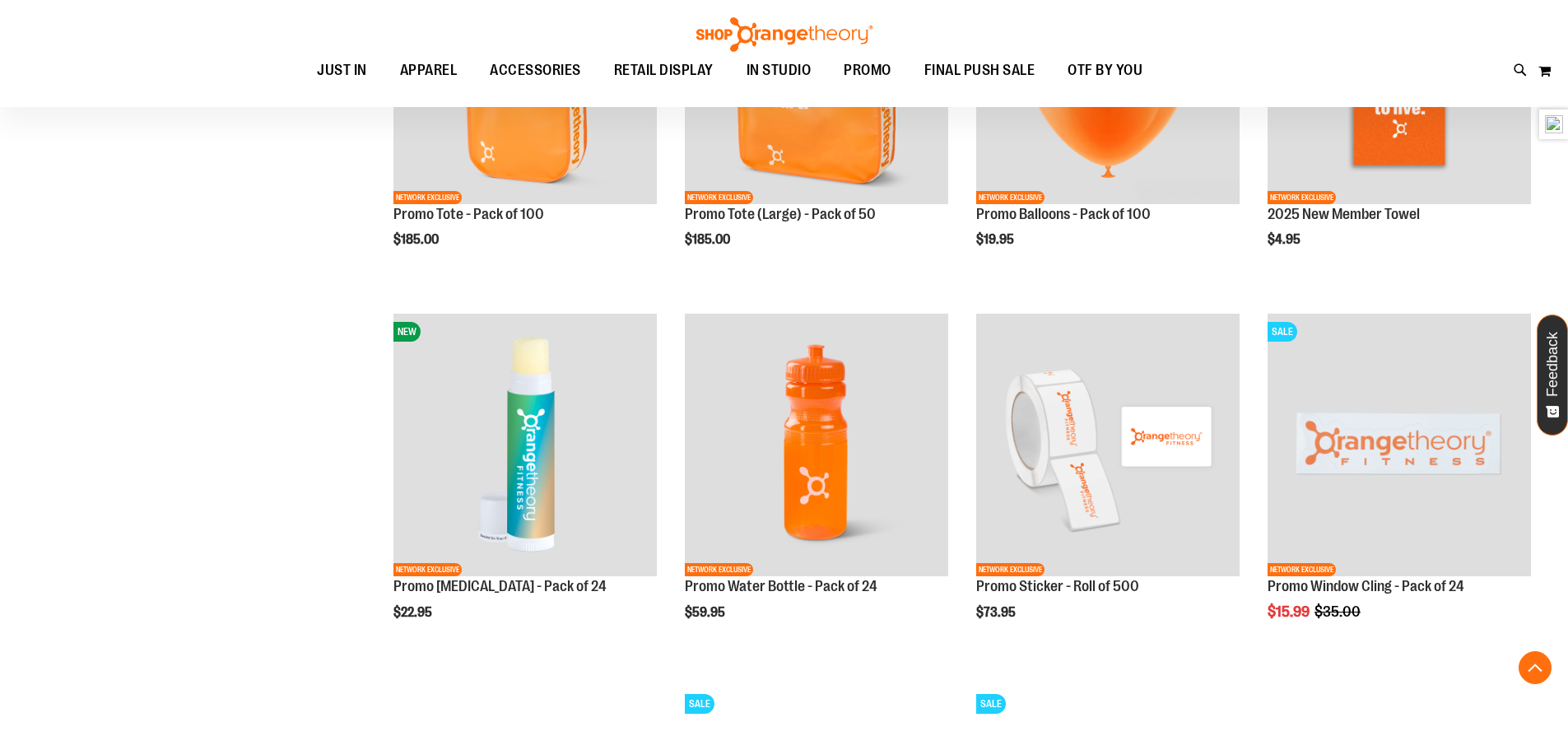
scroll to position [1957, 0]
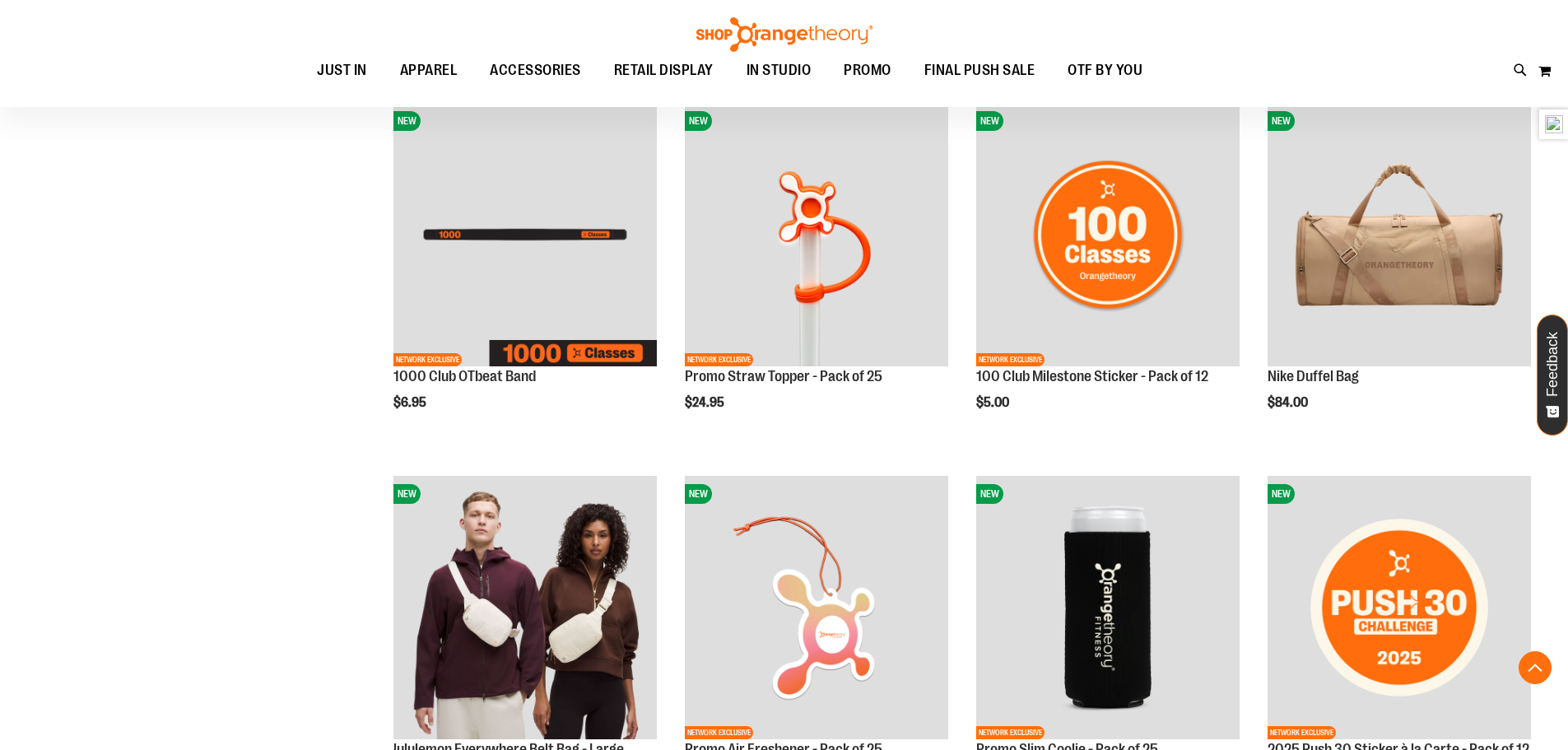
scroll to position [813, 0]
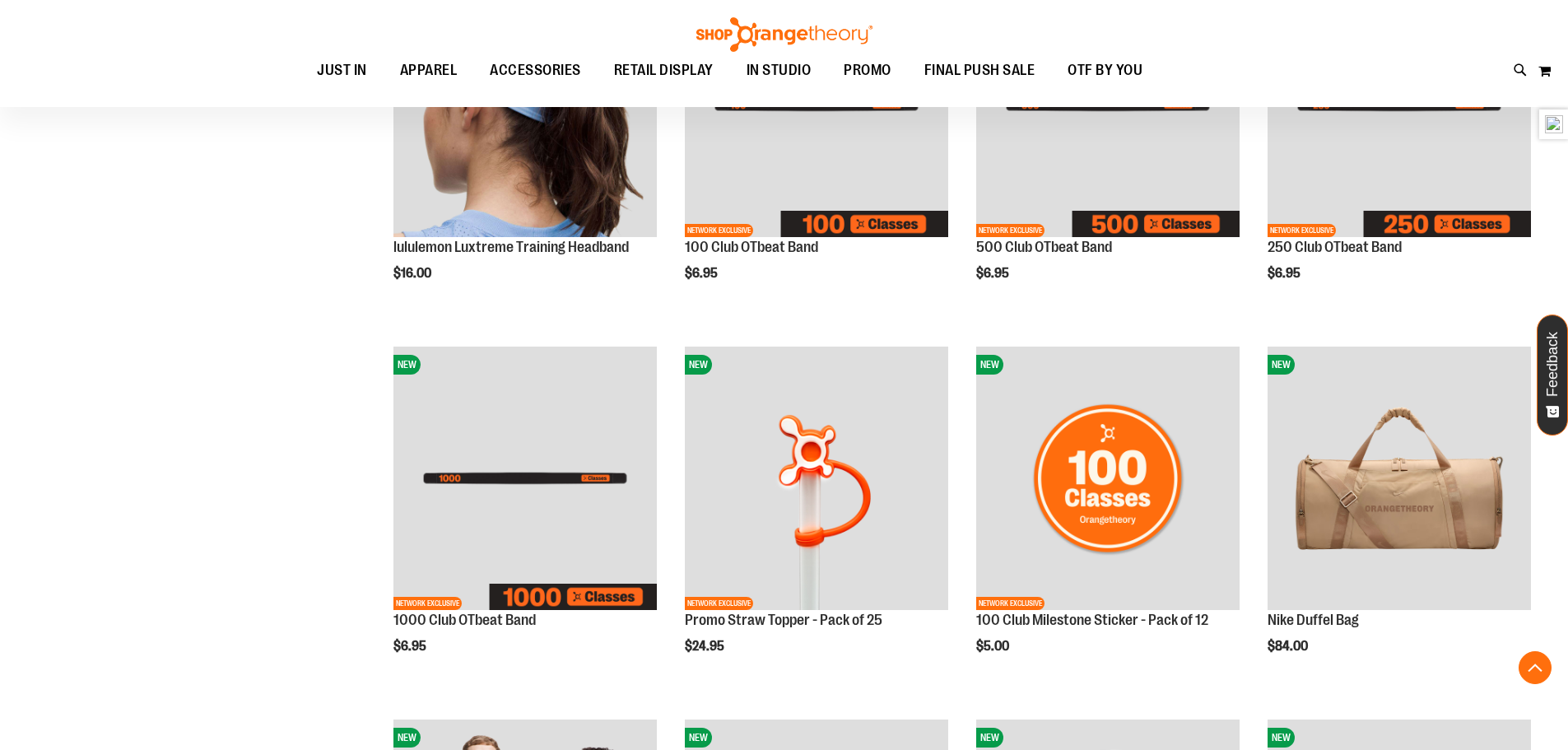
scroll to position [649, 0]
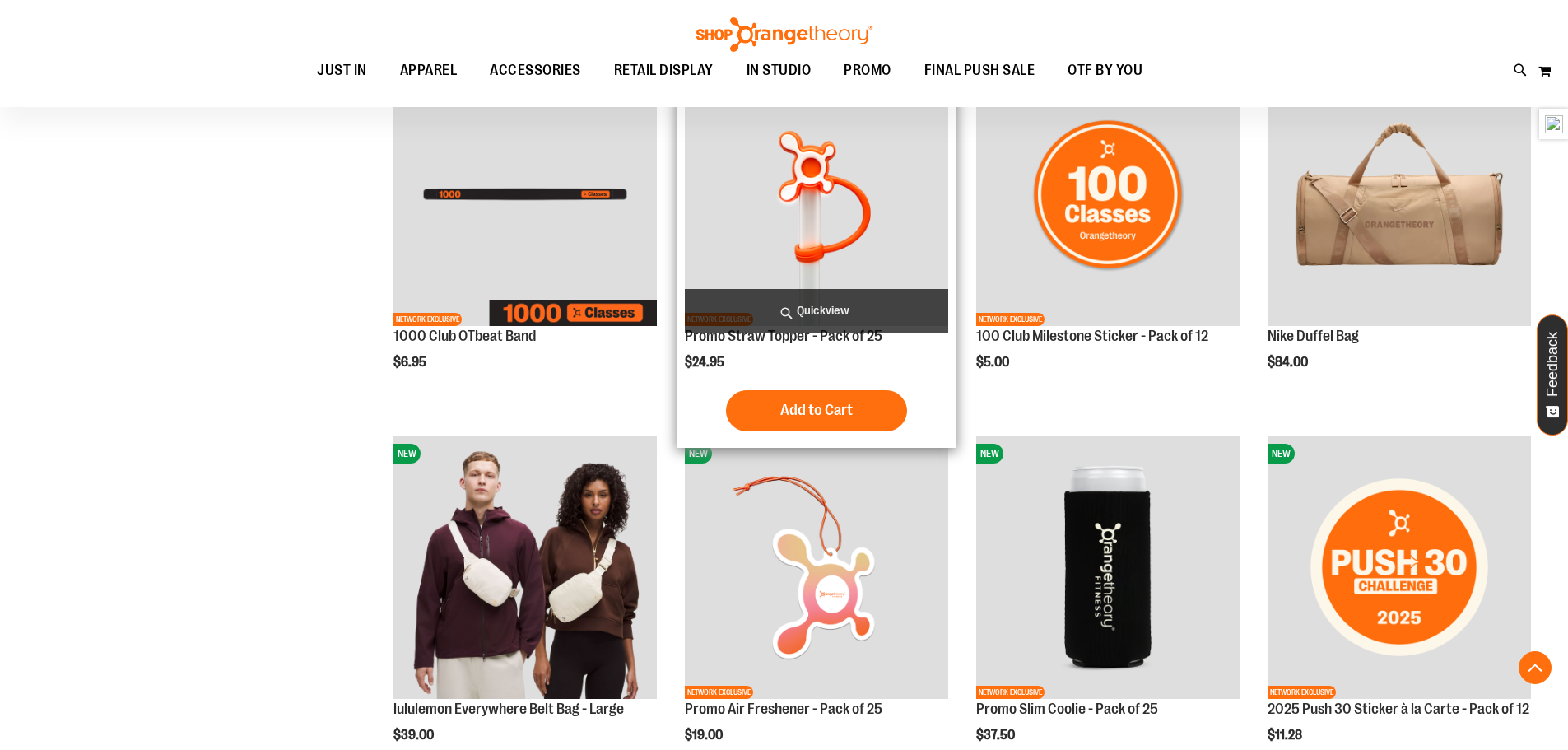
scroll to position [896, 0]
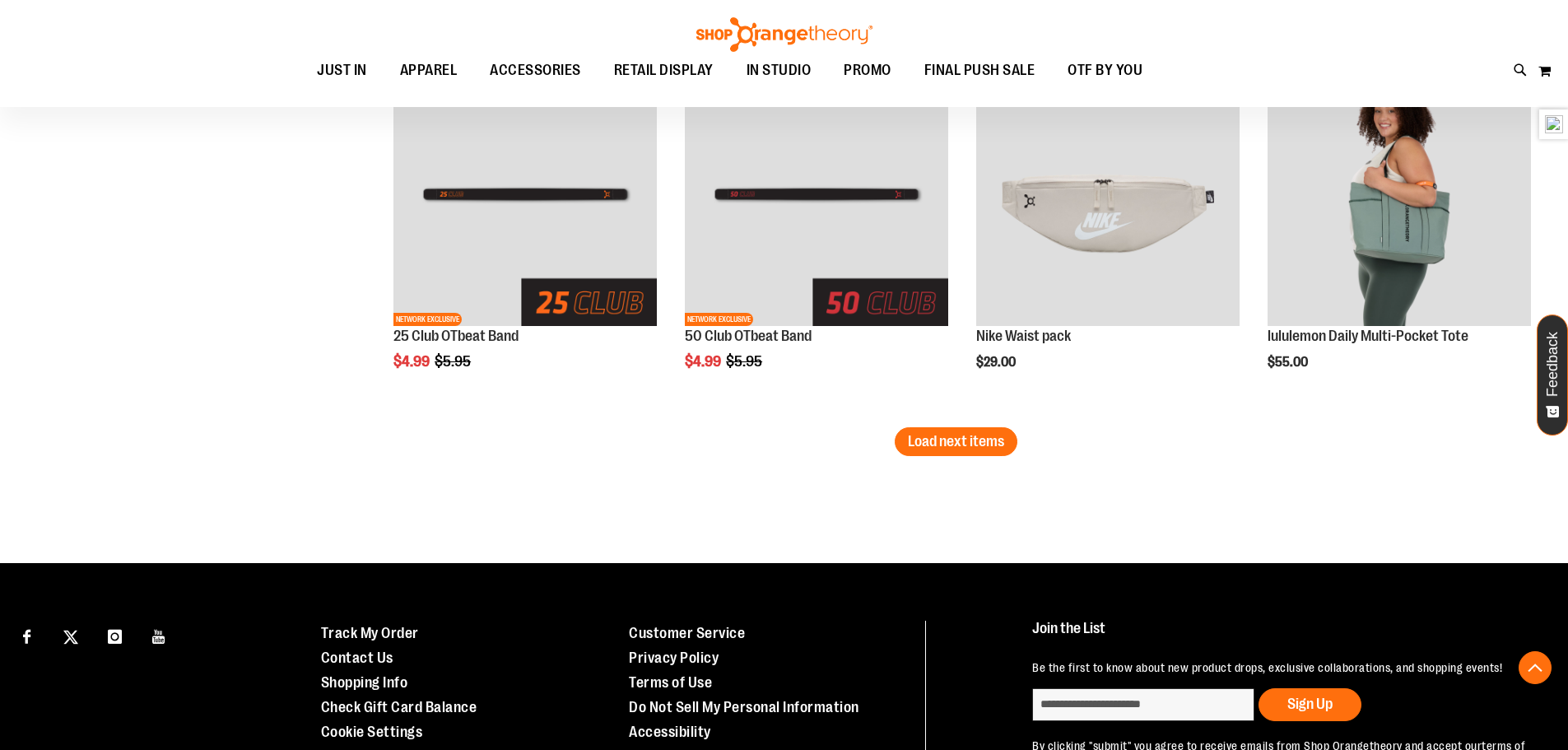
scroll to position [3283, 0]
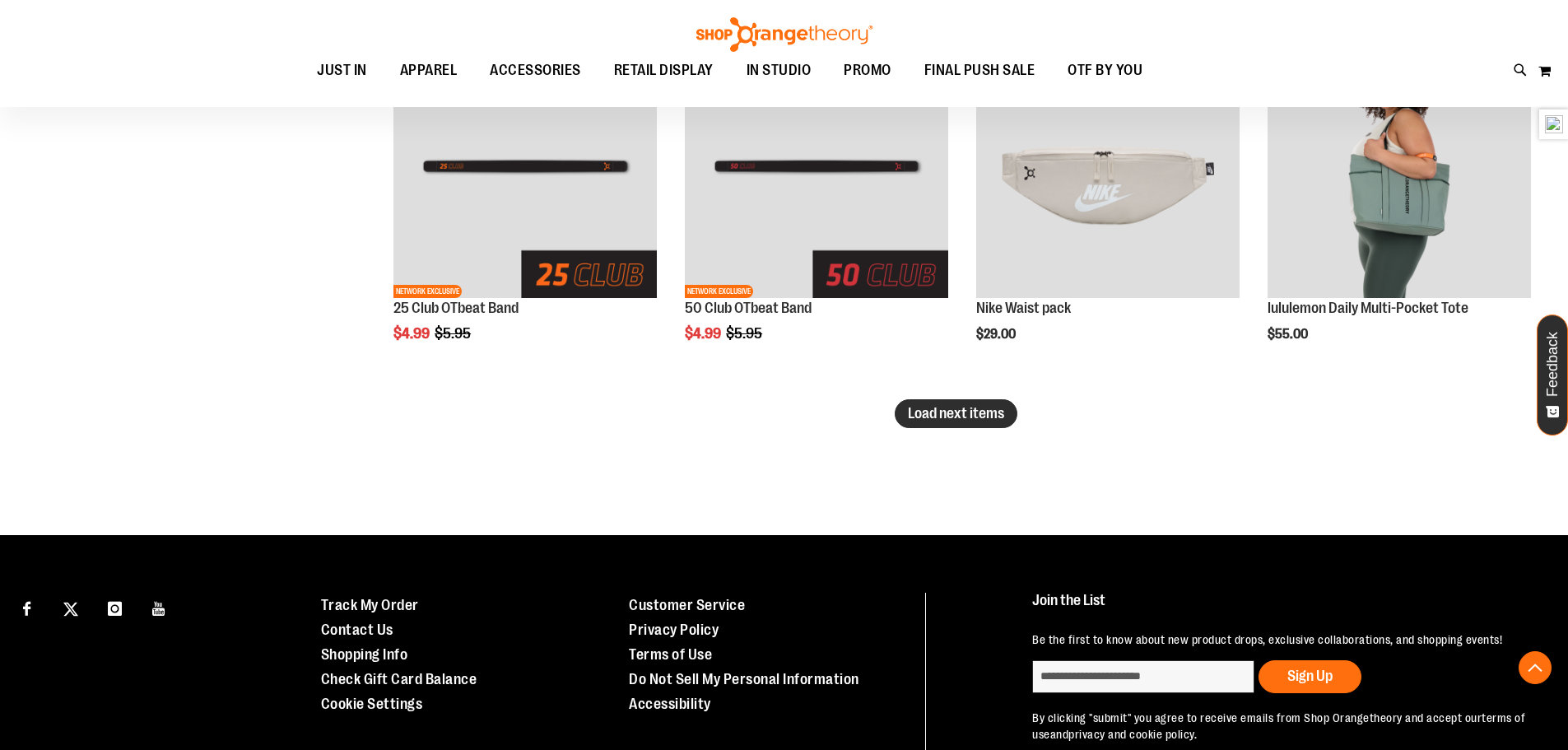
type input "**********"
click at [964, 410] on span "Load next items" at bounding box center [956, 414] width 97 height 17
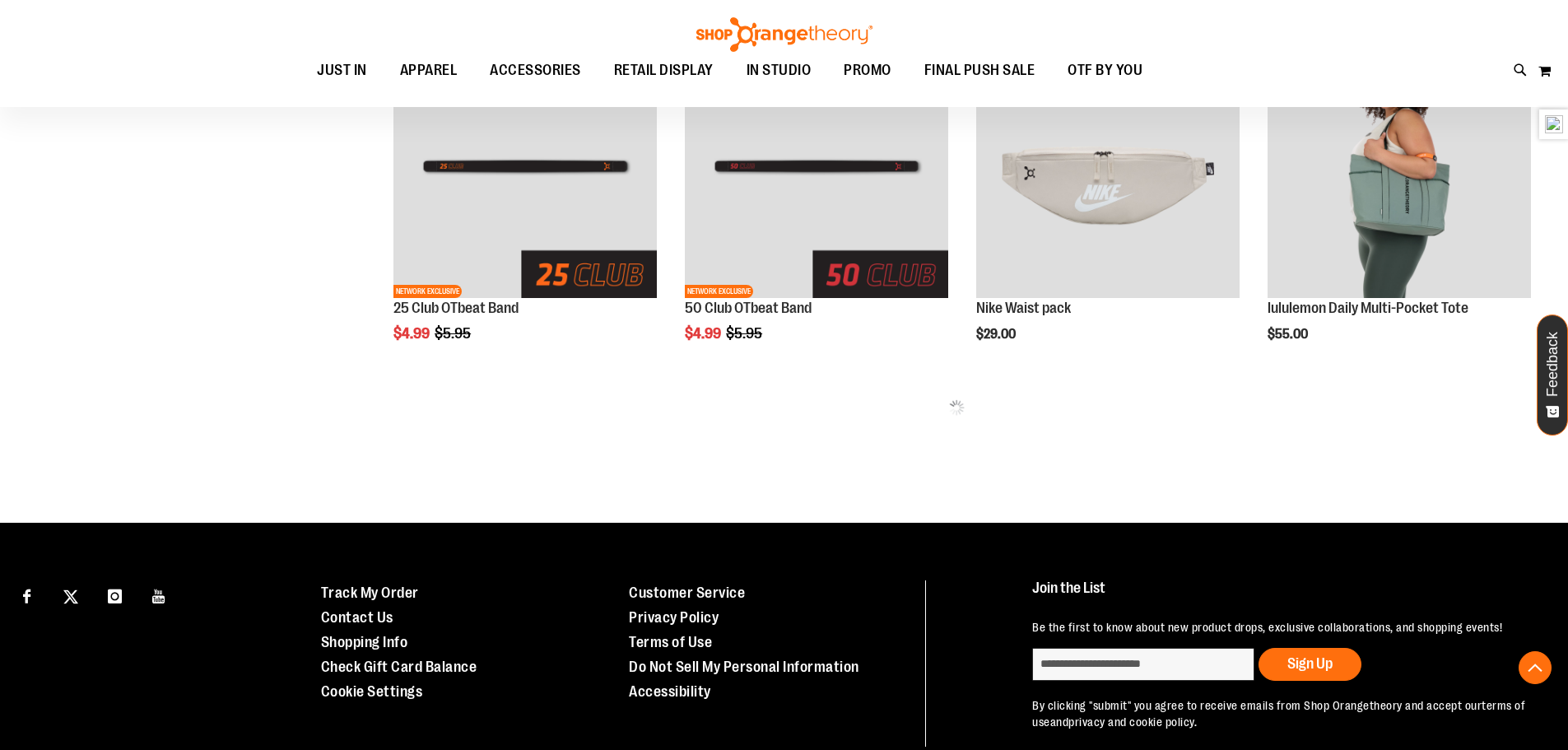
scroll to position [3200, 0]
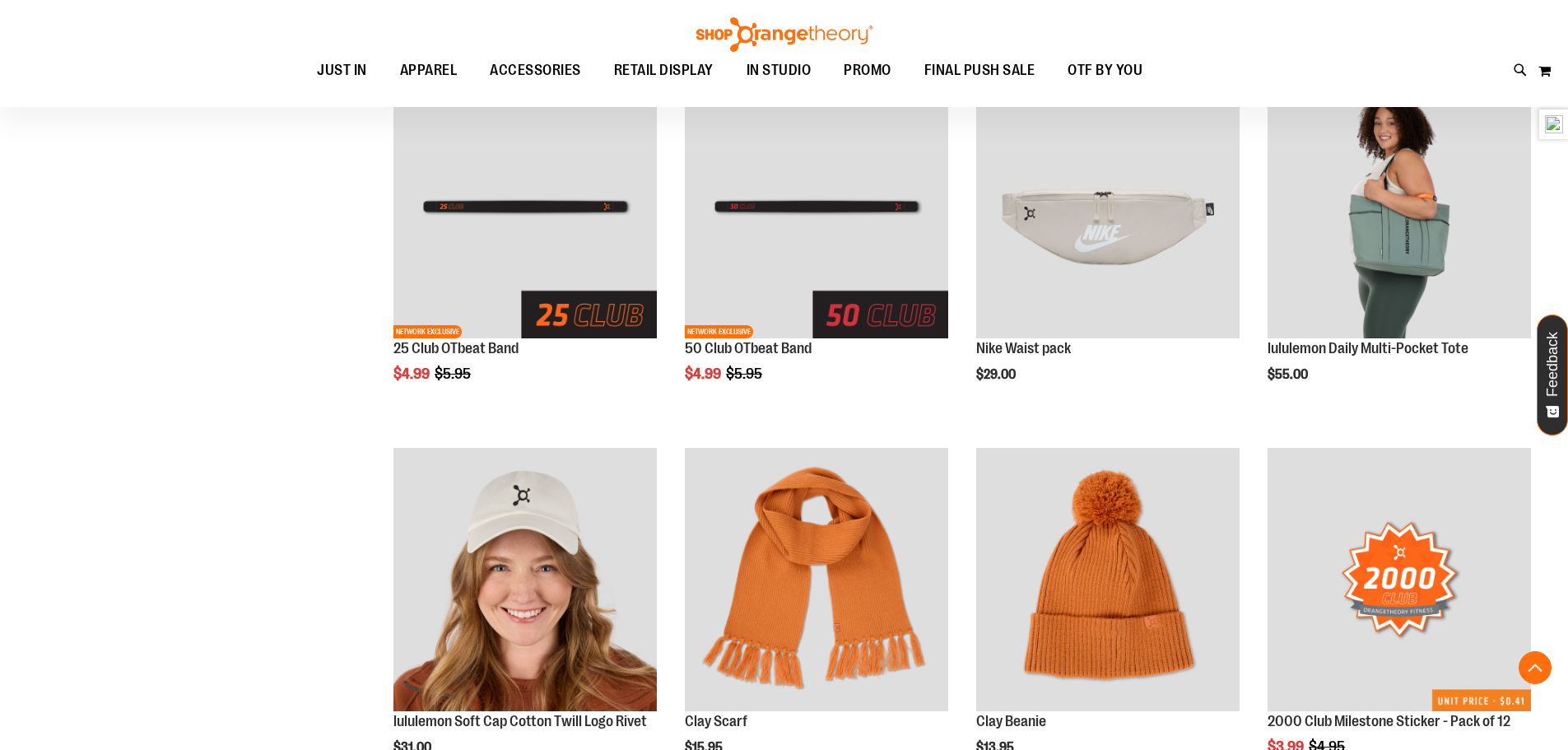
scroll to position [3283, 0]
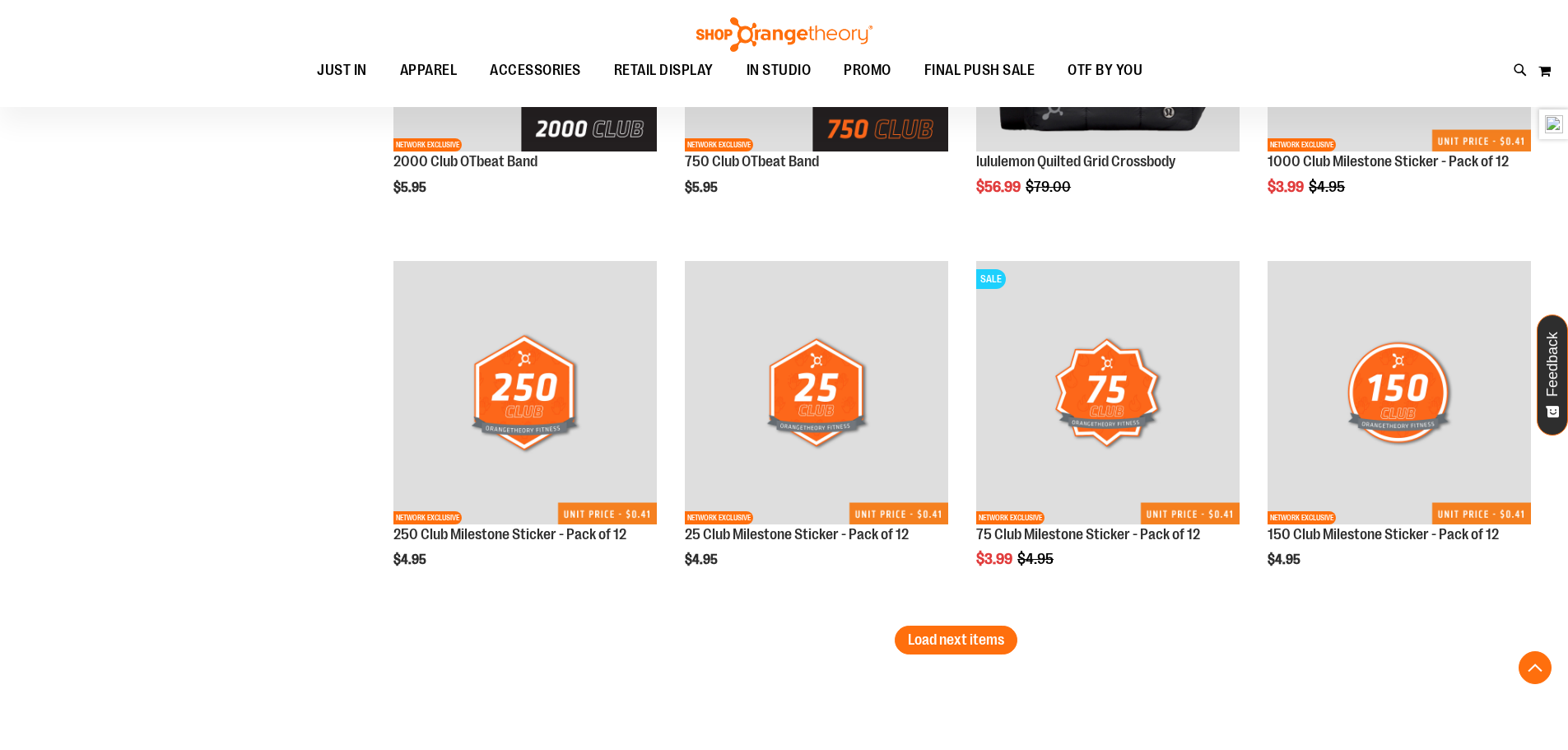
scroll to position [4270, 0]
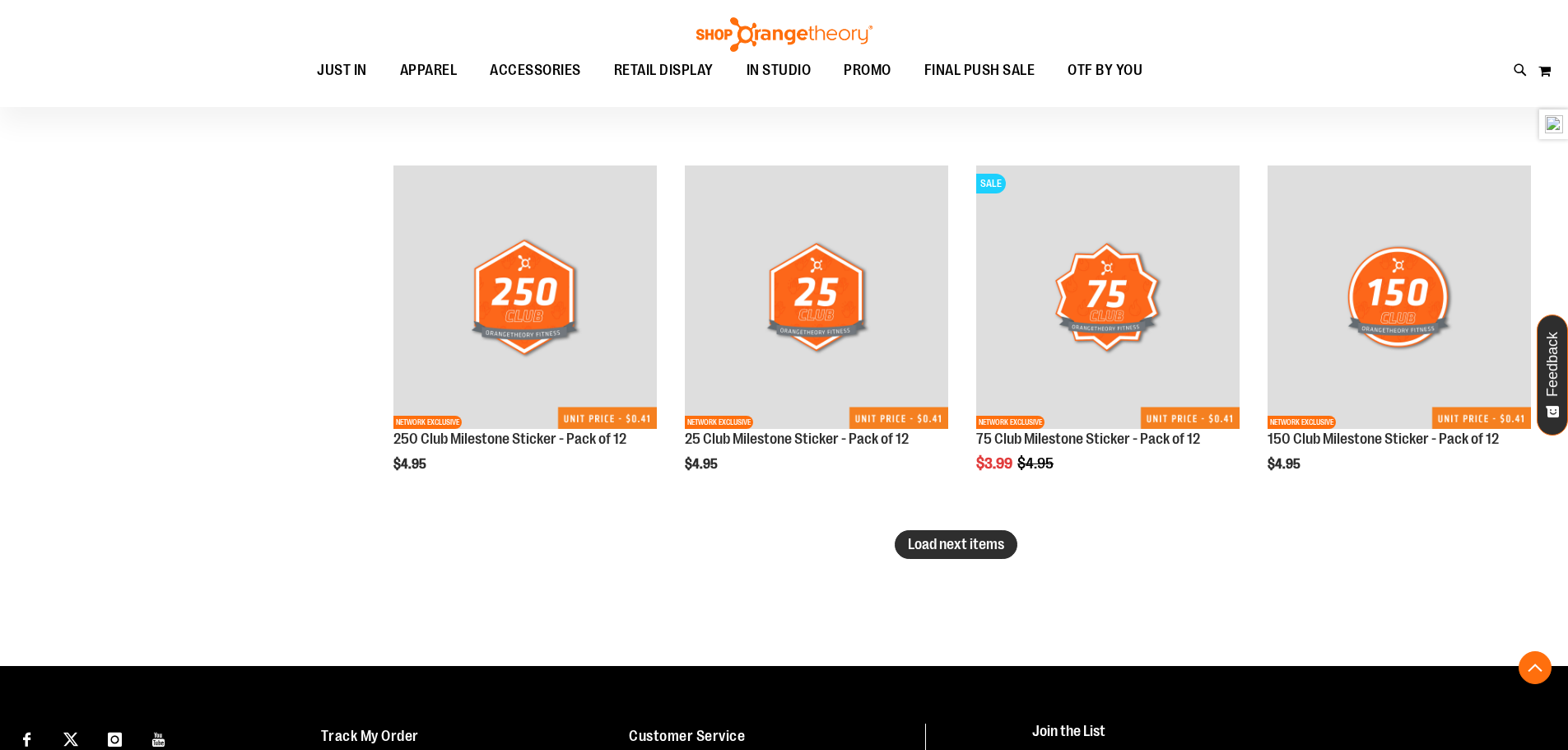
click at [965, 531] on button "Load next items" at bounding box center [956, 544] width 123 height 29
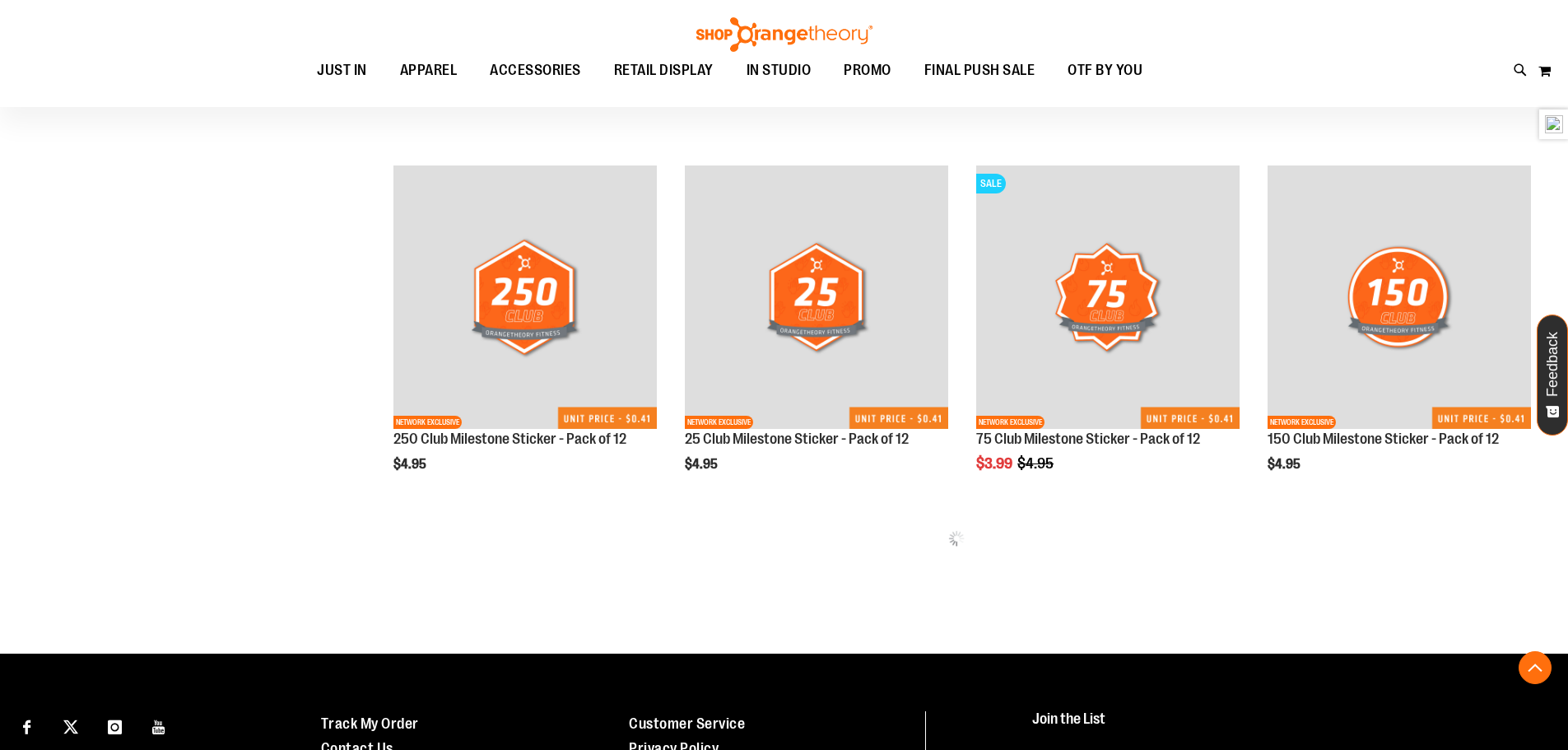
scroll to position [4435, 0]
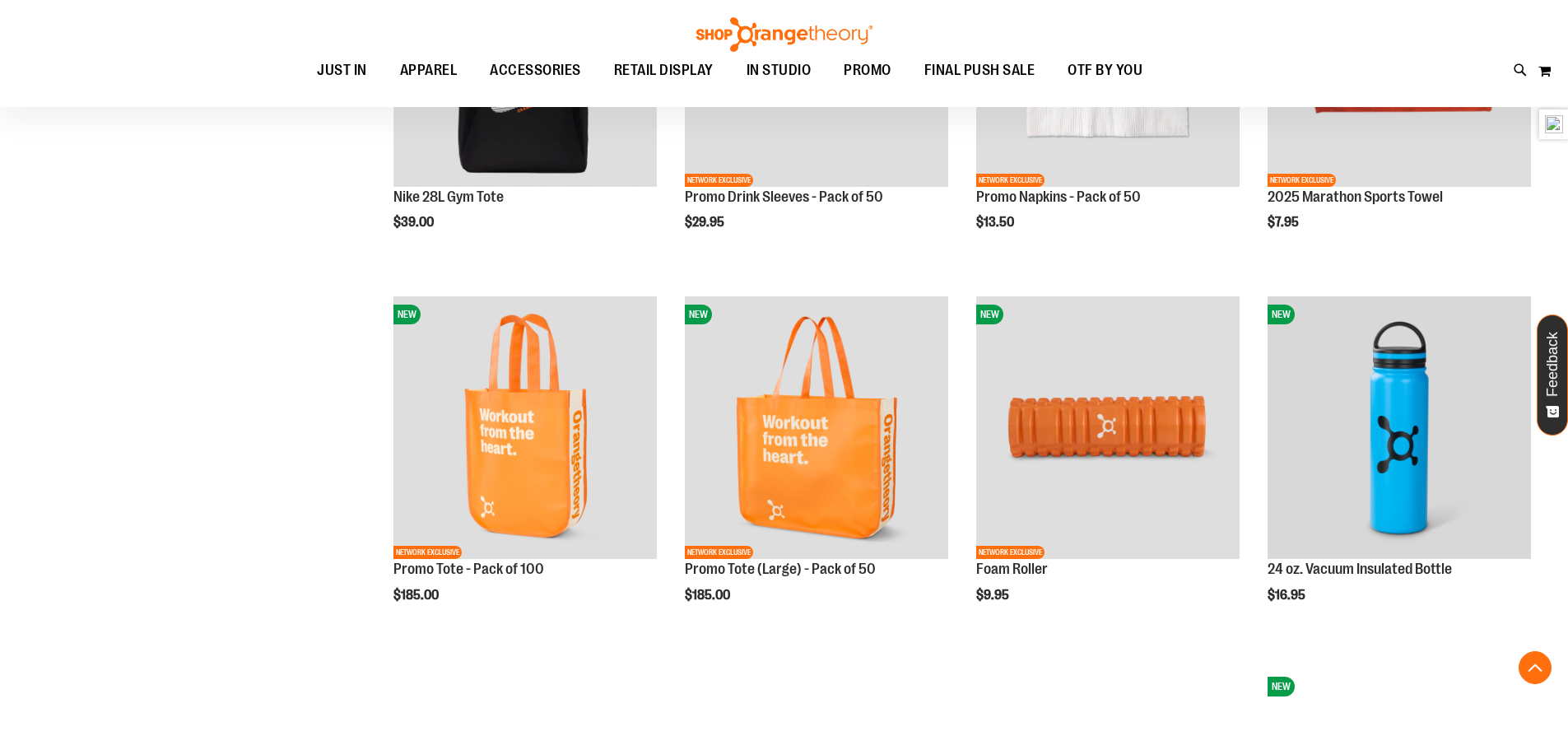
scroll to position [1801, 0]
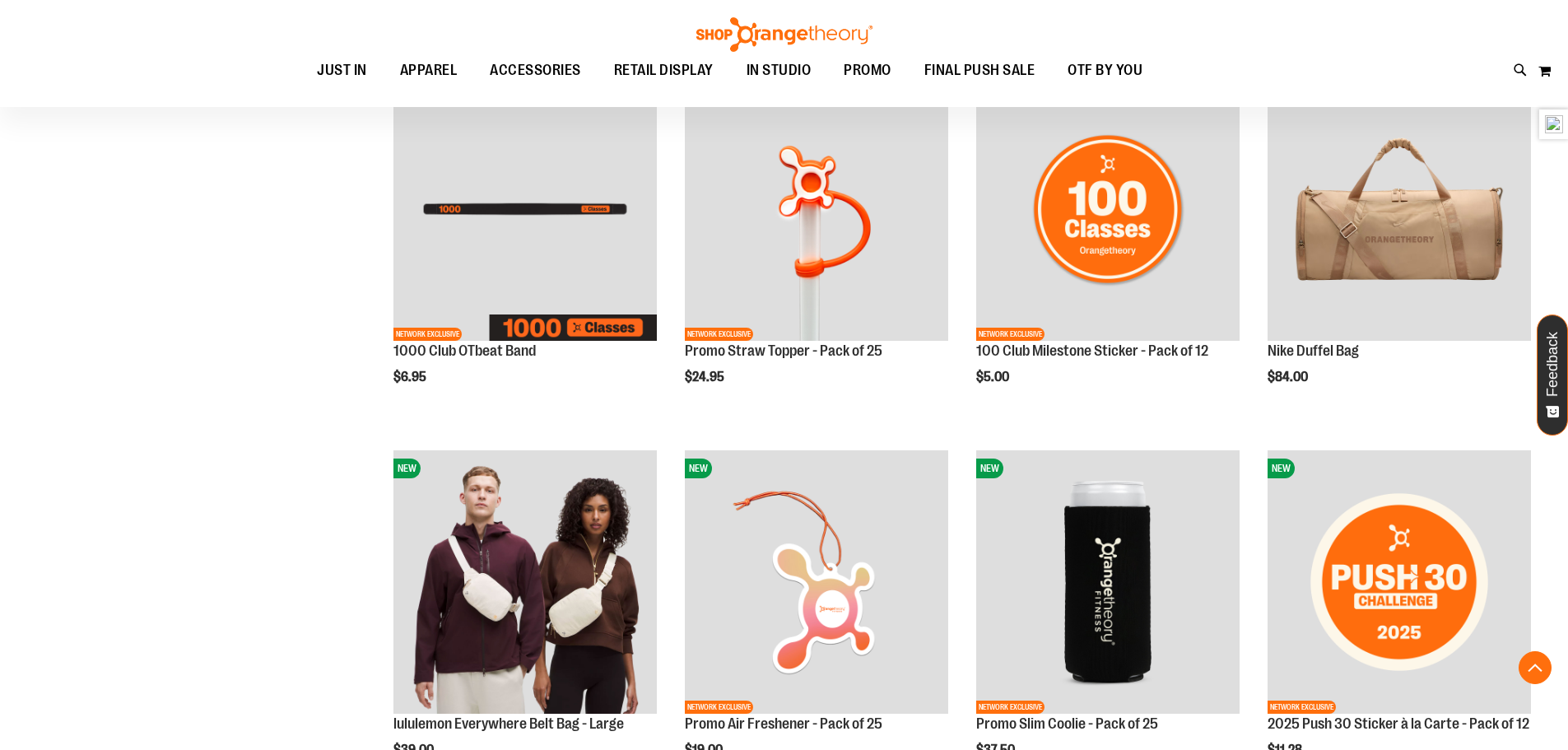
scroll to position [978, 0]
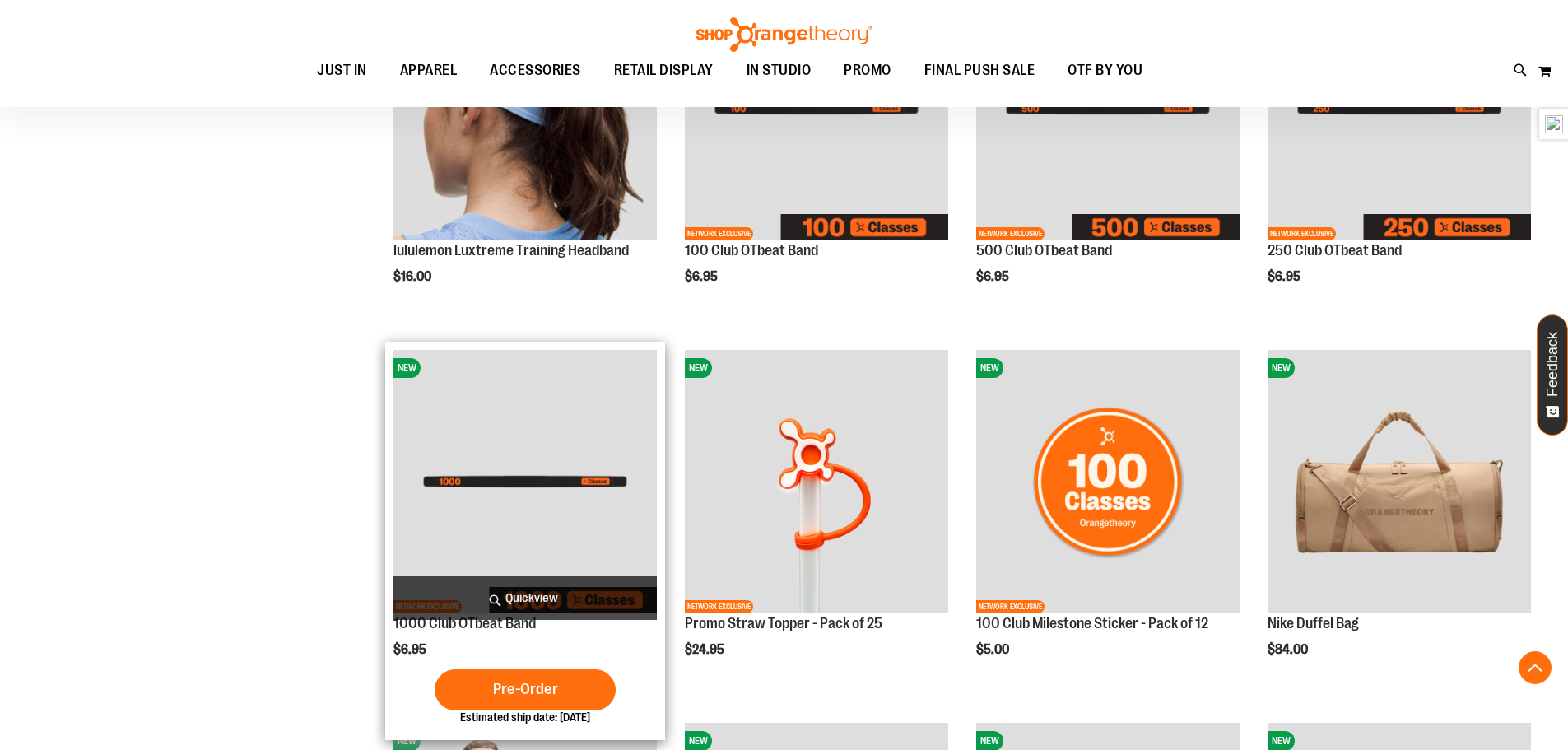
scroll to position [738, 0]
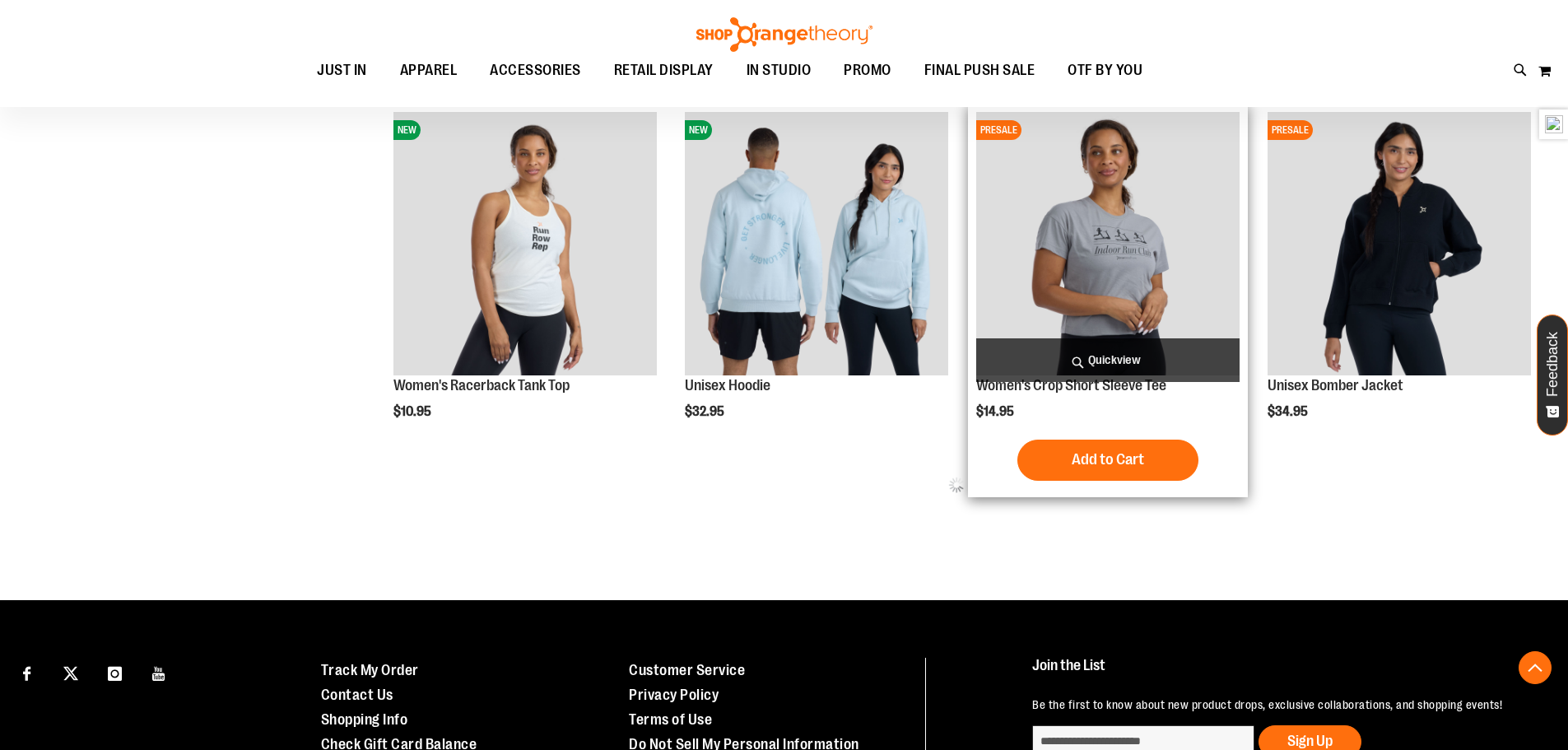
scroll to position [987, 0]
